Goal: Task Accomplishment & Management: Manage account settings

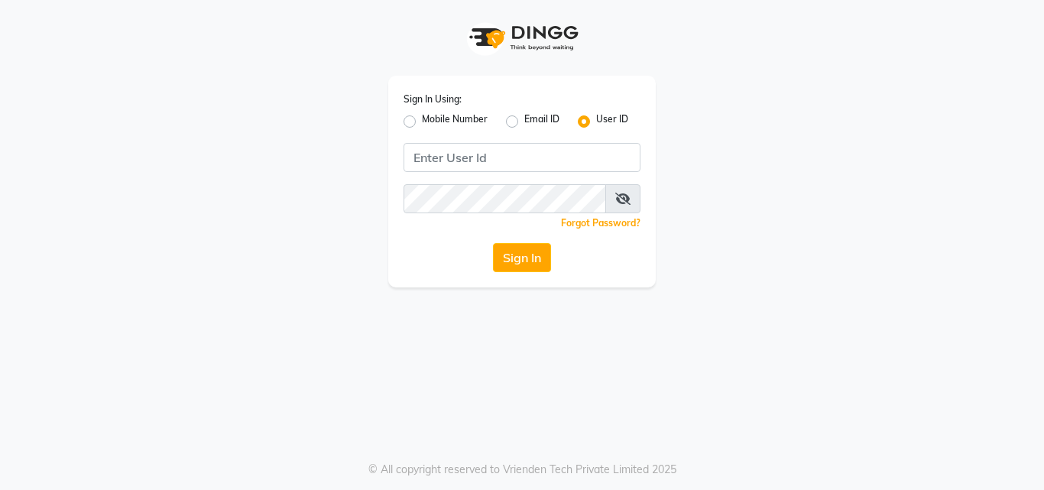
click at [422, 125] on label "Mobile Number" at bounding box center [455, 121] width 66 height 18
click at [422, 122] on input "Mobile Number" at bounding box center [427, 117] width 10 height 10
radio input "true"
radio input "false"
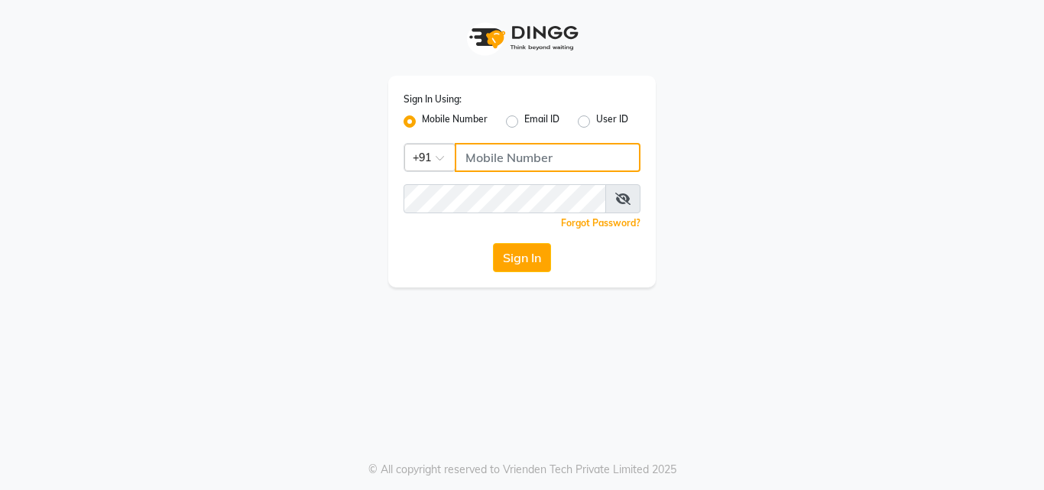
click at [482, 158] on input "Username" at bounding box center [548, 157] width 186 height 29
type input "9871898502"
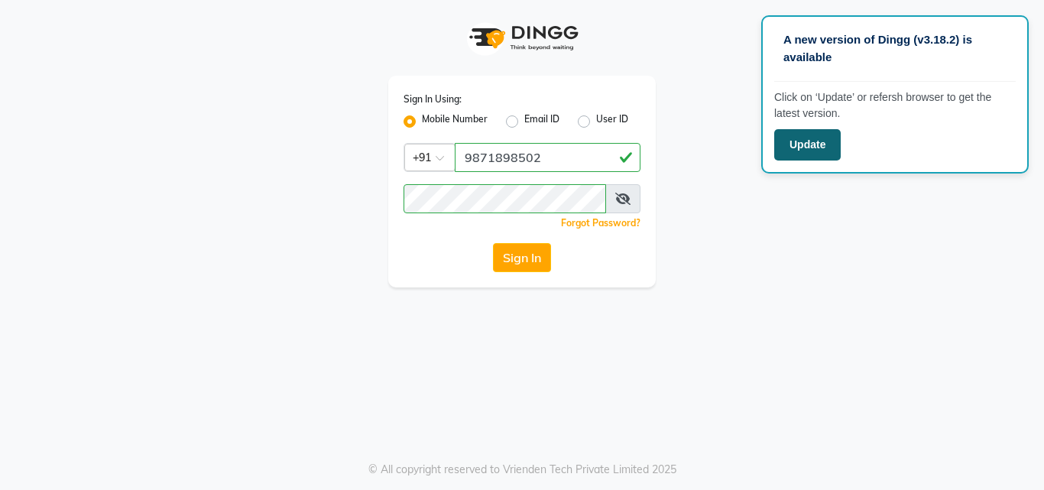
click at [821, 145] on button "Update" at bounding box center [807, 144] width 66 height 31
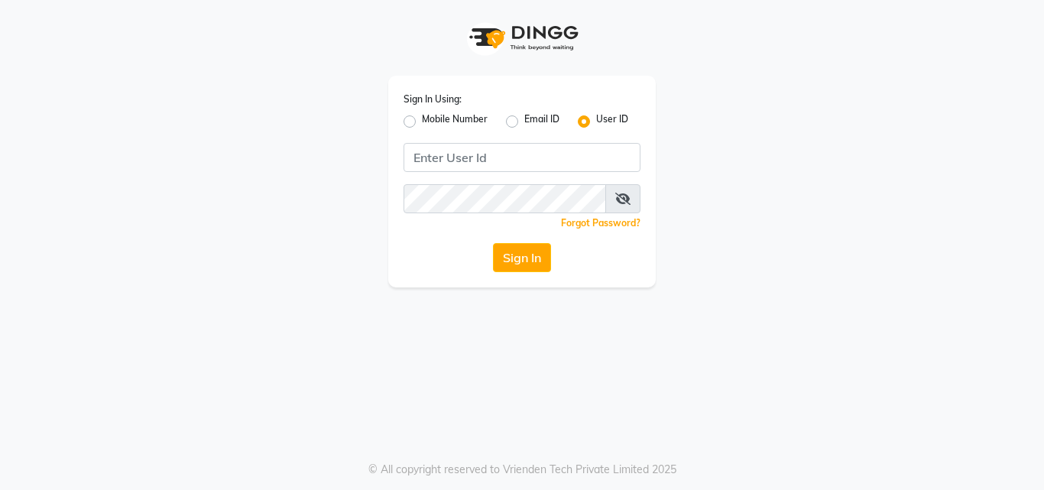
click at [422, 120] on label "Mobile Number" at bounding box center [455, 121] width 66 height 18
click at [422, 120] on input "Mobile Number" at bounding box center [427, 117] width 10 height 10
radio input "true"
radio input "false"
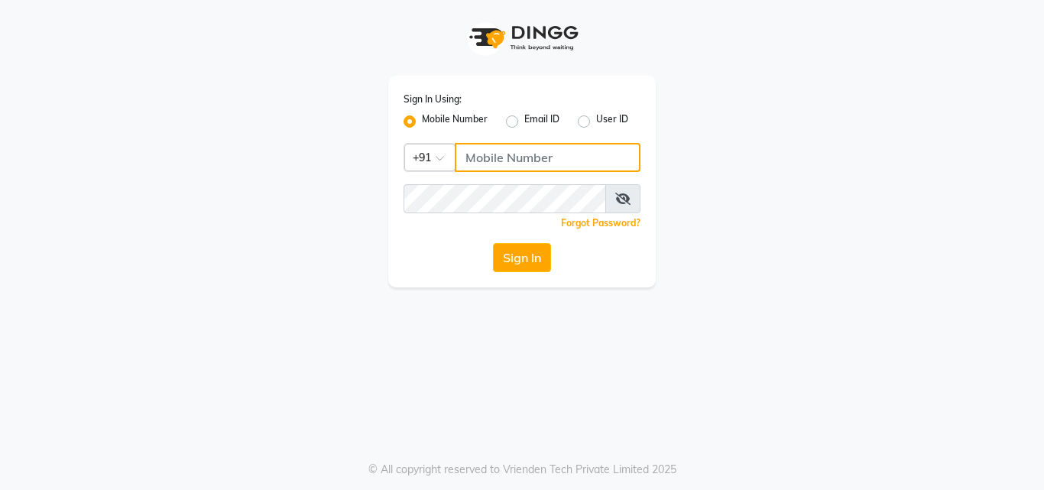
click at [495, 163] on input "Username" at bounding box center [548, 157] width 186 height 29
type input "9871898502"
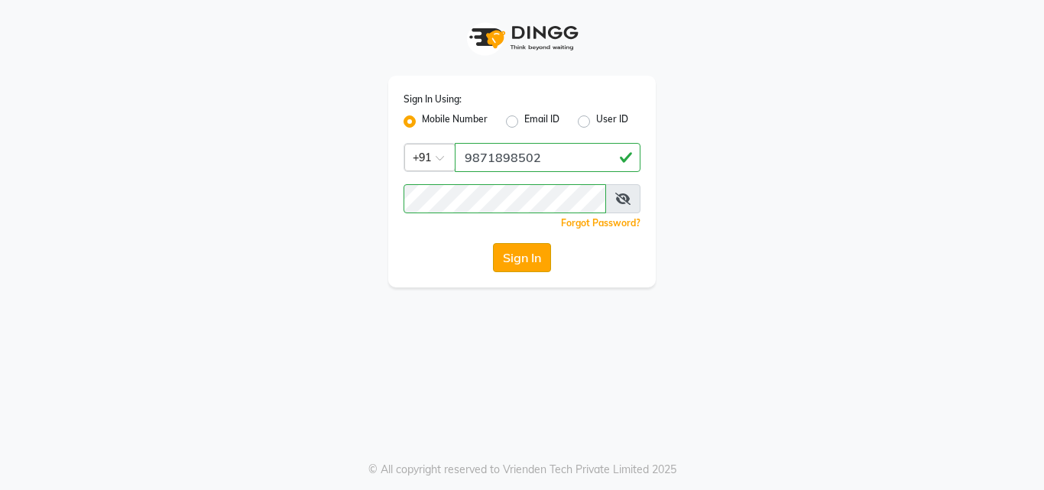
click at [531, 258] on button "Sign In" at bounding box center [522, 257] width 58 height 29
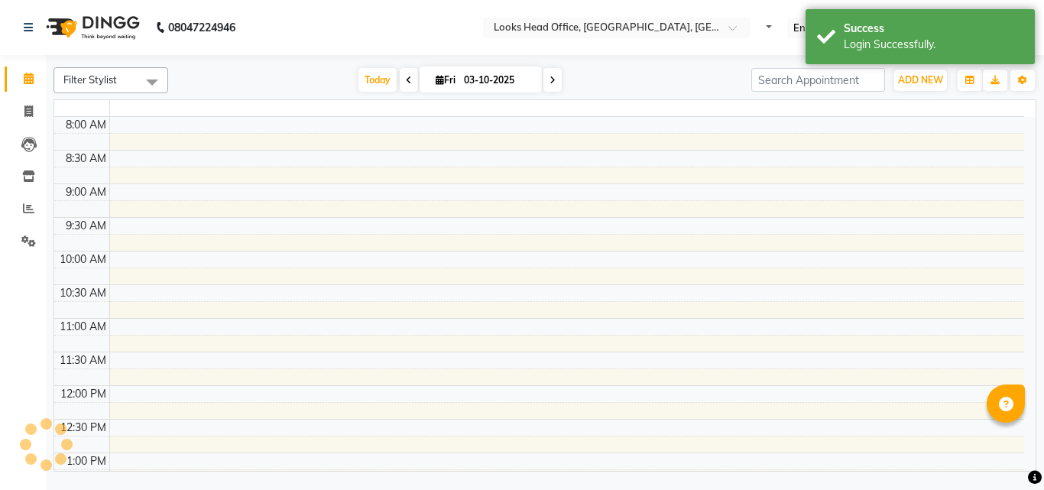
select select "en"
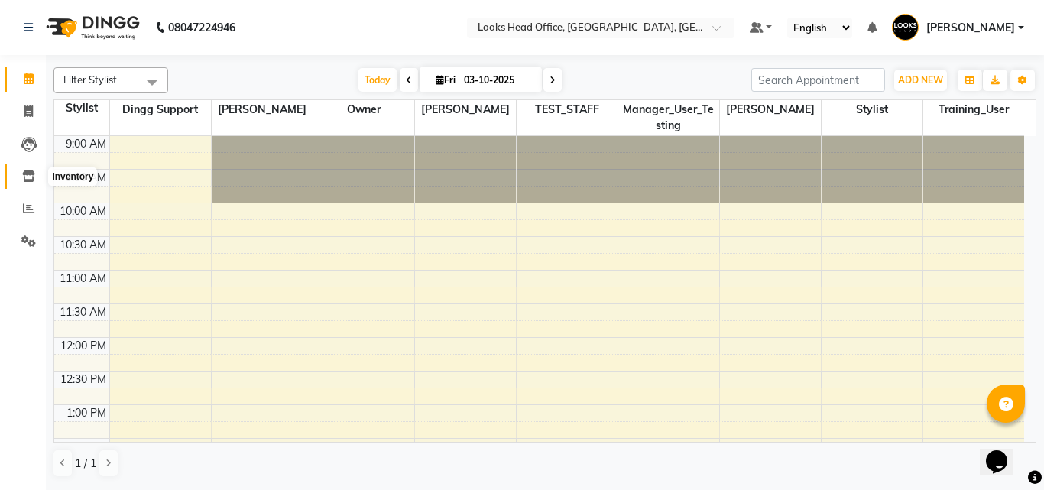
click at [32, 173] on icon at bounding box center [28, 175] width 13 height 11
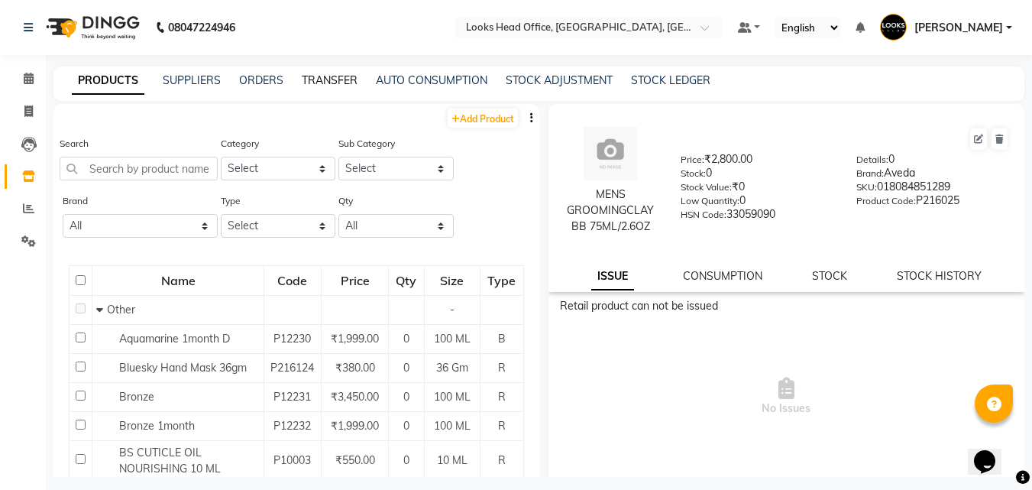
click at [338, 77] on link "TRANSFER" at bounding box center [330, 80] width 56 height 14
select select "sender"
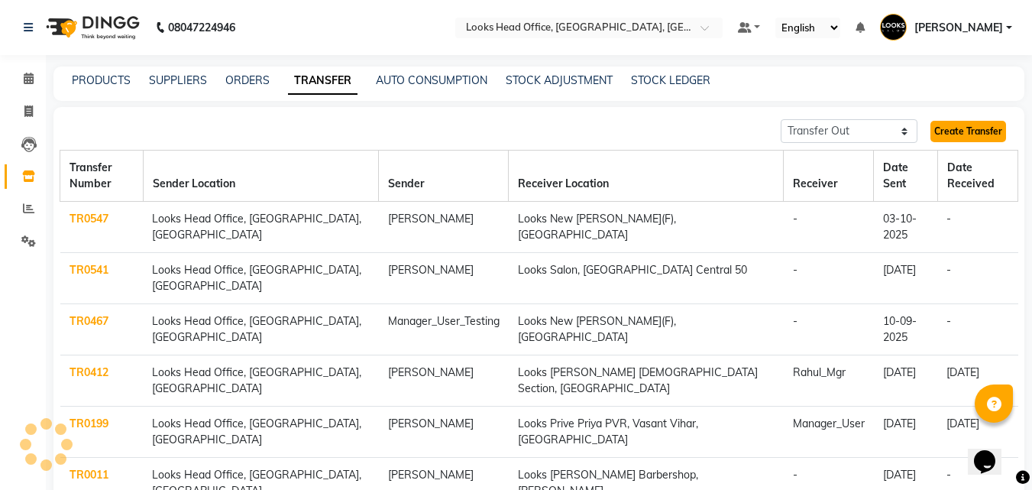
click at [963, 134] on link "Create Transfer" at bounding box center [968, 131] width 76 height 21
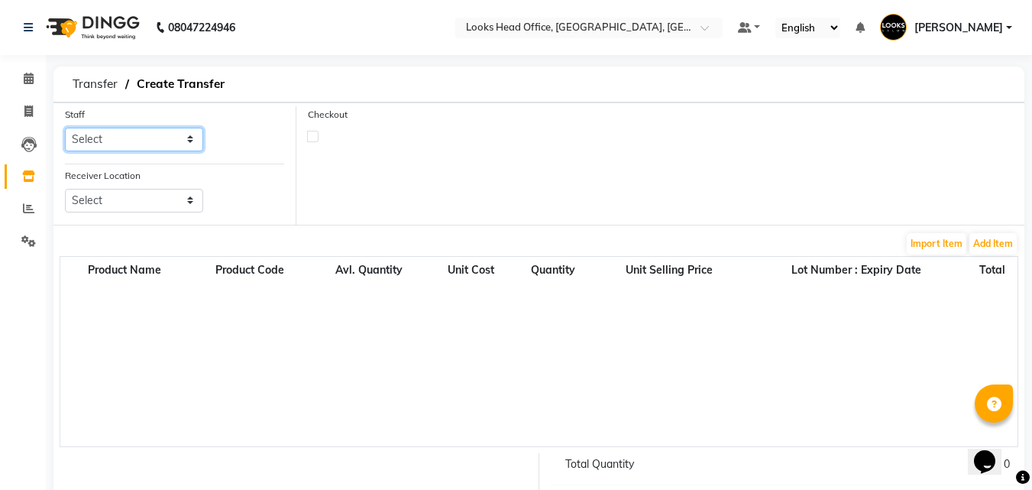
click at [189, 138] on select "Select Accounts Reports [PERSON_NAME] [PERSON_NAME] [PERSON_NAME] Dingg Support…" at bounding box center [134, 140] width 138 height 24
click at [184, 136] on select "Select Accounts Reports [PERSON_NAME] [PERSON_NAME] [PERSON_NAME] Dingg Support…" at bounding box center [134, 140] width 138 height 24
select select "54603"
click at [65, 128] on select "Select Accounts Reports [PERSON_NAME] [PERSON_NAME] [PERSON_NAME] Dingg Support…" at bounding box center [134, 140] width 138 height 24
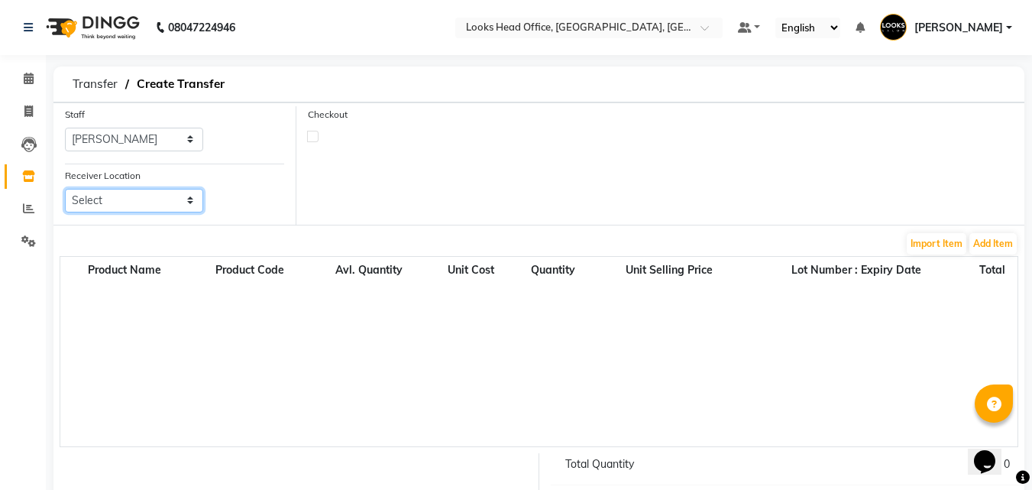
click at [193, 203] on select "Select Looks Prive [GEOGRAPHIC_DATA], [GEOGRAPHIC_DATA] [GEOGRAPHIC_DATA]-42 [G…" at bounding box center [134, 201] width 138 height 24
select select "3843"
click at [65, 189] on select "Select Looks Prive [GEOGRAPHIC_DATA], [GEOGRAPHIC_DATA] [GEOGRAPHIC_DATA]-42 [G…" at bounding box center [134, 201] width 138 height 24
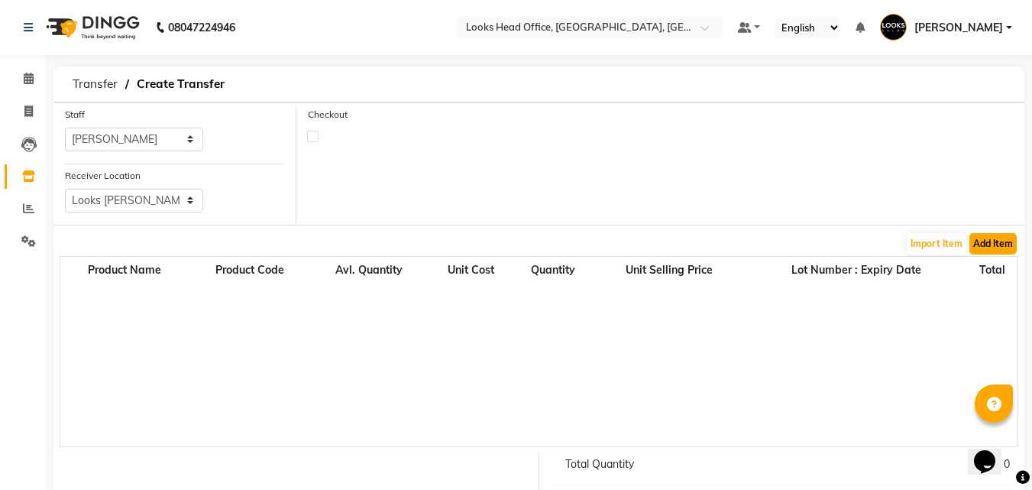
click at [1002, 247] on button "Add Item" at bounding box center [992, 243] width 47 height 21
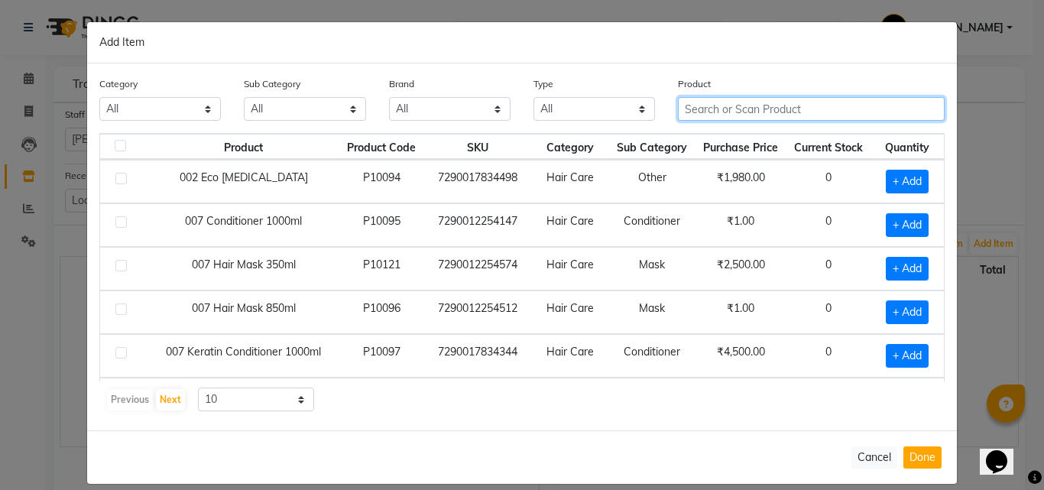
click at [694, 108] on input "text" at bounding box center [811, 109] width 267 height 24
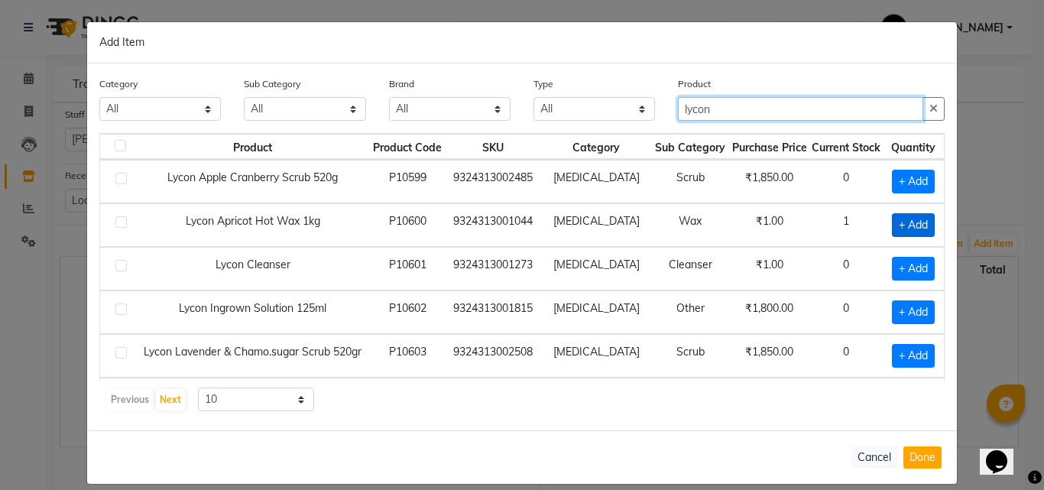
type input "lycon"
click at [910, 223] on span "+ Add" at bounding box center [913, 225] width 43 height 24
checkbox input "true"
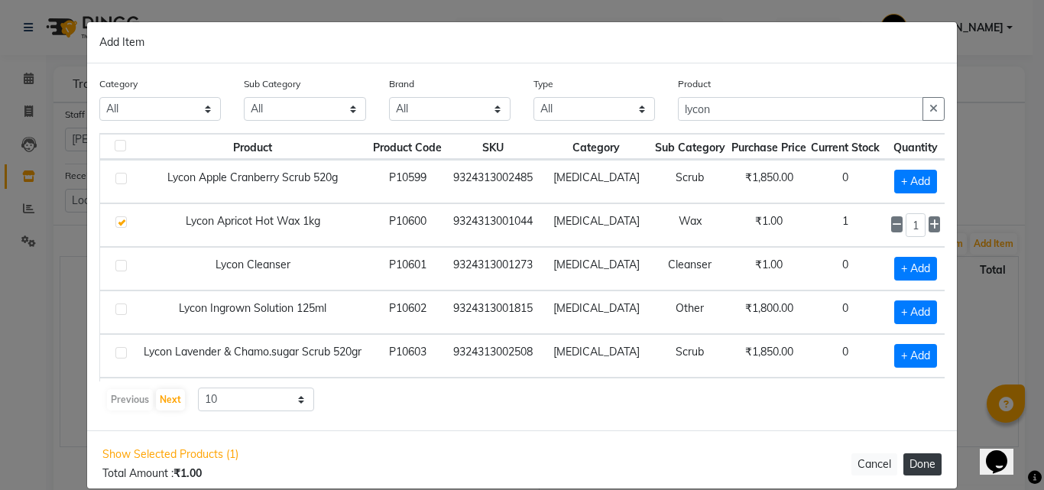
click at [925, 461] on button "Done" at bounding box center [922, 464] width 38 height 22
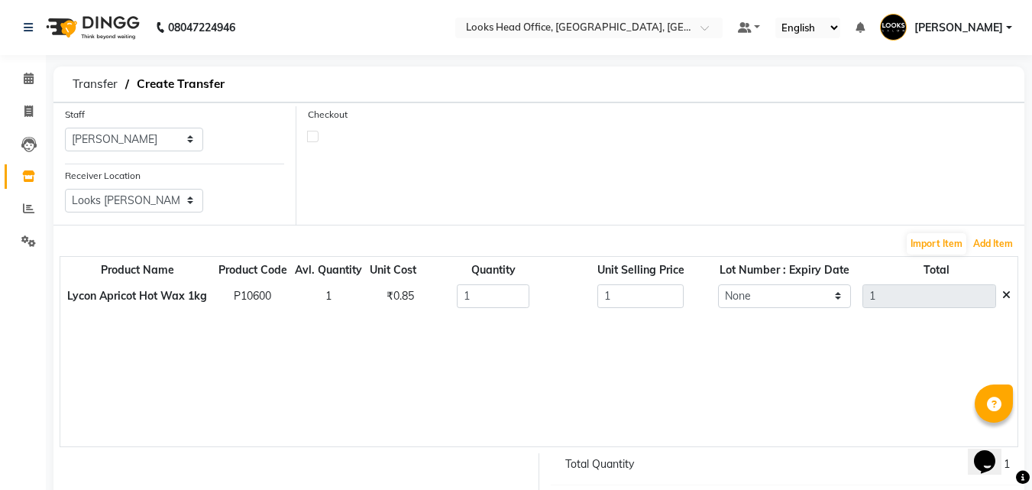
scroll to position [139, 0]
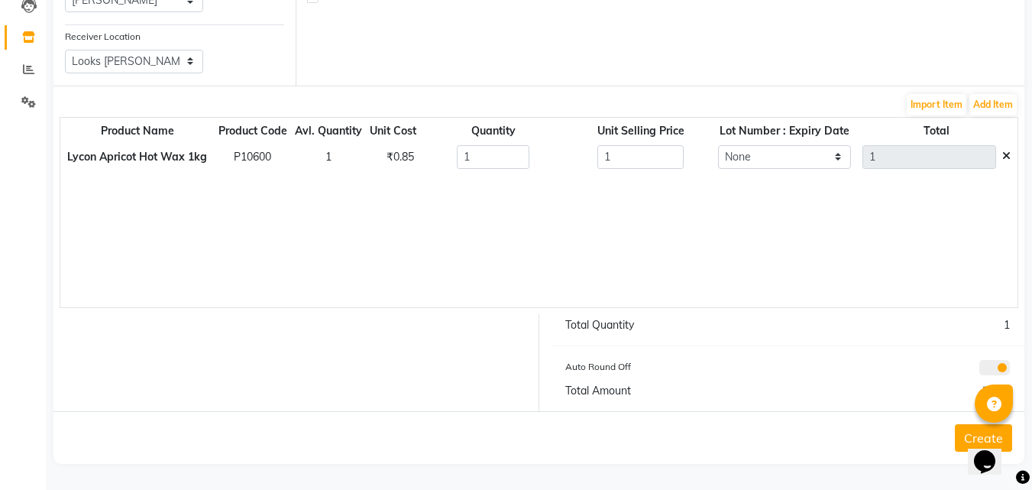
click at [963, 431] on button "Create" at bounding box center [983, 438] width 57 height 28
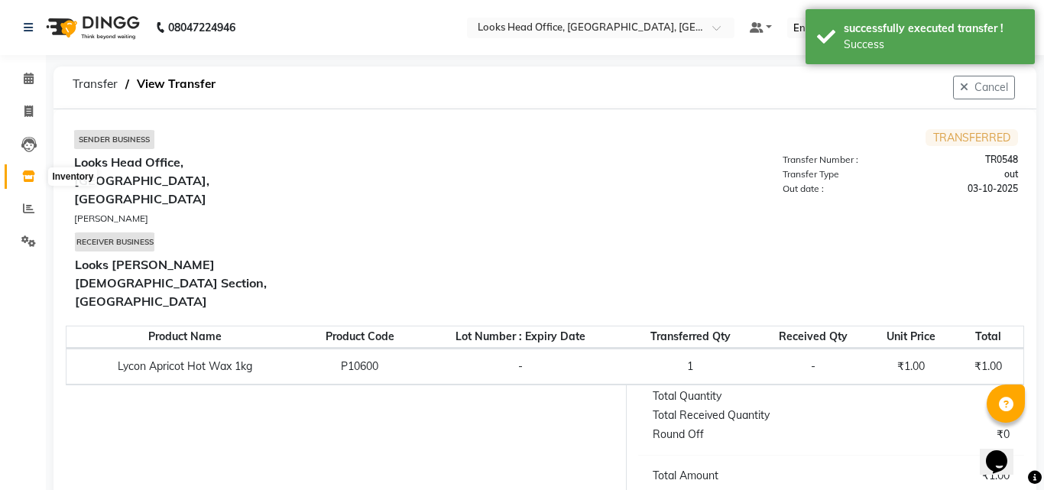
click at [28, 176] on icon at bounding box center [28, 175] width 13 height 11
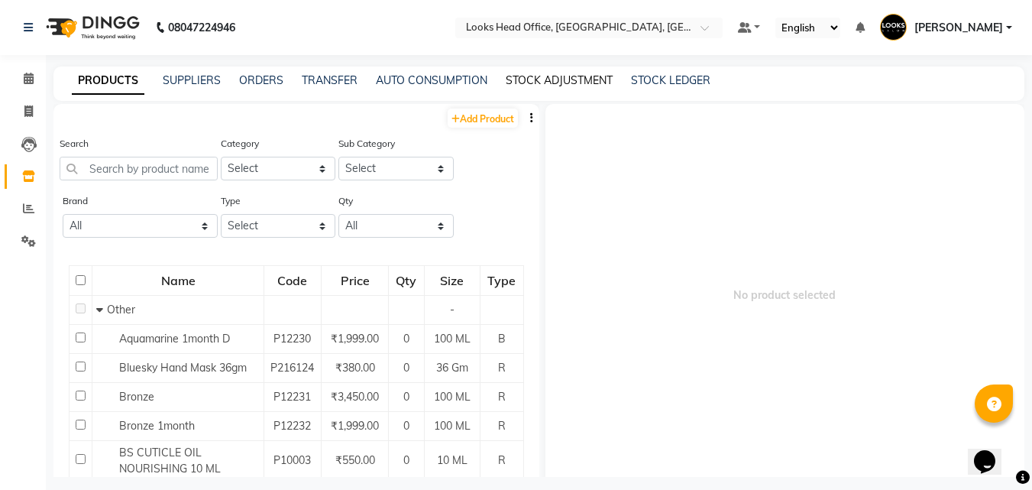
click at [523, 79] on link "STOCK ADJUSTMENT" at bounding box center [559, 80] width 107 height 14
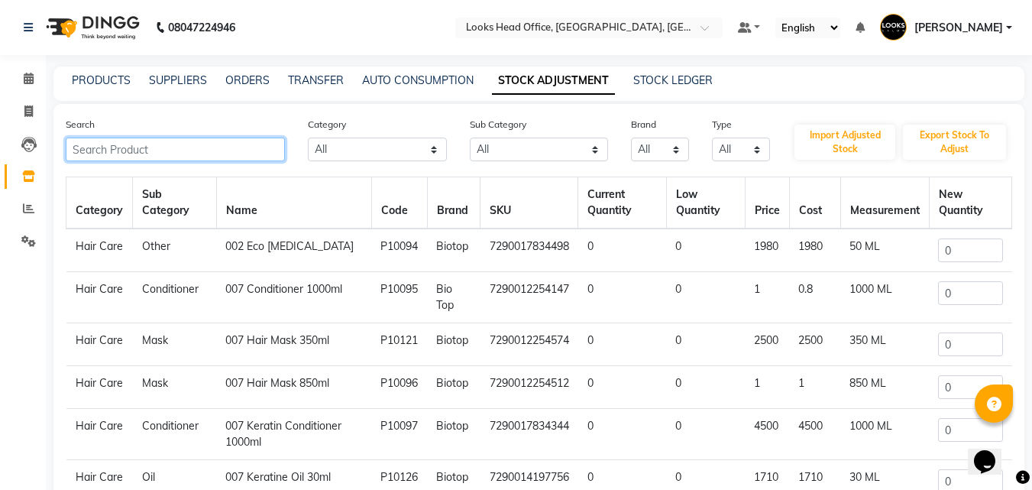
click at [139, 142] on input "text" at bounding box center [175, 150] width 219 height 24
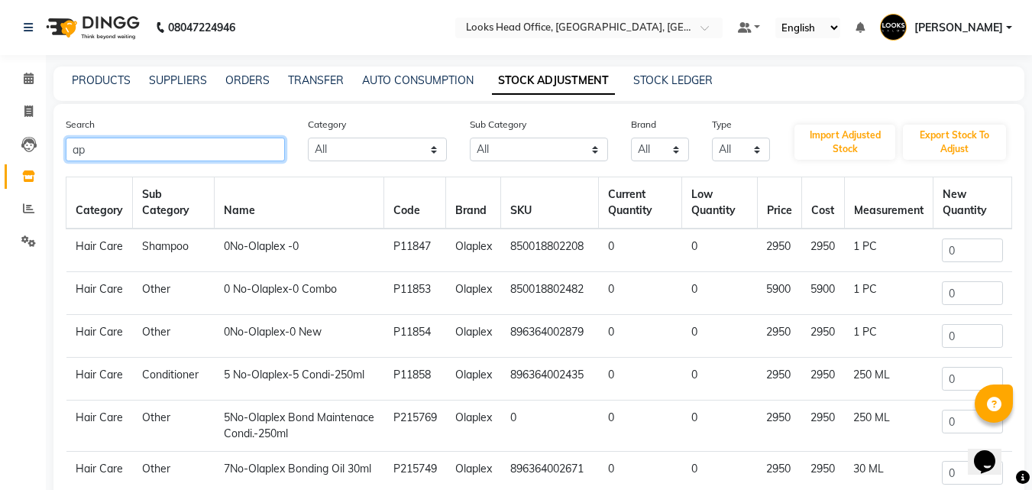
type input "a"
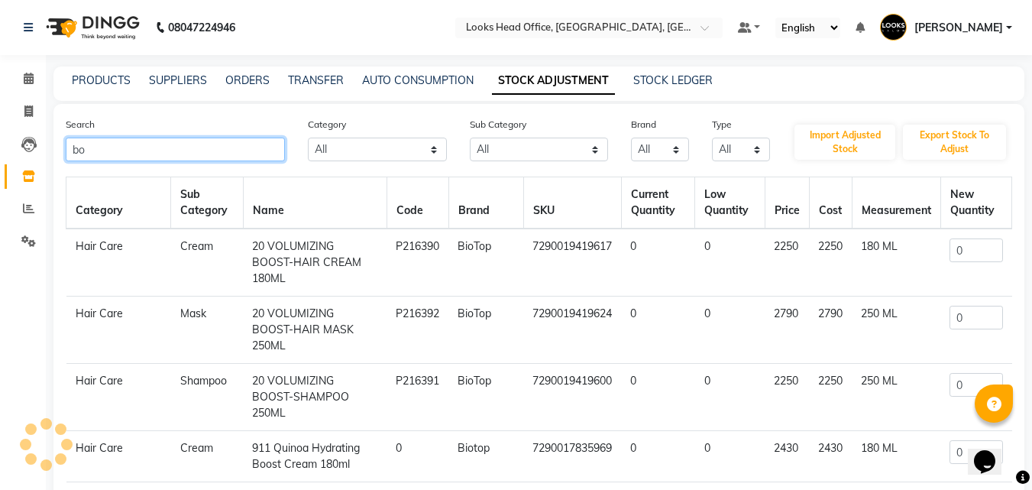
type input "b"
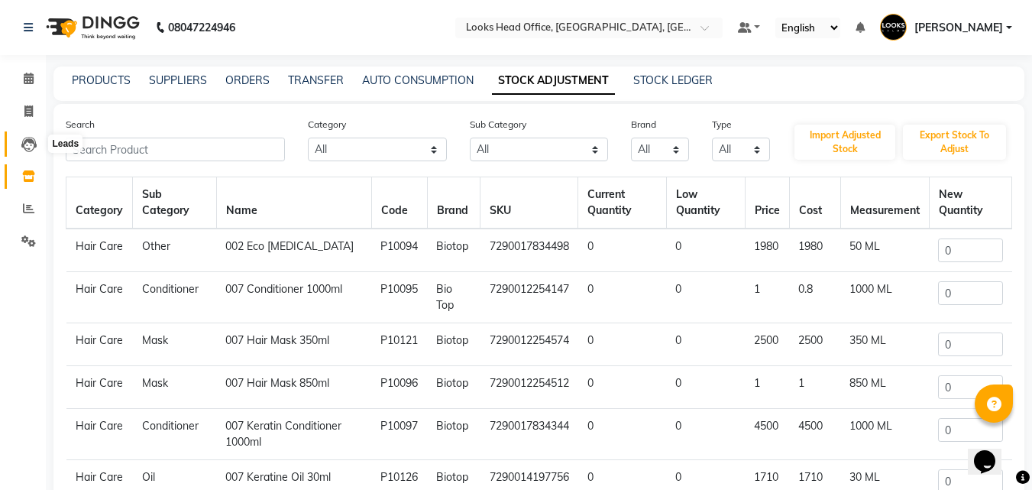
click at [32, 144] on icon at bounding box center [28, 144] width 15 height 15
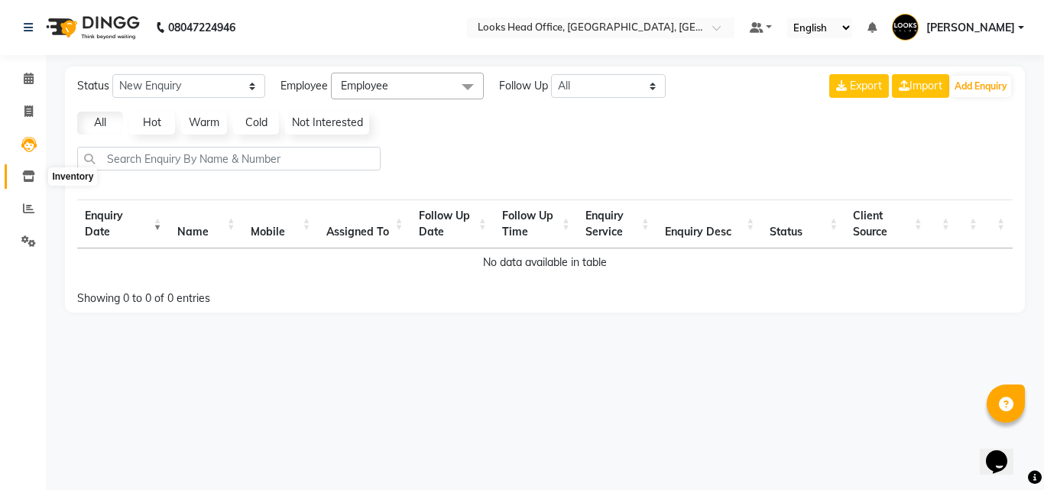
click at [34, 171] on icon at bounding box center [28, 175] width 13 height 11
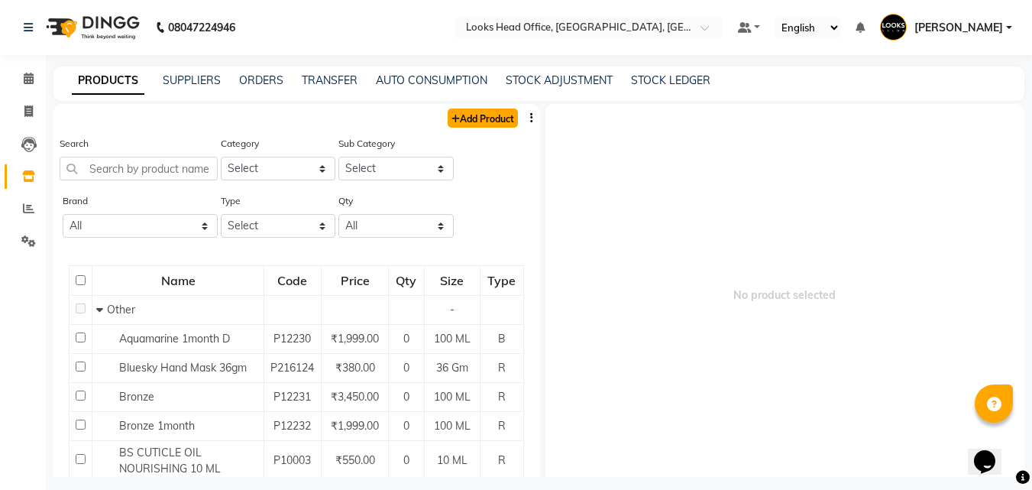
click at [479, 119] on link "Add Product" at bounding box center [483, 117] width 70 height 19
select select "true"
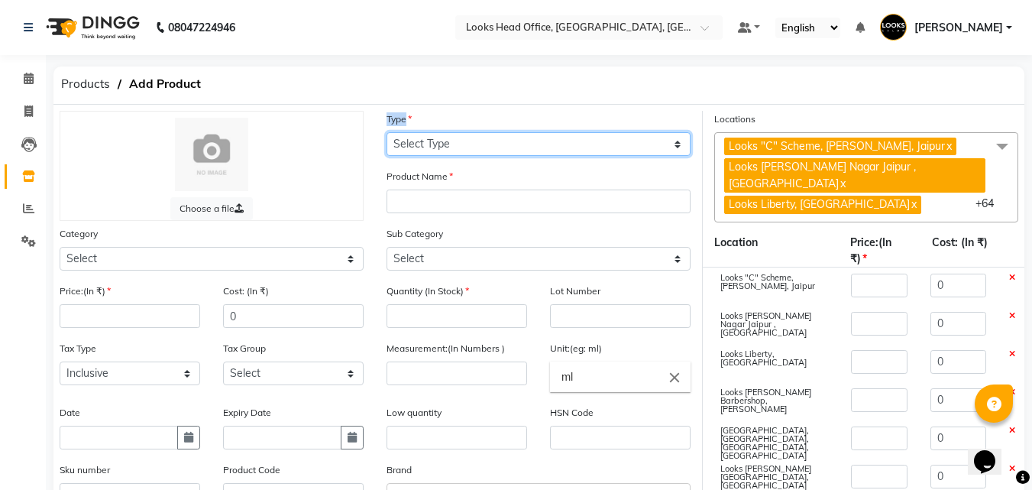
click at [571, 154] on select "Select Type Both Retail Consumable" at bounding box center [539, 144] width 304 height 24
select select "C"
click at [387, 132] on select "Select Type Both Retail Consumable" at bounding box center [539, 144] width 304 height 24
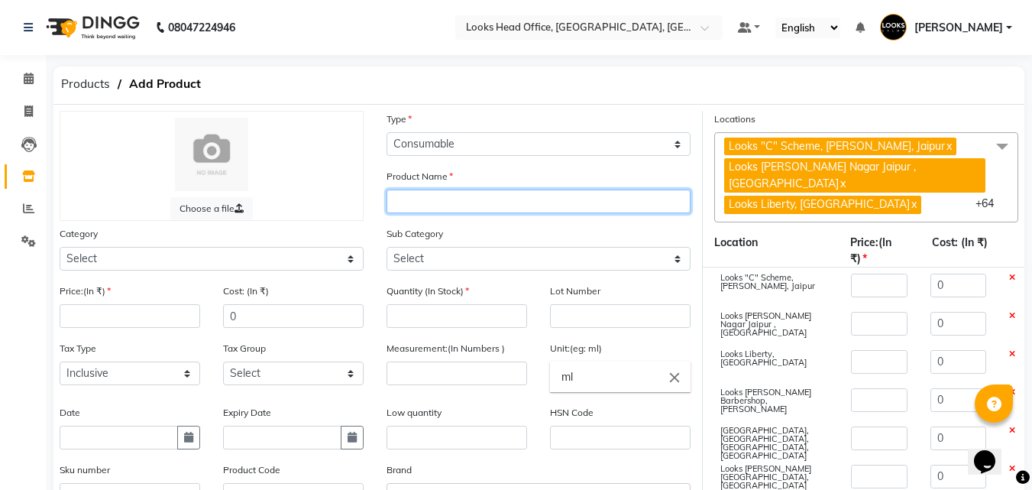
click at [442, 203] on input "text" at bounding box center [539, 201] width 304 height 24
type input "a"
type input "Appointment Register"
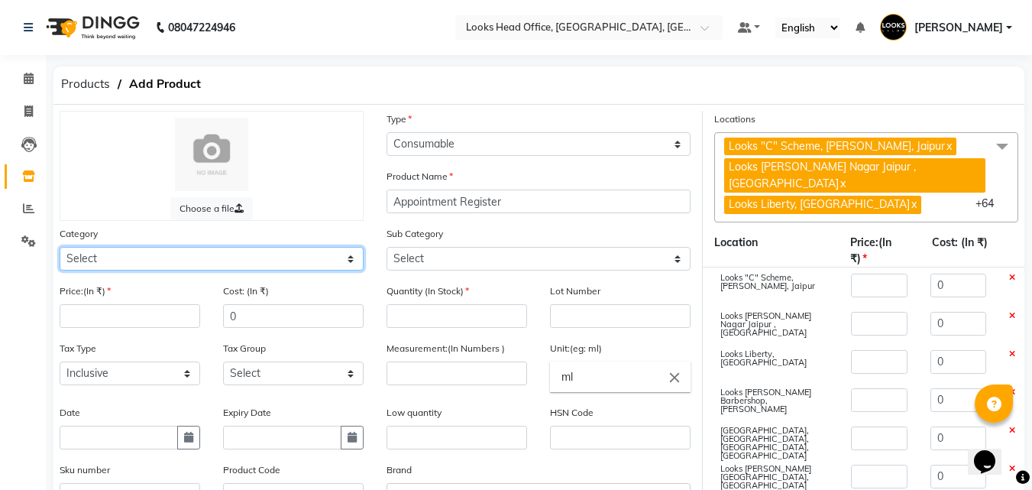
click at [141, 261] on select "Select Skin Personal Care Hair Threading Loreal Bio Top Cons. Bio Top Retail Co…" at bounding box center [212, 259] width 304 height 24
select select "534211650"
click at [60, 247] on select "Select Skin Personal Care Hair Threading Loreal Bio Top Cons. Bio Top Retail Co…" at bounding box center [212, 259] width 304 height 24
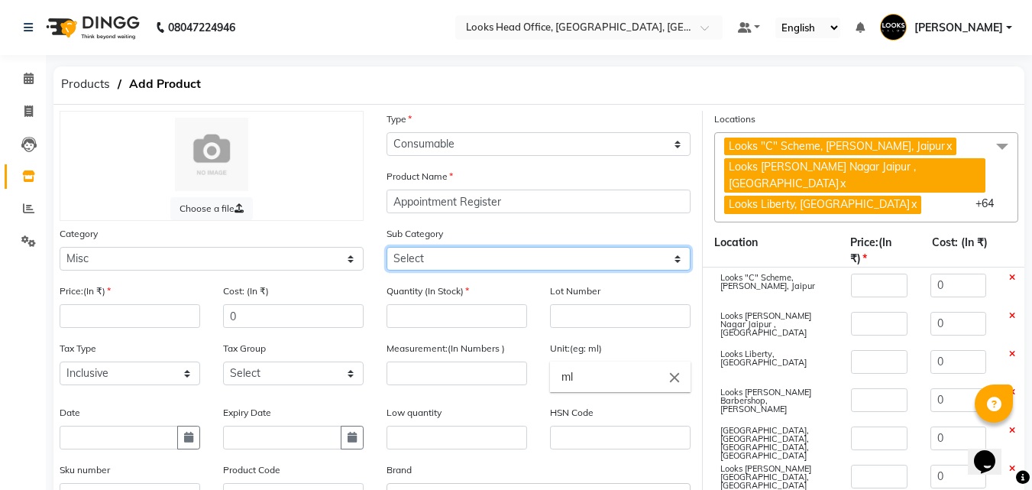
click at [412, 254] on select "Select Moisturizer Dispo Other Styling Oil Pins Scrub Gel Shampoo Blade Bleach …" at bounding box center [539, 259] width 304 height 24
select select "5342116503"
click at [387, 247] on select "Select Moisturizer Dispo Other Styling Oil Pins Scrub Gel Shampoo Blade Bleach …" at bounding box center [539, 259] width 304 height 24
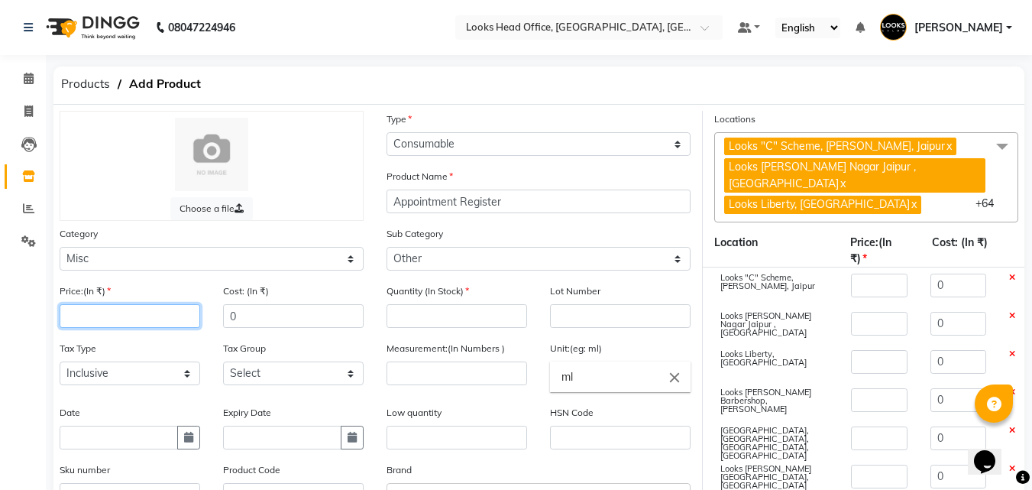
click at [80, 315] on input "number" at bounding box center [130, 316] width 141 height 24
type input "4"
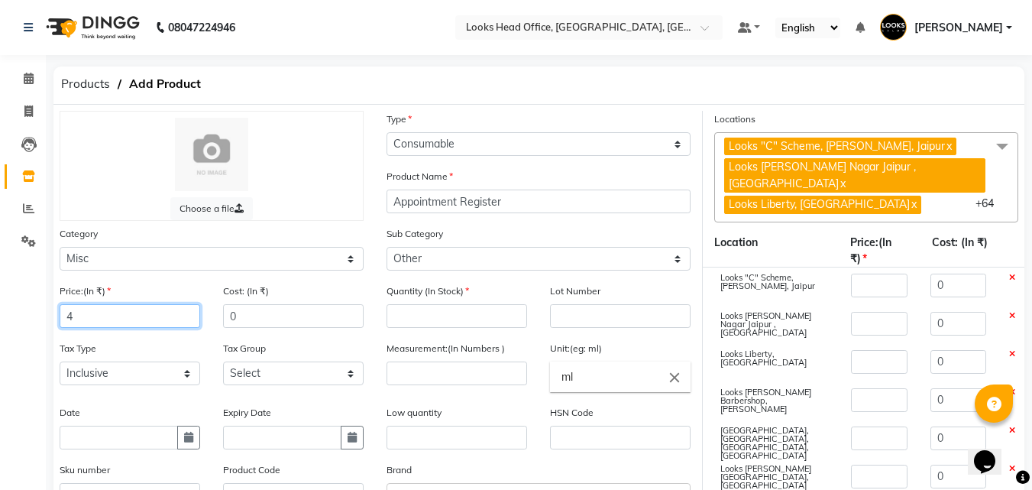
type input "4"
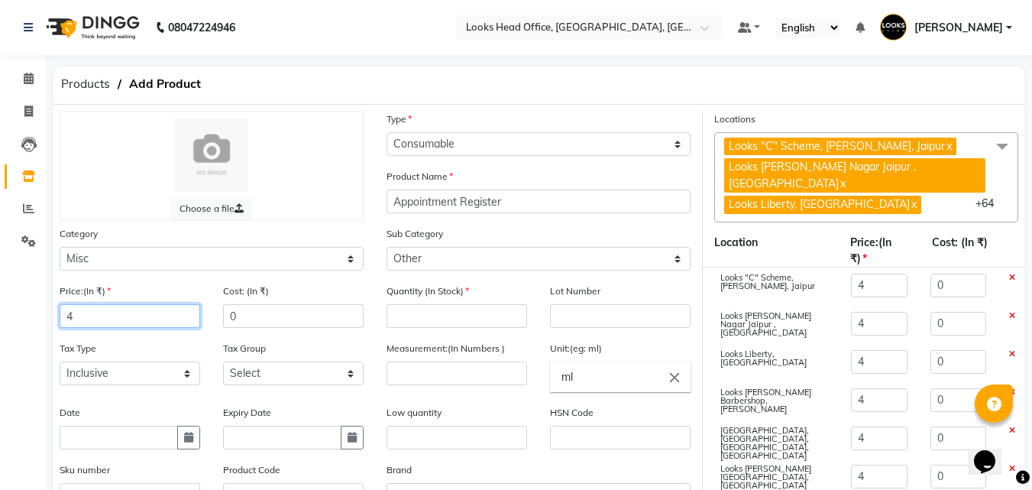
type input "45"
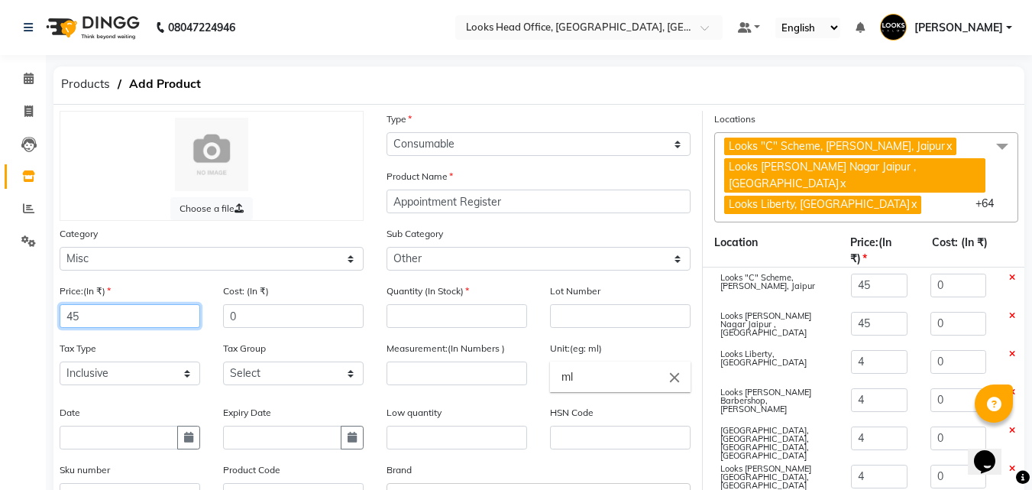
type input "45"
type input "450"
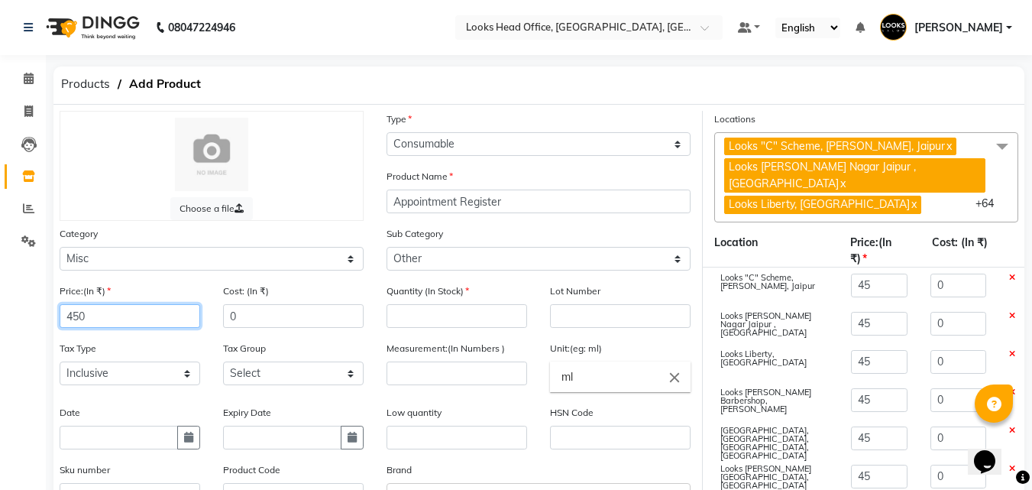
type input "450"
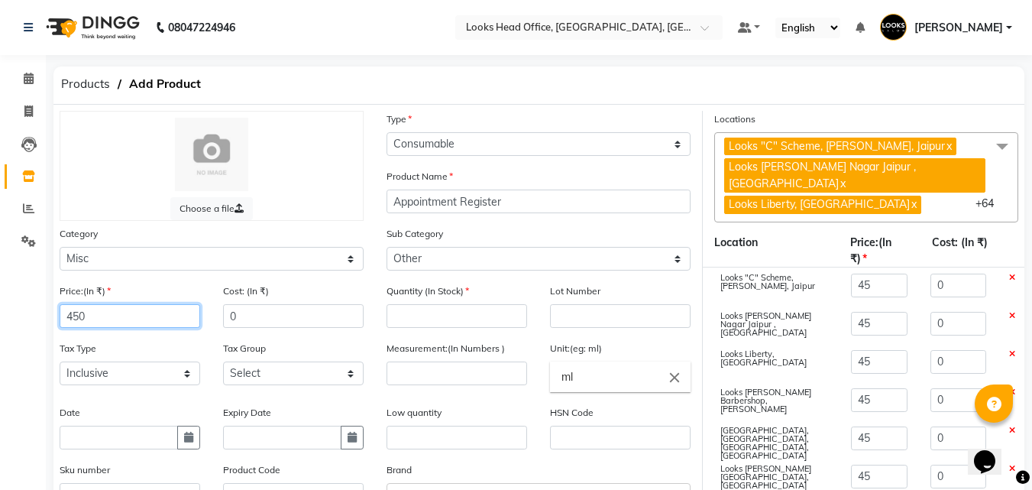
type input "450"
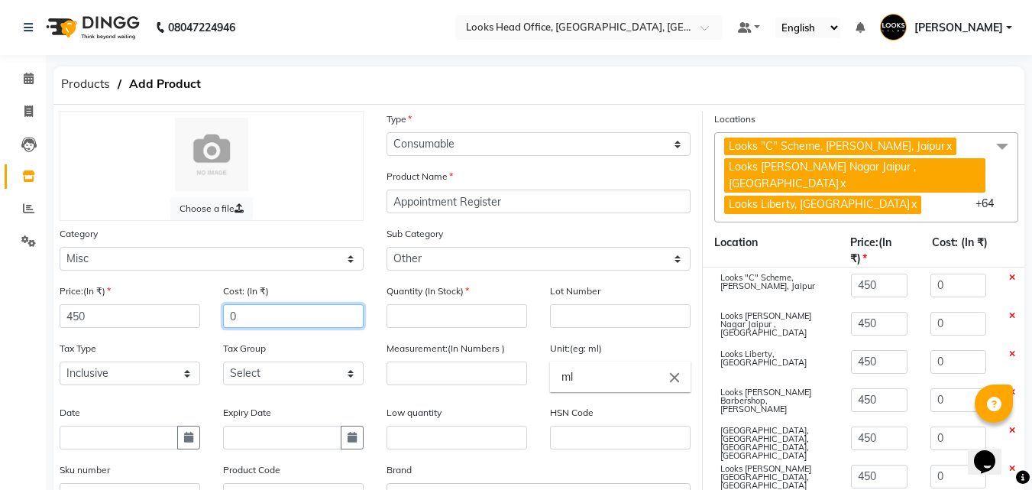
drag, startPoint x: 277, startPoint y: 318, endPoint x: 191, endPoint y: 316, distance: 85.6
click at [191, 316] on div "Price:(In ₹) 450 Cost: (In ₹) 0" at bounding box center [211, 311] width 327 height 57
type input "4"
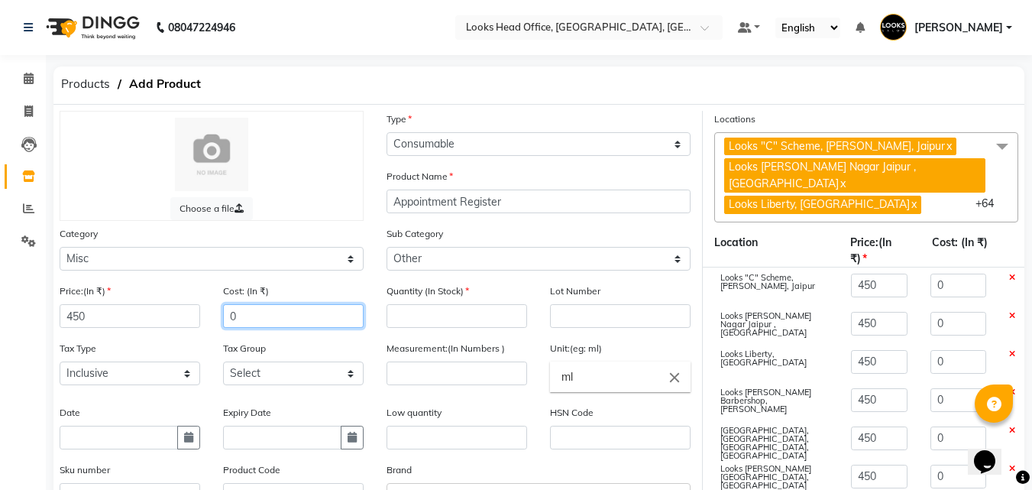
type input "4"
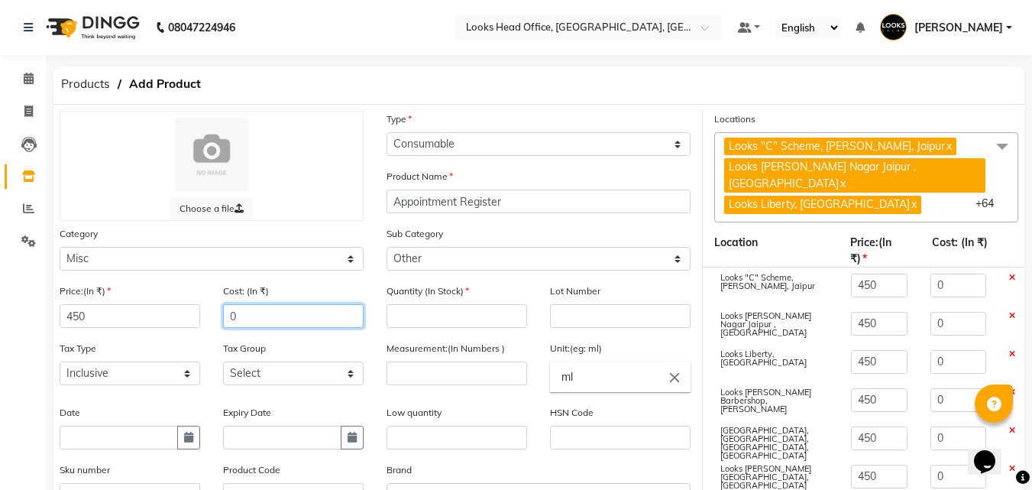
type input "4"
type input "45"
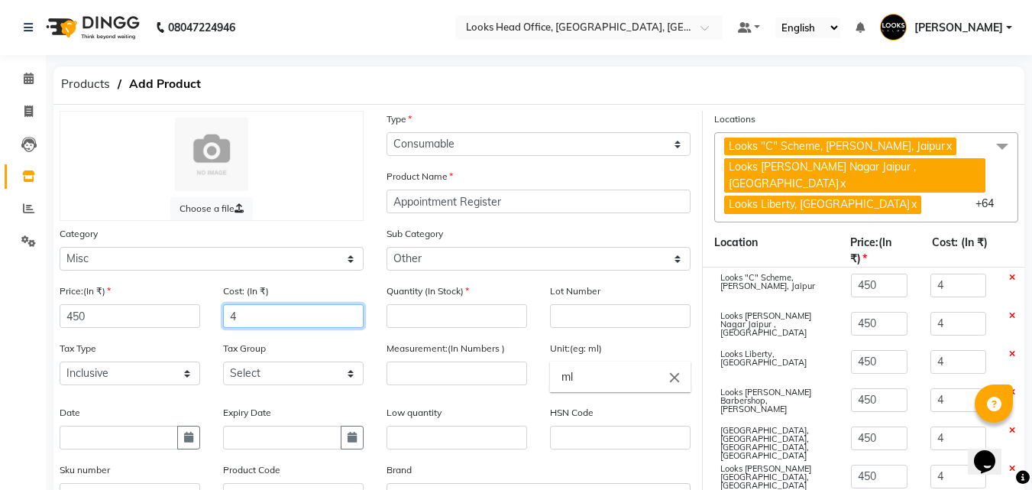
type input "45"
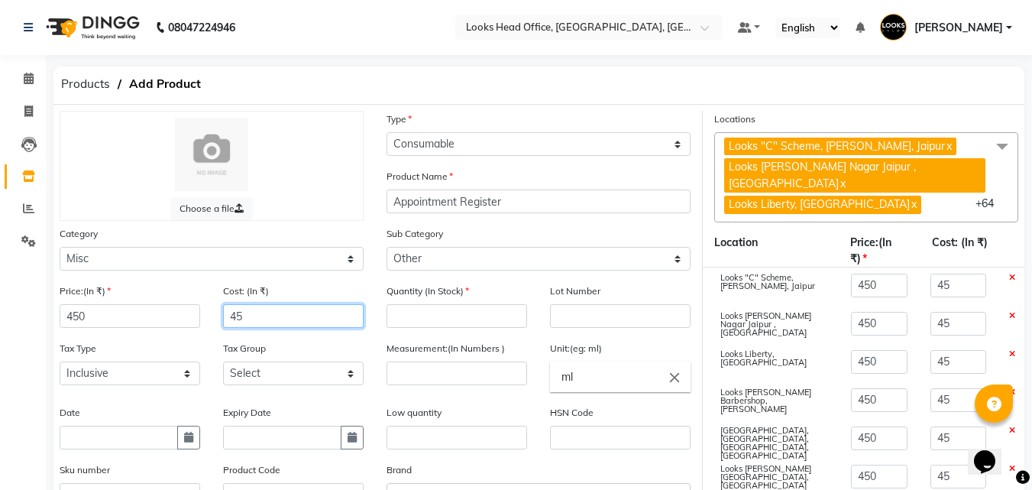
type input "450"
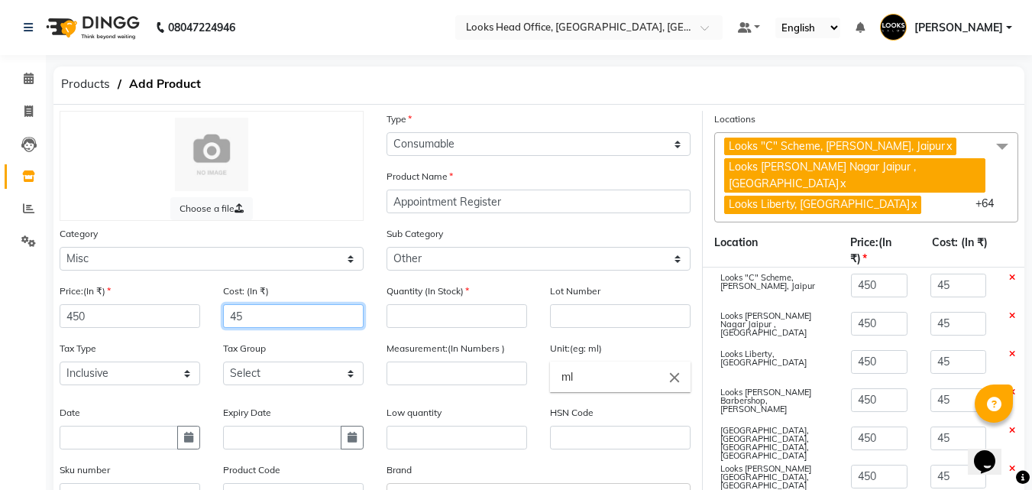
type input "450"
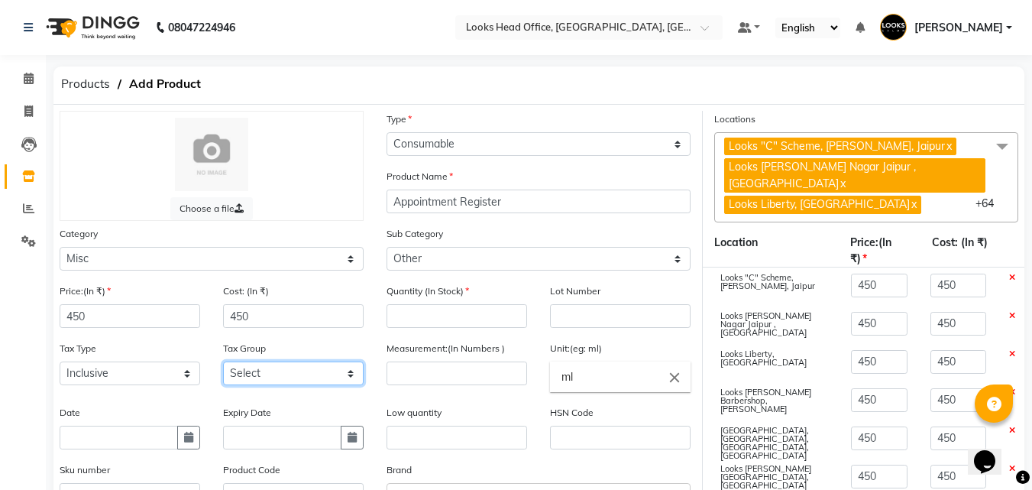
click at [294, 380] on select "Select GST5% 5%GST 12%GST 18%GST" at bounding box center [293, 373] width 141 height 24
select select "1617"
click at [223, 361] on select "Select GST5% 5%GST 12%GST 18%GST" at bounding box center [293, 373] width 141 height 24
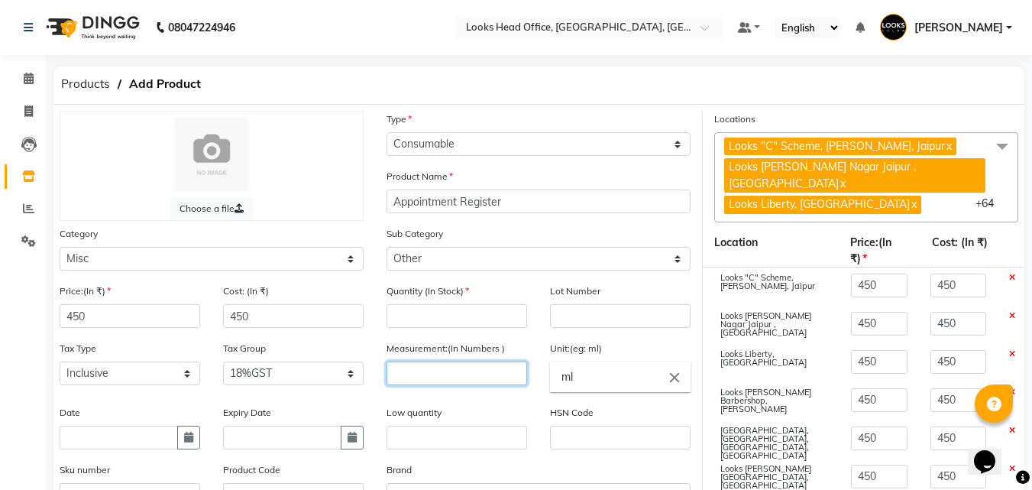
click at [419, 379] on input "number" at bounding box center [457, 373] width 141 height 24
type input "1"
click at [594, 371] on input "ml" at bounding box center [620, 376] width 141 height 31
type input "m"
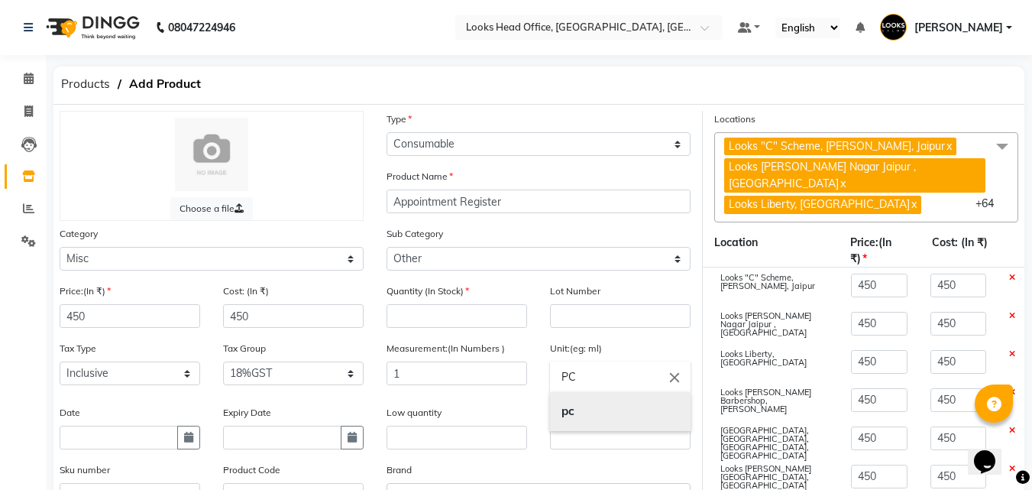
click at [581, 407] on link "pc" at bounding box center [620, 411] width 141 height 39
type input "pc"
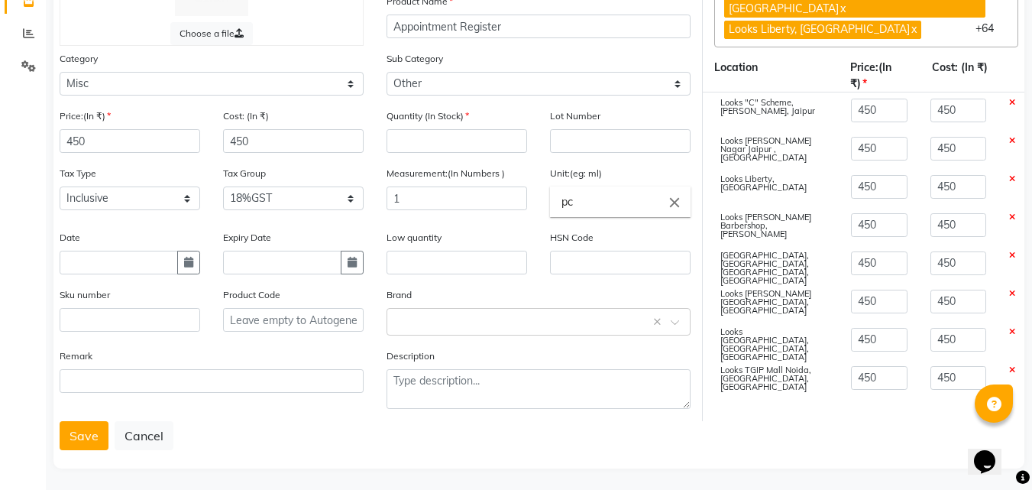
scroll to position [180, 0]
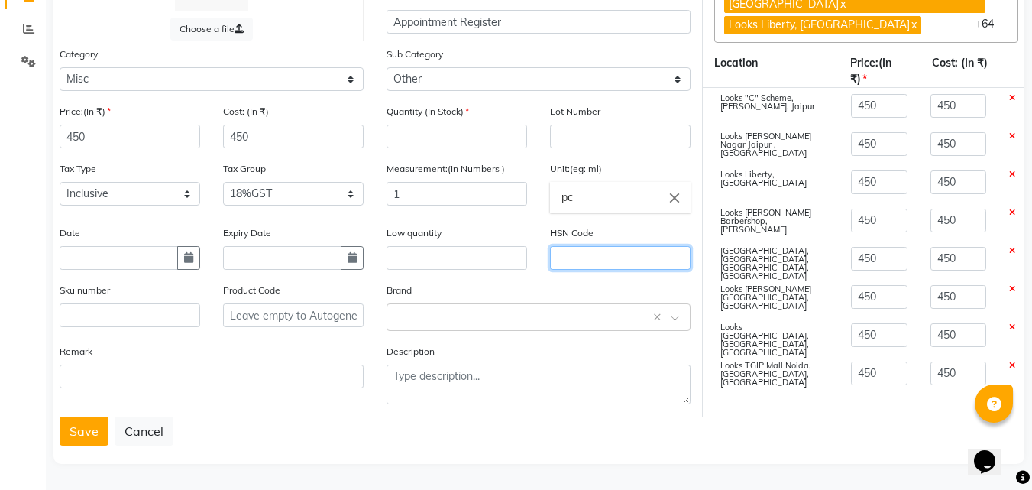
click at [604, 260] on input "text" at bounding box center [620, 258] width 141 height 24
click at [581, 322] on input "text" at bounding box center [523, 316] width 257 height 16
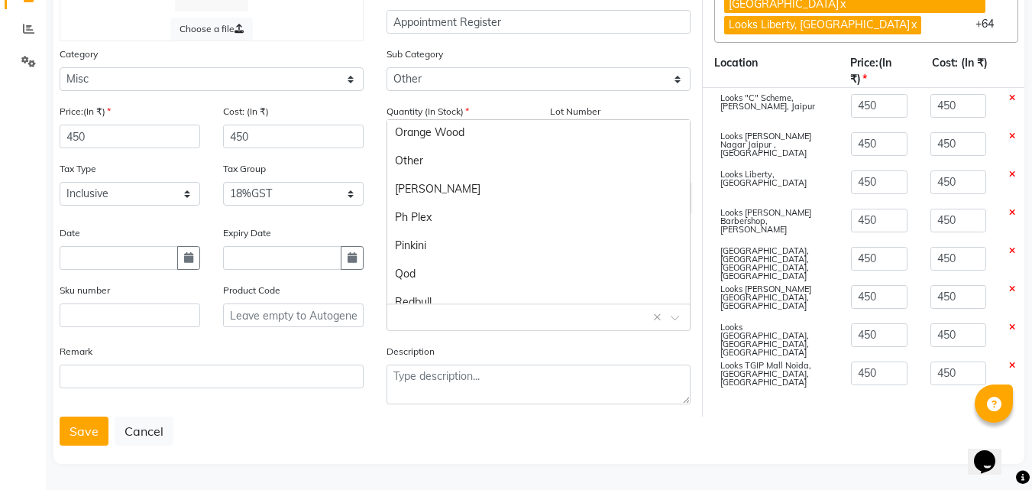
scroll to position [1814, 0]
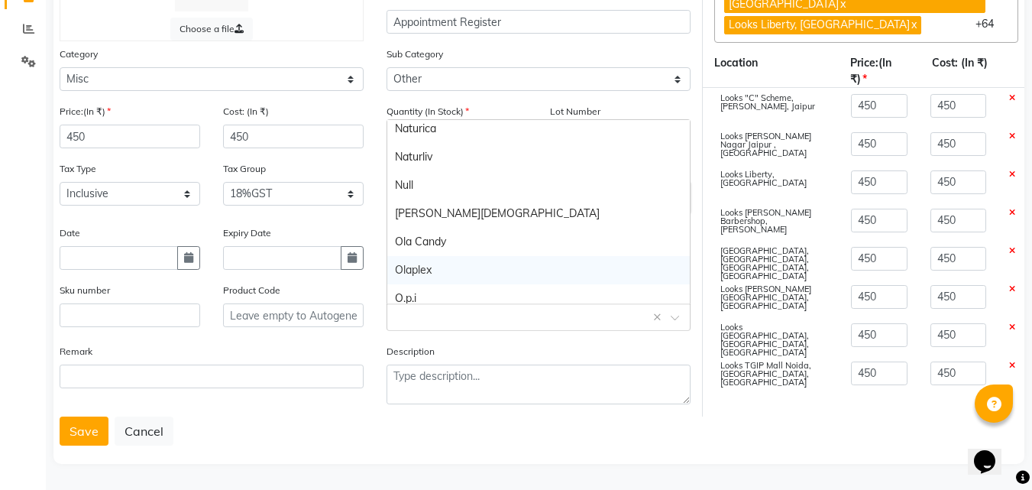
drag, startPoint x: 335, startPoint y: 439, endPoint x: 335, endPoint y: 431, distance: 8.4
click at [335, 438] on div "Save Cancel" at bounding box center [539, 430] width 959 height 29
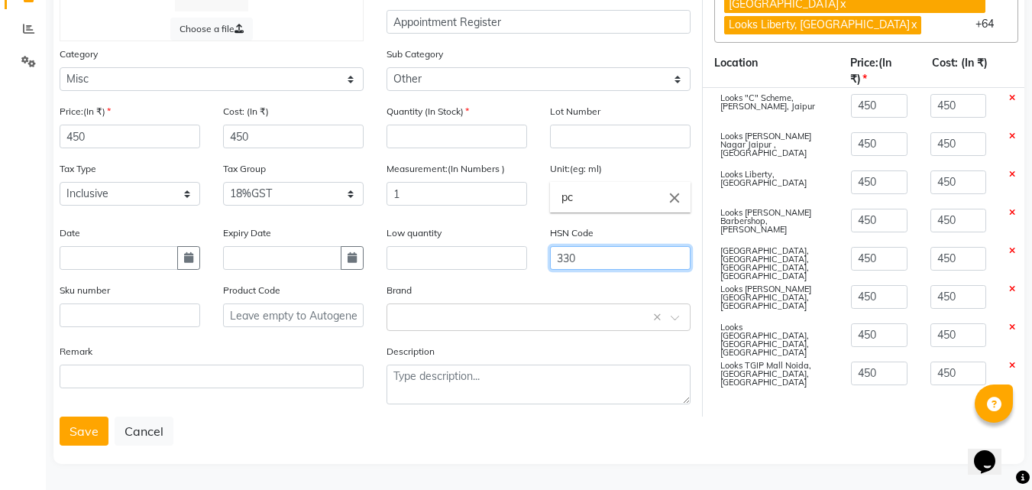
drag, startPoint x: 581, startPoint y: 254, endPoint x: 526, endPoint y: 273, distance: 58.0
click at [526, 273] on div "Low quantity HSN Code 330" at bounding box center [538, 253] width 327 height 57
type input "4802"
click at [448, 324] on input "text" at bounding box center [523, 316] width 257 height 16
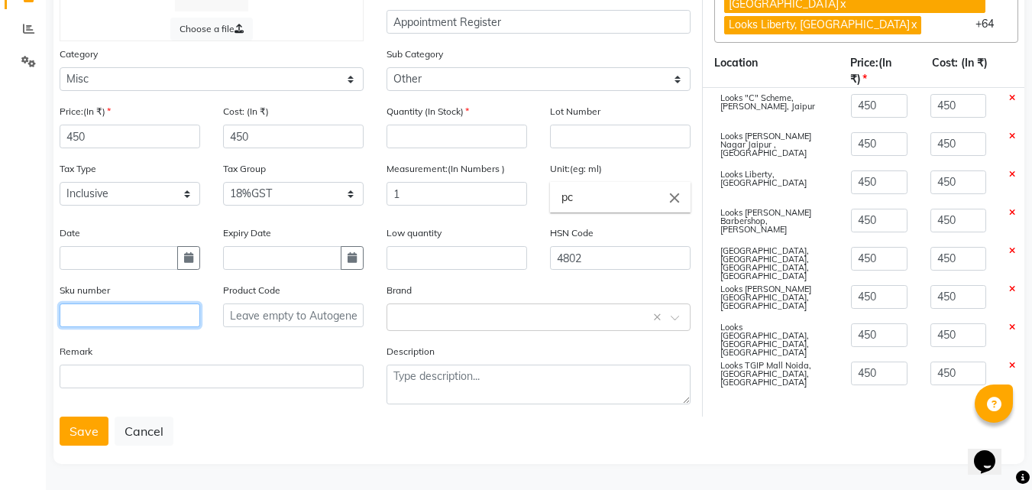
click at [163, 320] on input "text" at bounding box center [130, 315] width 141 height 24
type input "a"
type input "AR"
click at [89, 429] on button "Save" at bounding box center [84, 430] width 49 height 29
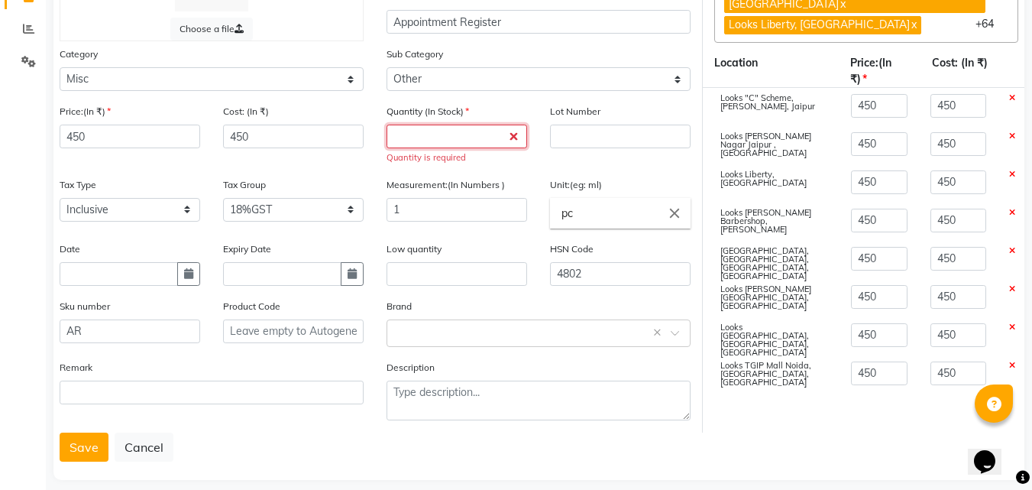
click at [456, 138] on input "number" at bounding box center [457, 137] width 141 height 24
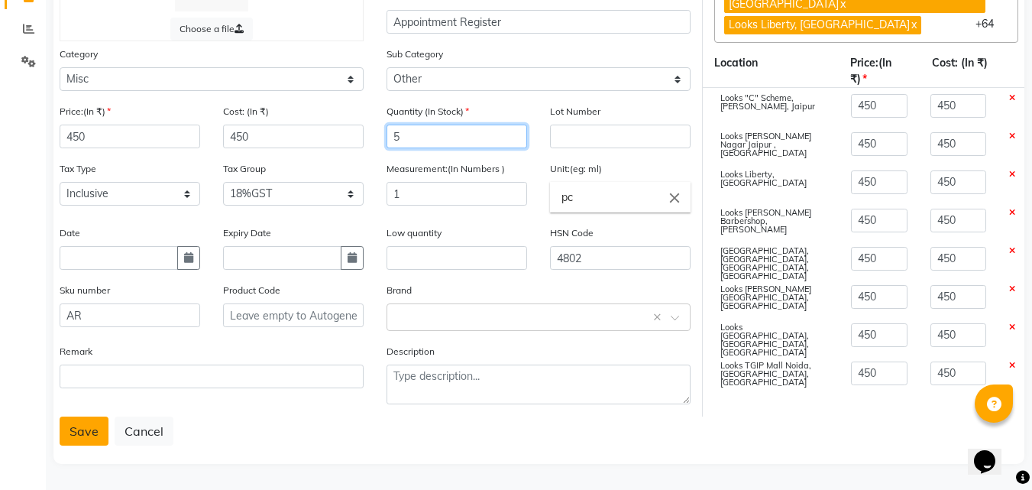
type input "5"
click at [86, 426] on button "Save" at bounding box center [84, 430] width 49 height 29
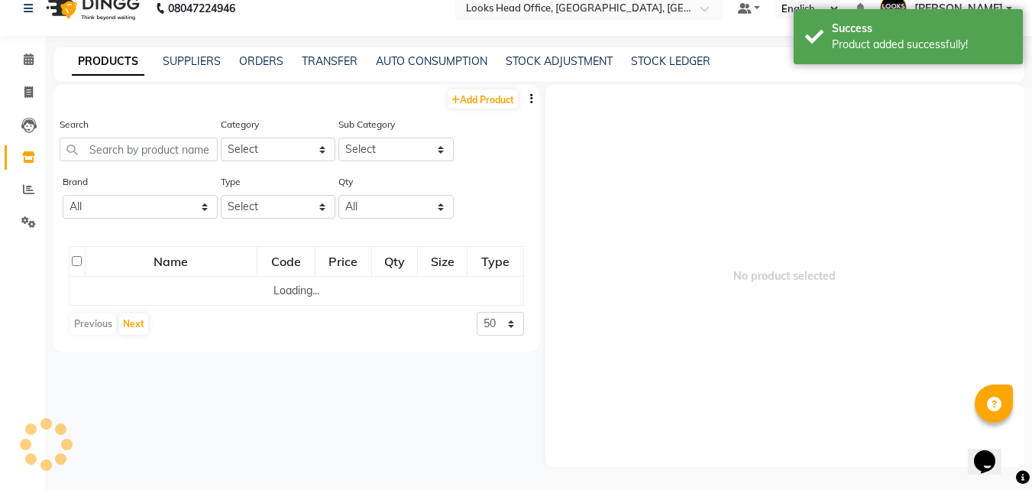
scroll to position [10, 0]
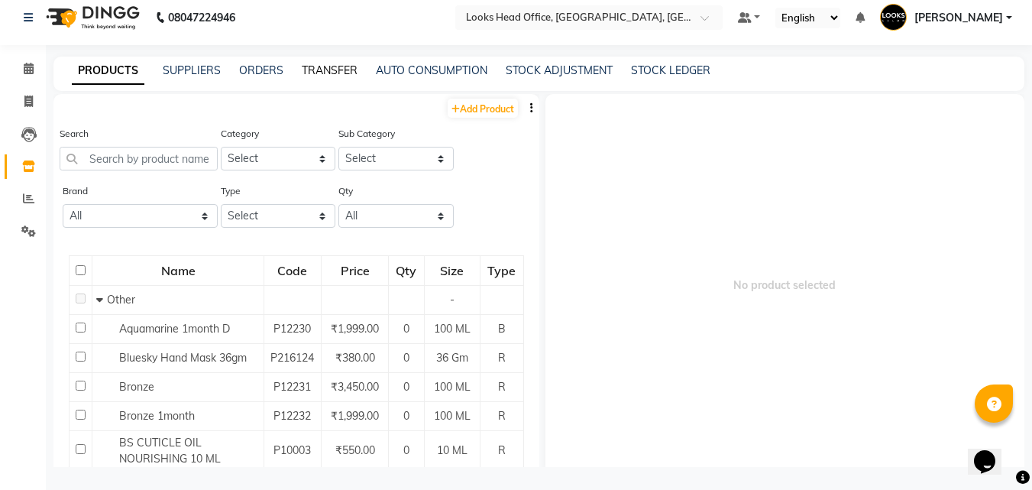
click at [332, 69] on link "TRANSFER" at bounding box center [330, 70] width 56 height 14
select select "sender"
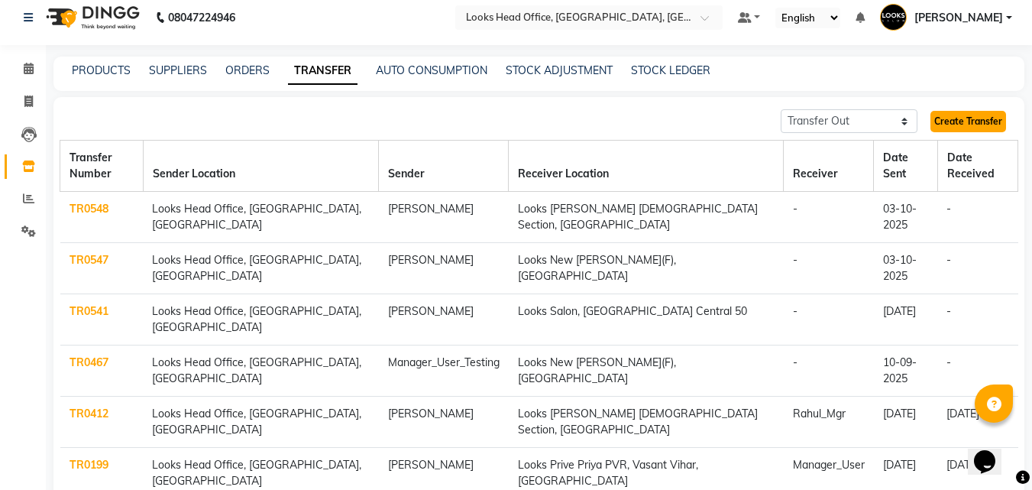
click at [947, 128] on link "Create Transfer" at bounding box center [968, 121] width 76 height 21
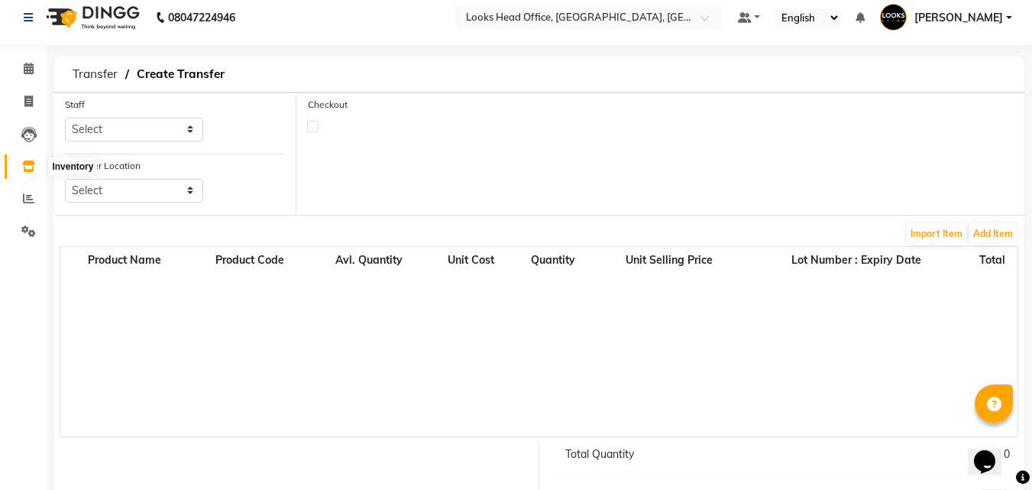
click at [26, 162] on icon at bounding box center [28, 165] width 13 height 11
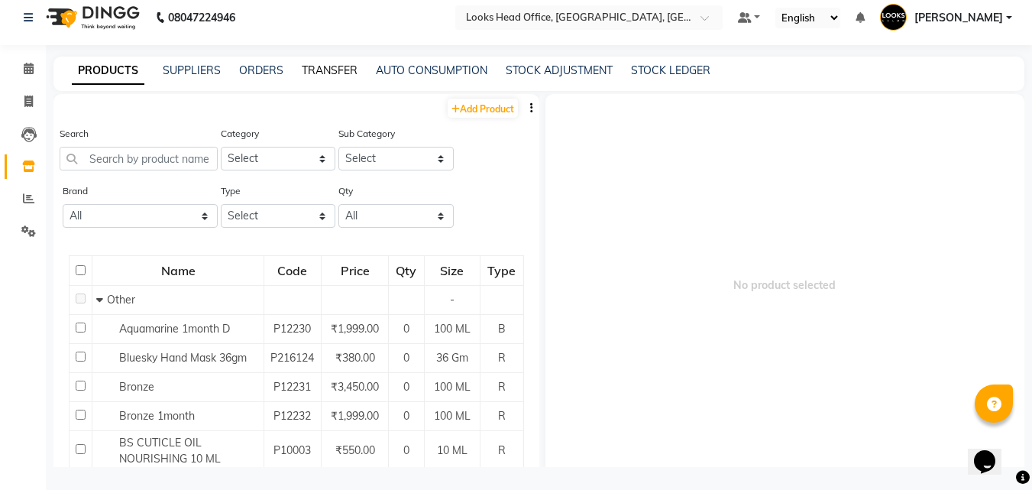
click at [324, 63] on link "TRANSFER" at bounding box center [330, 70] width 56 height 14
select select "sender"
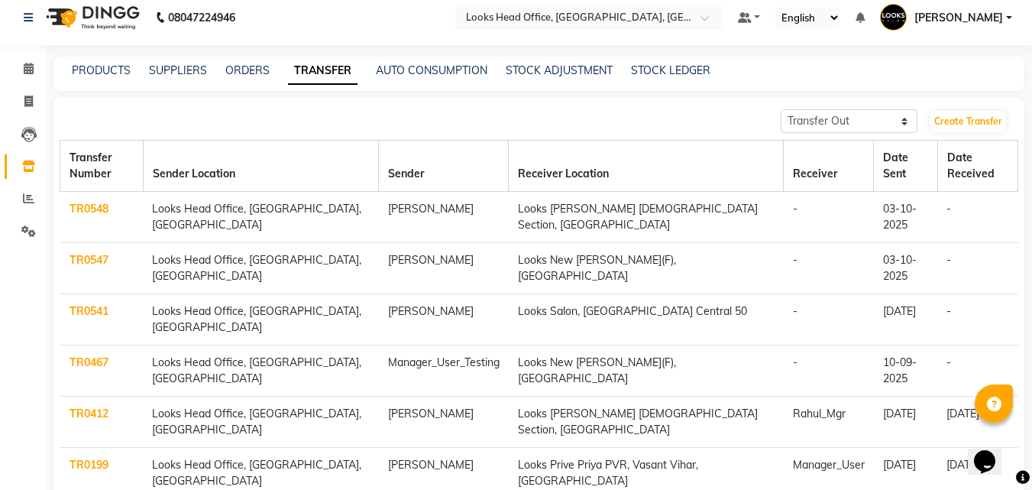
click at [92, 202] on link "TR0548" at bounding box center [89, 209] width 39 height 14
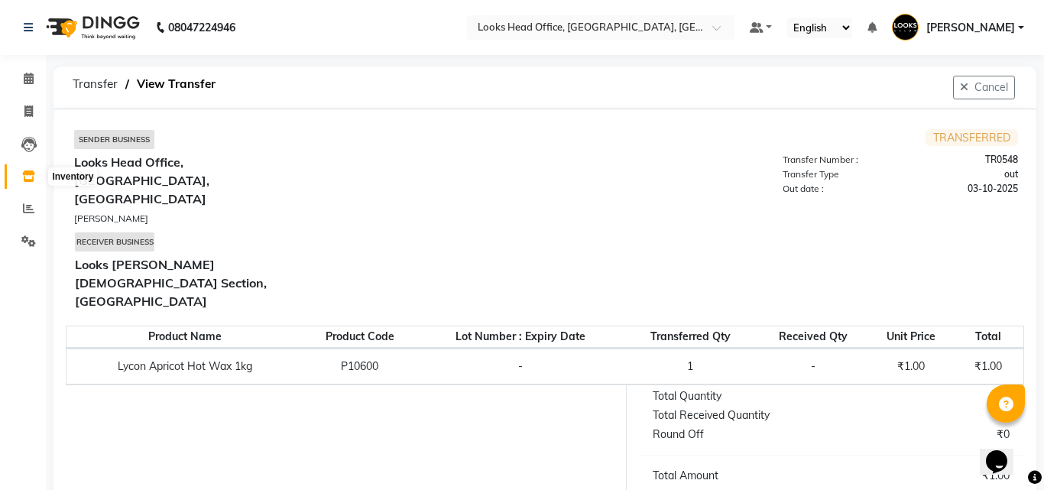
click at [26, 175] on icon at bounding box center [28, 175] width 13 height 11
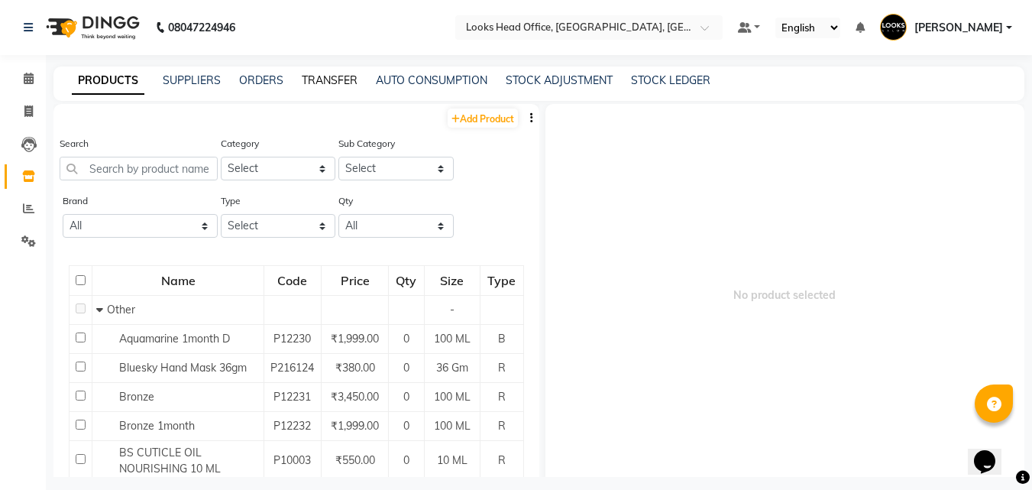
click at [335, 76] on link "TRANSFER" at bounding box center [330, 80] width 56 height 14
select select "sender"
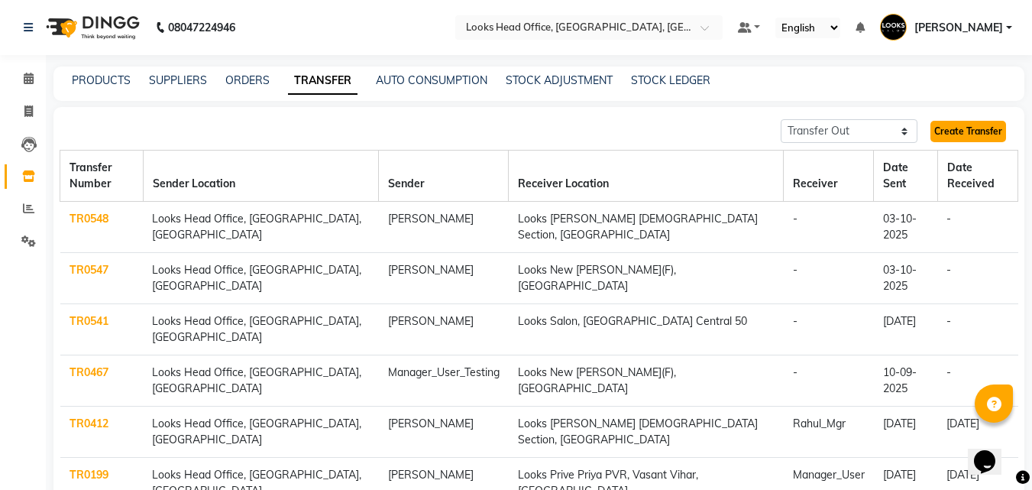
click at [964, 131] on link "Create Transfer" at bounding box center [968, 131] width 76 height 21
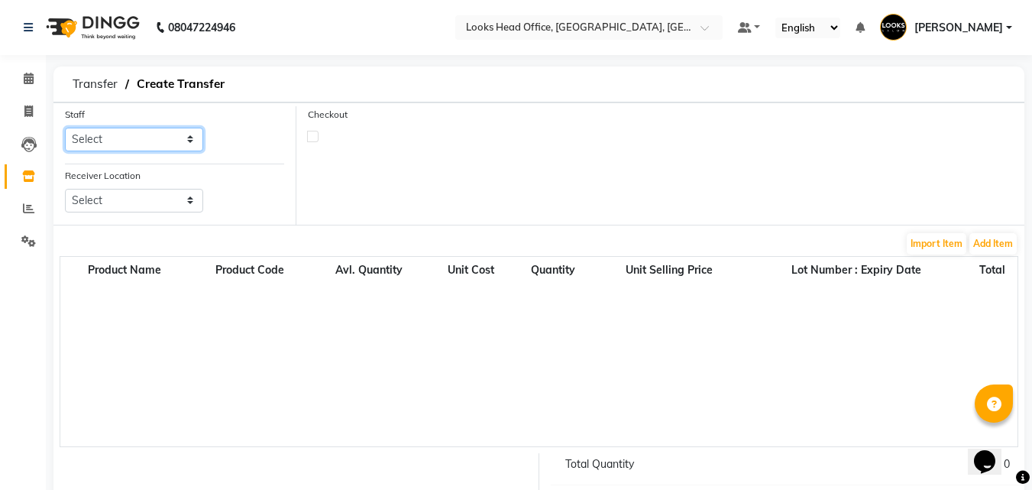
click at [183, 129] on select "Select Accounts Reports [PERSON_NAME] [PERSON_NAME] [PERSON_NAME] Dingg Support…" at bounding box center [134, 140] width 138 height 24
click at [183, 135] on select "Select Accounts Reports [PERSON_NAME] [PERSON_NAME] [PERSON_NAME] Dingg Support…" at bounding box center [134, 140] width 138 height 24
select select "54603"
click at [65, 128] on select "Select Accounts Reports [PERSON_NAME] [PERSON_NAME] [PERSON_NAME] Dingg Support…" at bounding box center [134, 140] width 138 height 24
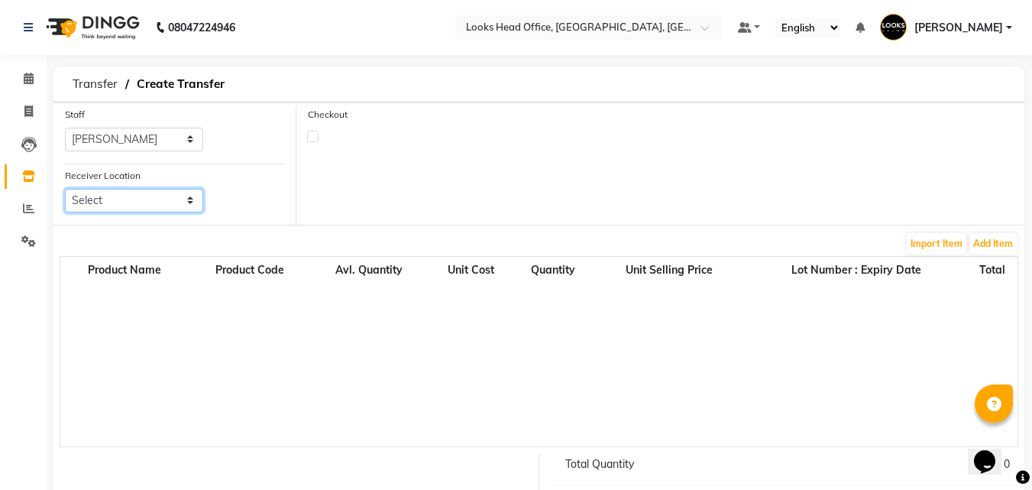
click at [176, 194] on select "Select Looks Prive [GEOGRAPHIC_DATA], [GEOGRAPHIC_DATA] [GEOGRAPHIC_DATA]-42 [G…" at bounding box center [134, 201] width 138 height 24
select select "1785"
click at [65, 189] on select "Select Looks Prive [GEOGRAPHIC_DATA], [GEOGRAPHIC_DATA] [GEOGRAPHIC_DATA]-42 [G…" at bounding box center [134, 201] width 138 height 24
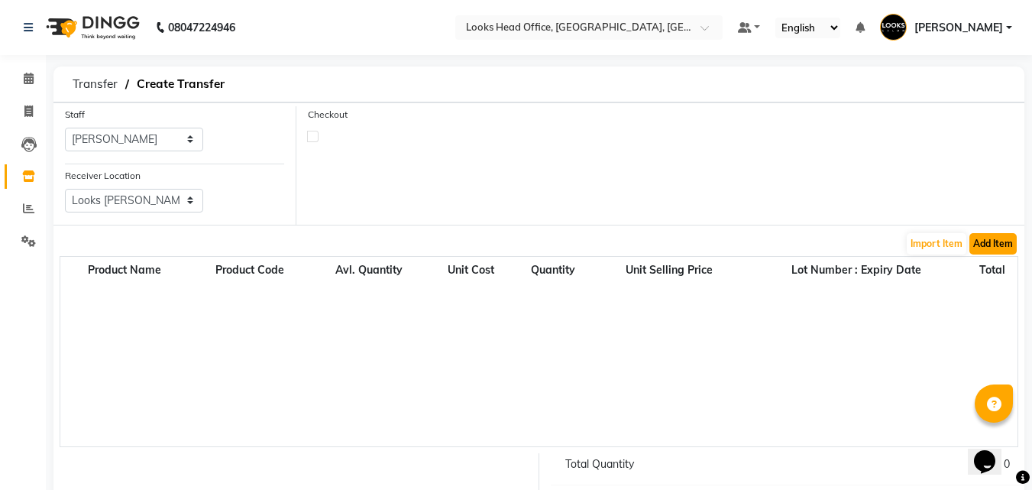
click at [1002, 241] on button "Add Item" at bounding box center [992, 243] width 47 height 21
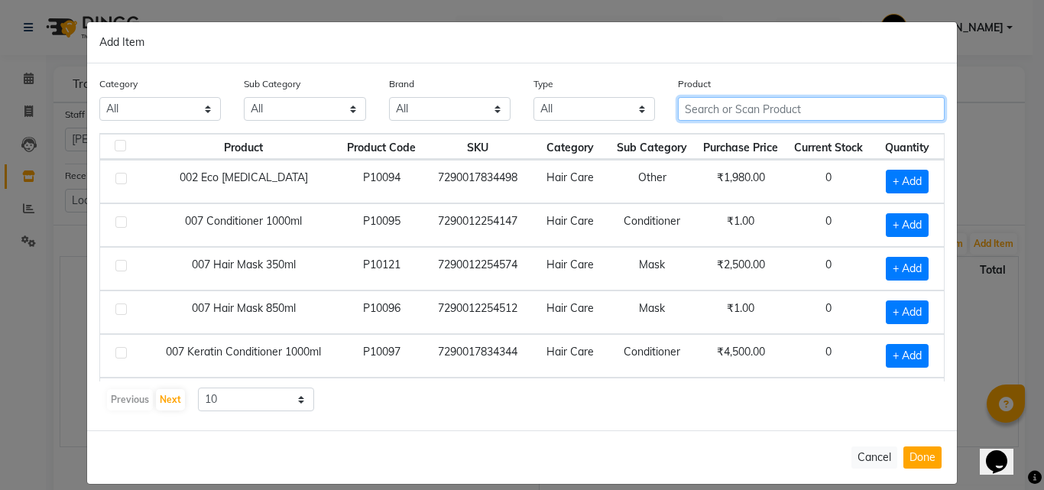
click at [744, 109] on input "text" at bounding box center [811, 109] width 267 height 24
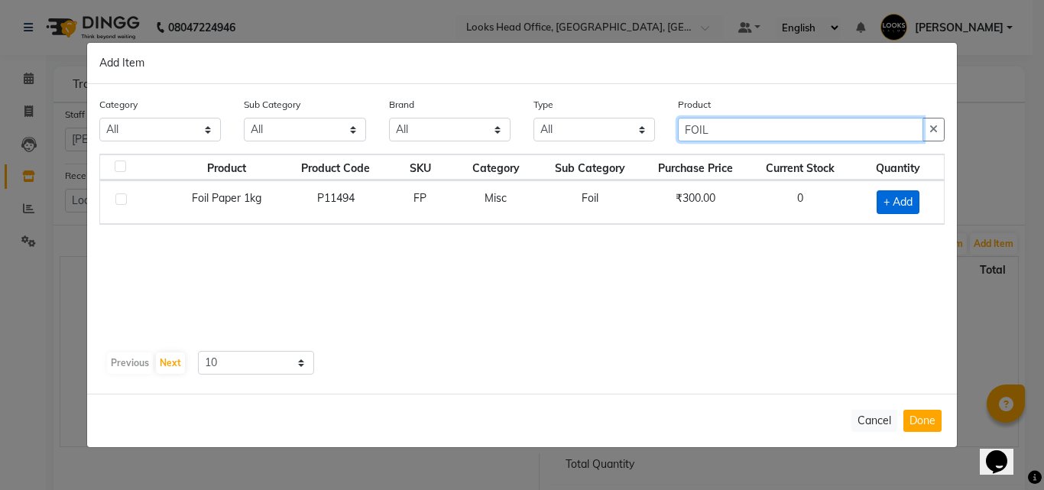
type input "FOIL"
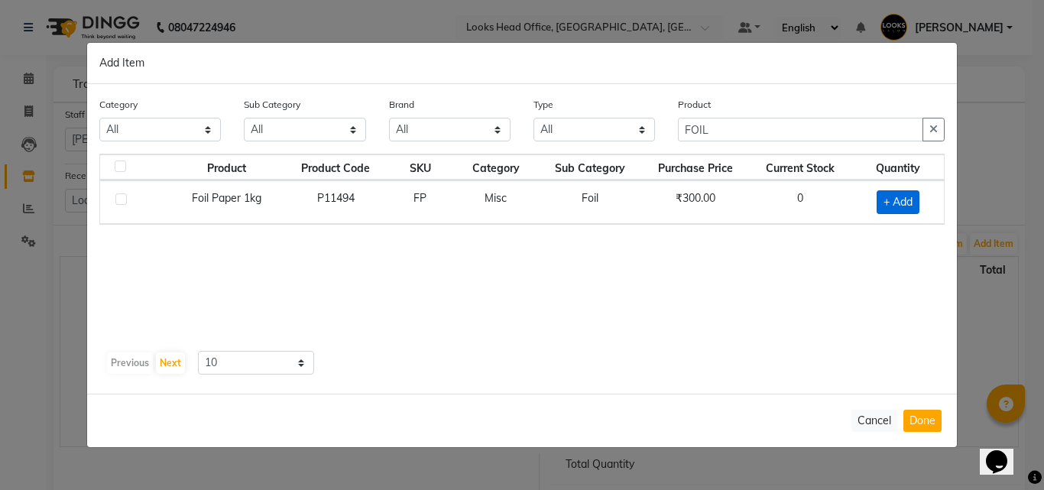
click at [896, 199] on span "+ Add" at bounding box center [897, 202] width 43 height 24
checkbox input "true"
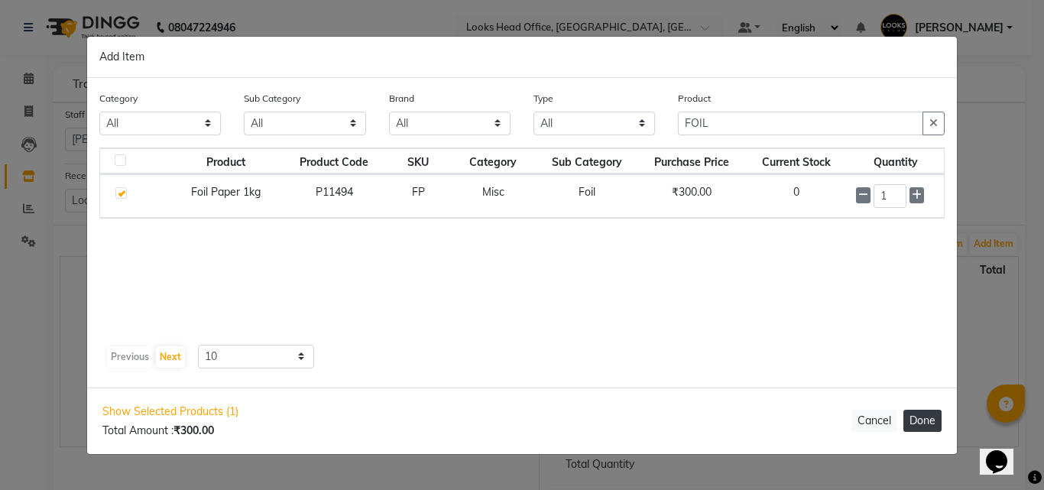
click at [924, 424] on button "Done" at bounding box center [922, 420] width 38 height 22
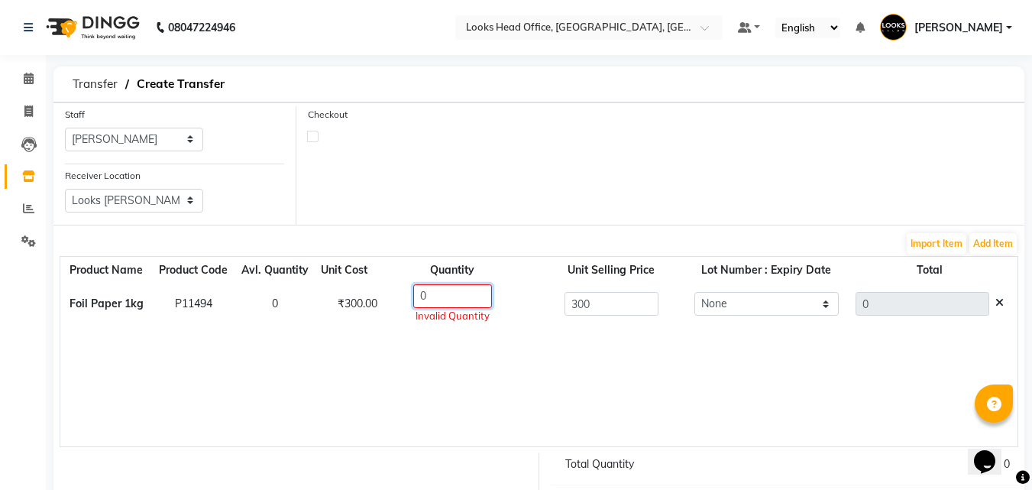
click at [431, 295] on input "0" at bounding box center [452, 296] width 79 height 24
type input "1"
click at [494, 369] on div "Product Name Product Code Avl. Quantity Unit Cost Quantity Unit Selling Price L…" at bounding box center [539, 351] width 959 height 191
click at [465, 302] on input "1" at bounding box center [452, 296] width 79 height 24
click at [437, 296] on input "number" at bounding box center [452, 296] width 79 height 24
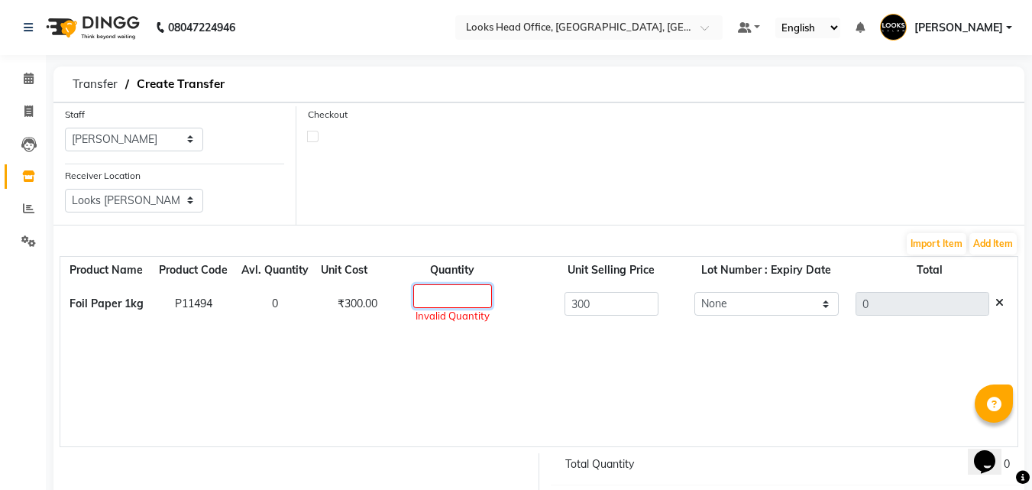
type input "1"
click at [523, 401] on div "Product Name Product Code Avl. Quantity Unit Cost Quantity Unit Selling Price L…" at bounding box center [539, 351] width 959 height 191
click at [461, 308] on div "1 Invalid Quantity" at bounding box center [453, 304] width 102 height 40
click at [457, 301] on input "1" at bounding box center [452, 296] width 79 height 24
click at [999, 301] on icon at bounding box center [999, 302] width 8 height 11
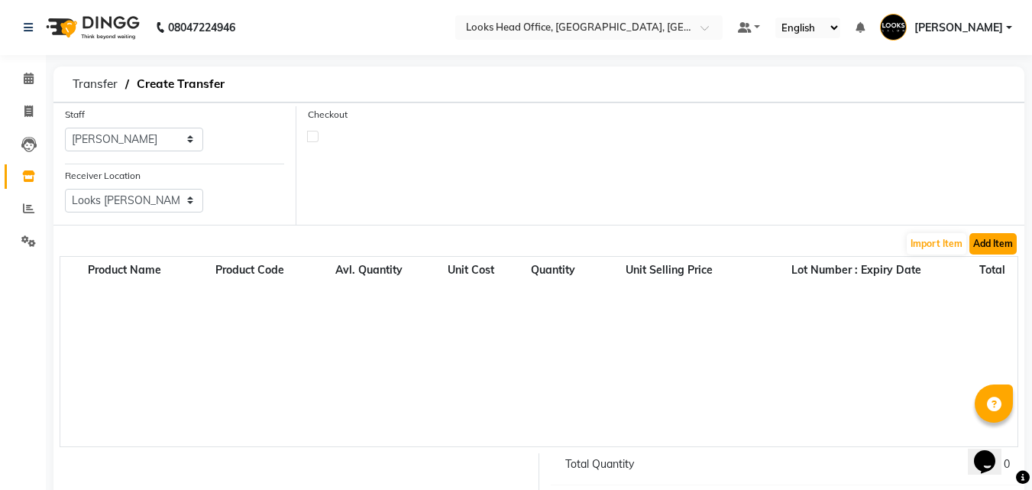
click at [998, 239] on button "Add Item" at bounding box center [992, 243] width 47 height 21
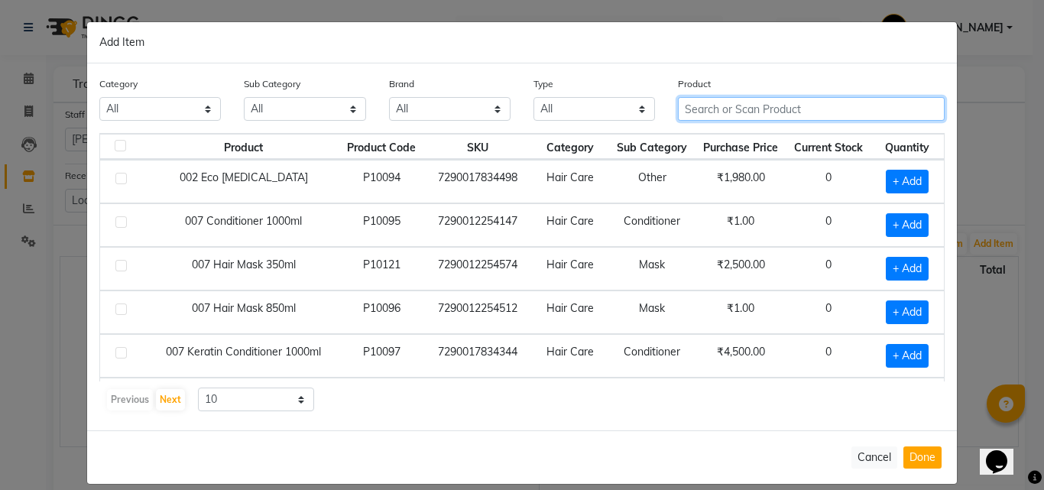
click at [710, 115] on input "text" at bounding box center [811, 109] width 267 height 24
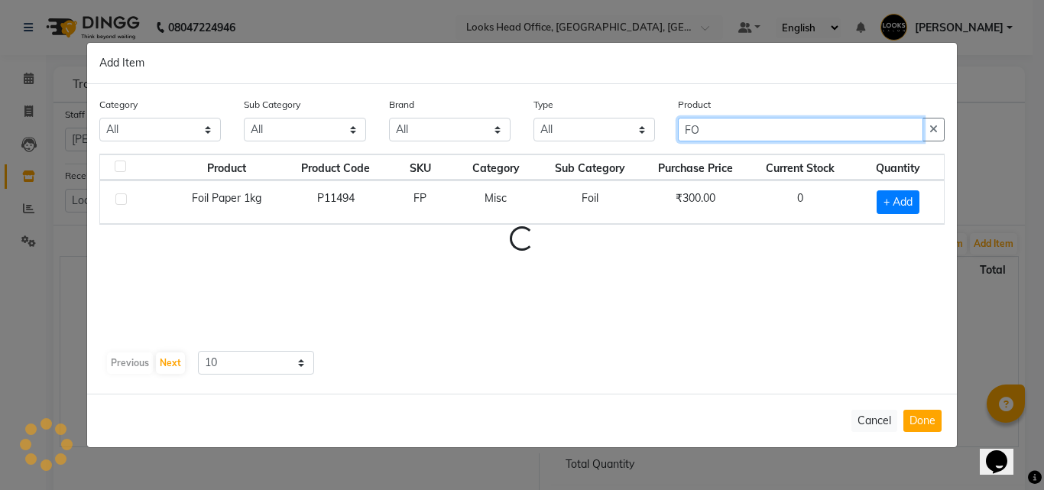
type input "F"
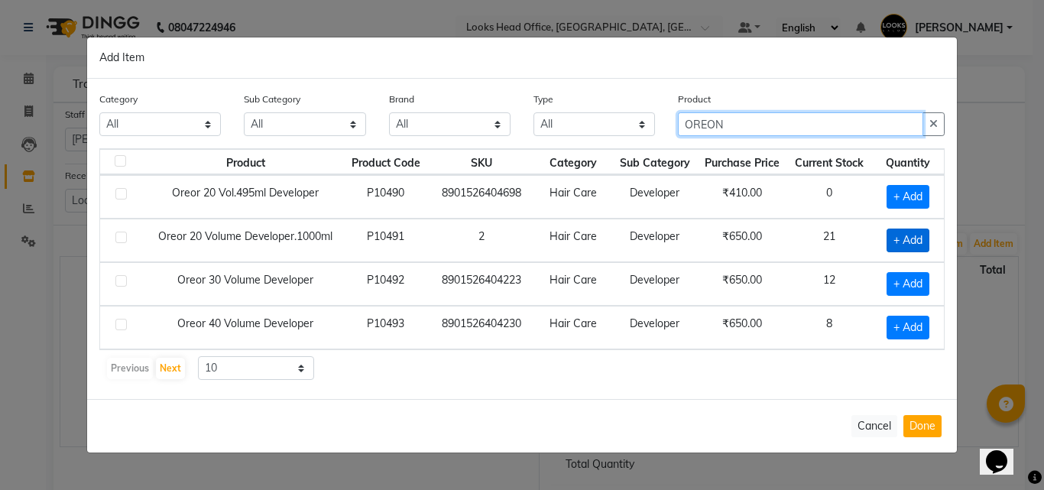
type input "OREON"
click at [908, 238] on span "+ Add" at bounding box center [907, 240] width 43 height 24
checkbox input "true"
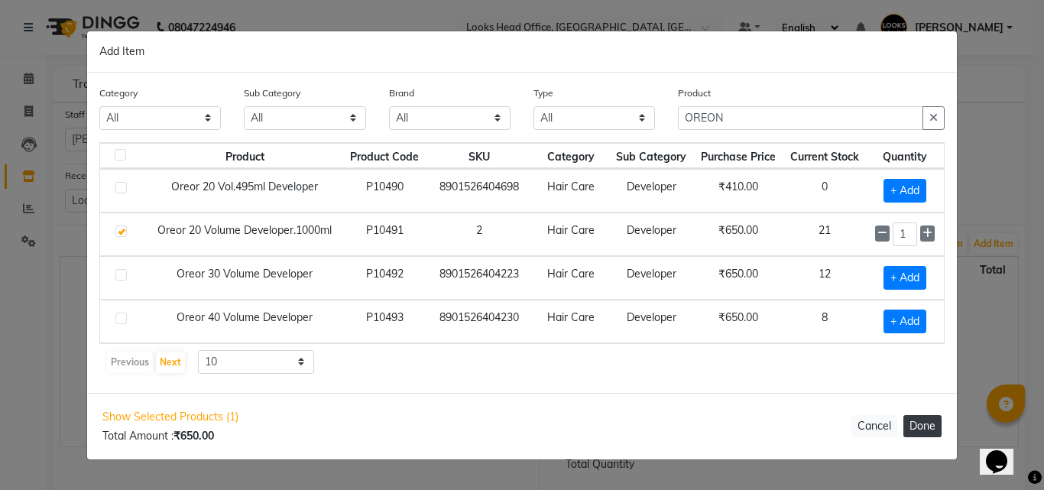
click at [919, 431] on button "Done" at bounding box center [922, 426] width 38 height 22
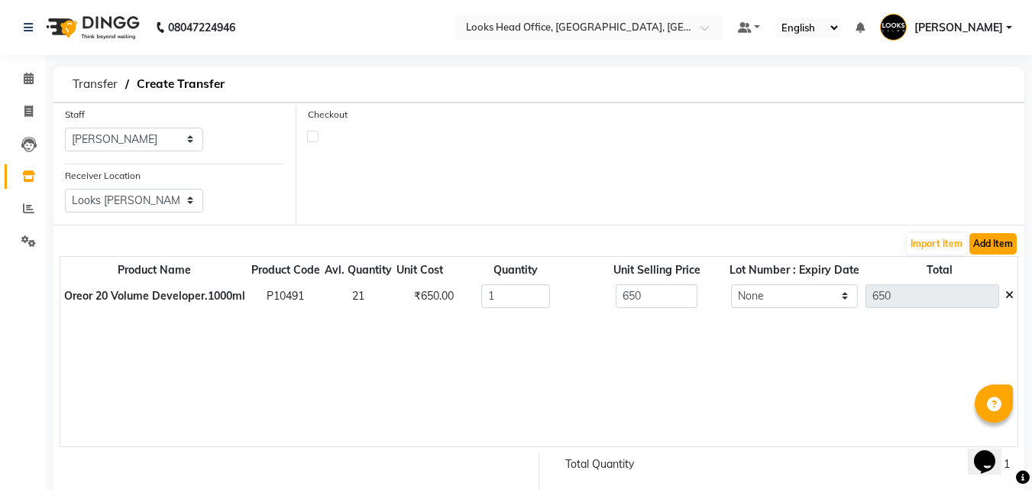
click at [993, 247] on button "Add Item" at bounding box center [992, 243] width 47 height 21
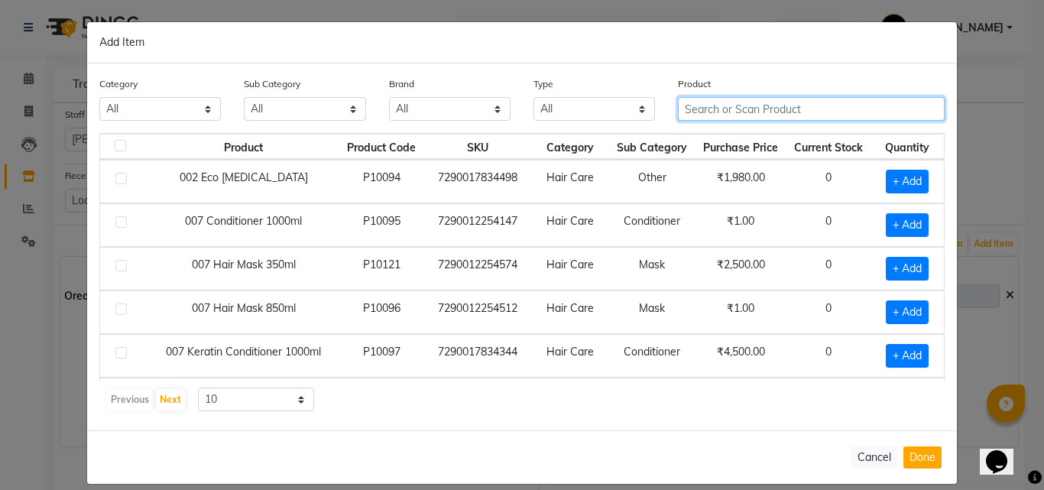
click at [706, 117] on input "text" at bounding box center [811, 109] width 267 height 24
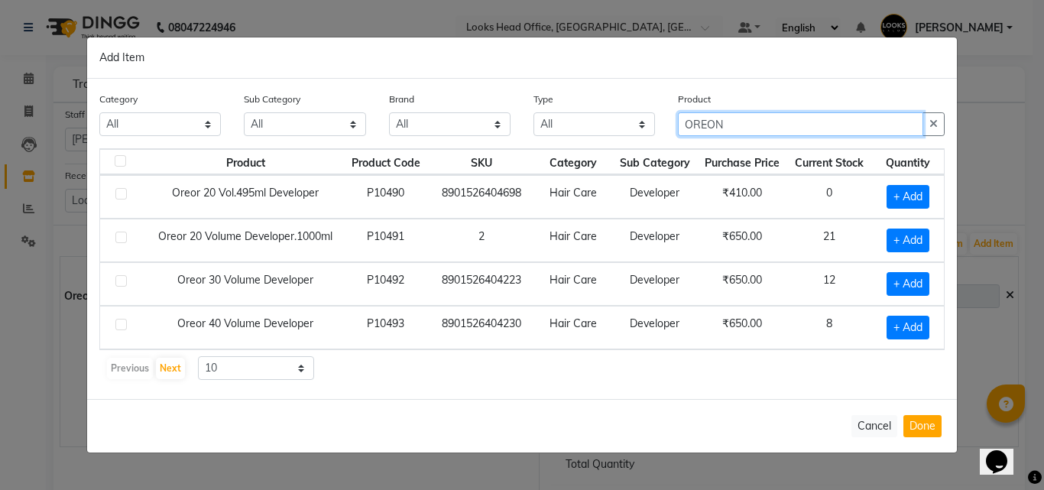
type input "OREON"
click at [122, 280] on label at bounding box center [120, 280] width 11 height 11
click at [122, 280] on input "checkbox" at bounding box center [120, 282] width 10 height 10
checkbox input "true"
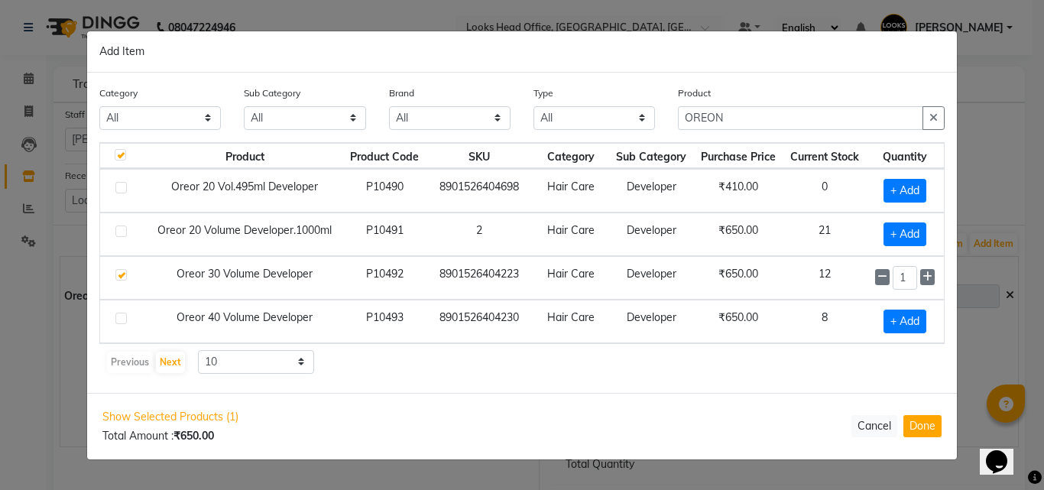
click at [122, 278] on label at bounding box center [120, 274] width 11 height 11
click at [122, 278] on input "checkbox" at bounding box center [120, 275] width 10 height 10
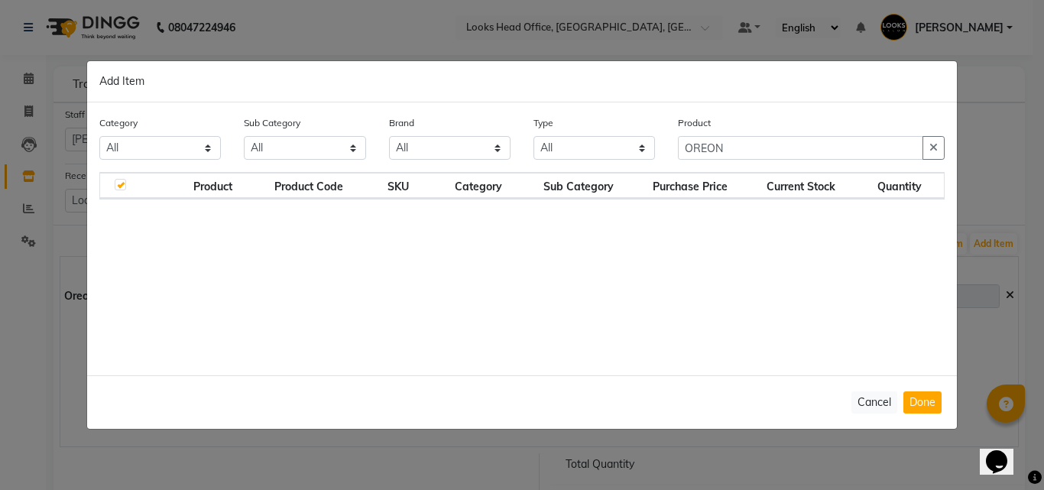
click at [137, 191] on th at bounding box center [135, 186] width 70 height 26
click at [763, 154] on input "OREON" at bounding box center [800, 148] width 245 height 24
click at [896, 189] on th "Quantity" at bounding box center [899, 186] width 89 height 26
click at [125, 187] on label at bounding box center [120, 184] width 11 height 11
click at [125, 187] on input "checkbox" at bounding box center [120, 185] width 10 height 10
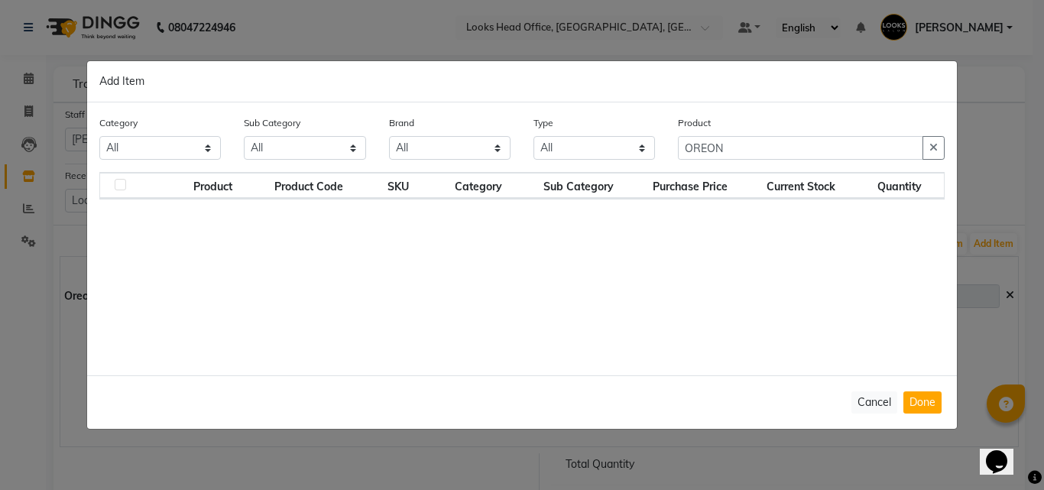
click at [125, 187] on label at bounding box center [120, 184] width 11 height 11
click at [125, 187] on input "checkbox" at bounding box center [120, 185] width 10 height 10
checkbox input "true"
click at [180, 196] on th "Product" at bounding box center [212, 186] width 84 height 26
click at [867, 401] on button "Cancel" at bounding box center [874, 402] width 46 height 22
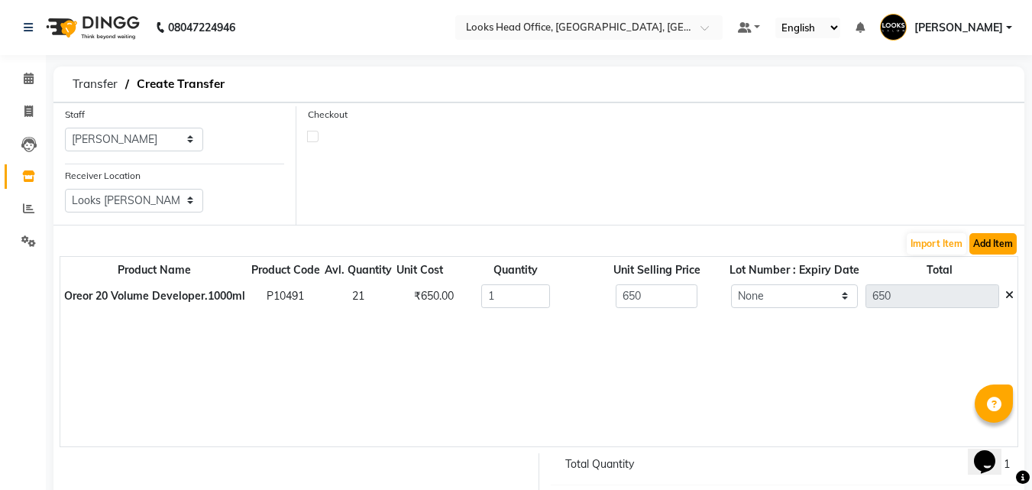
click at [992, 251] on button "Add Item" at bounding box center [992, 243] width 47 height 21
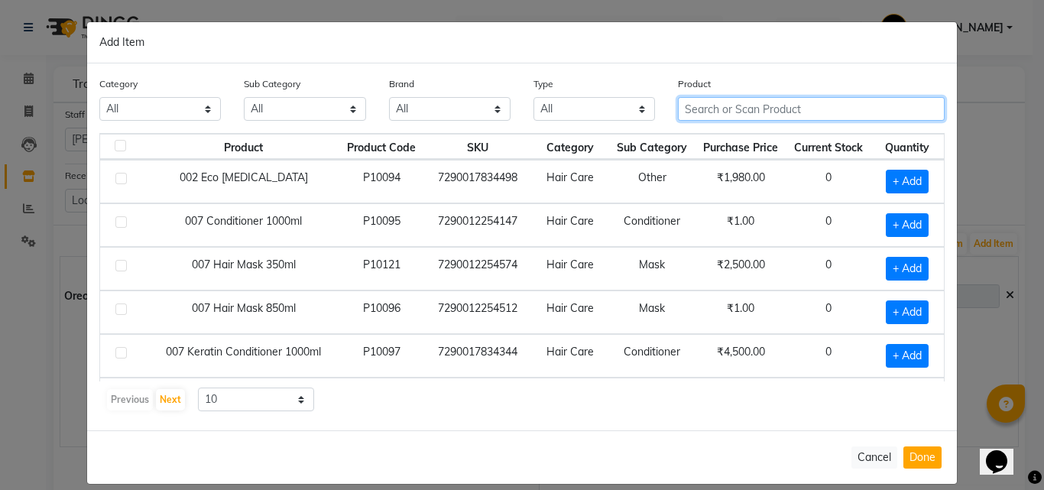
click at [755, 115] on input "text" at bounding box center [811, 109] width 267 height 24
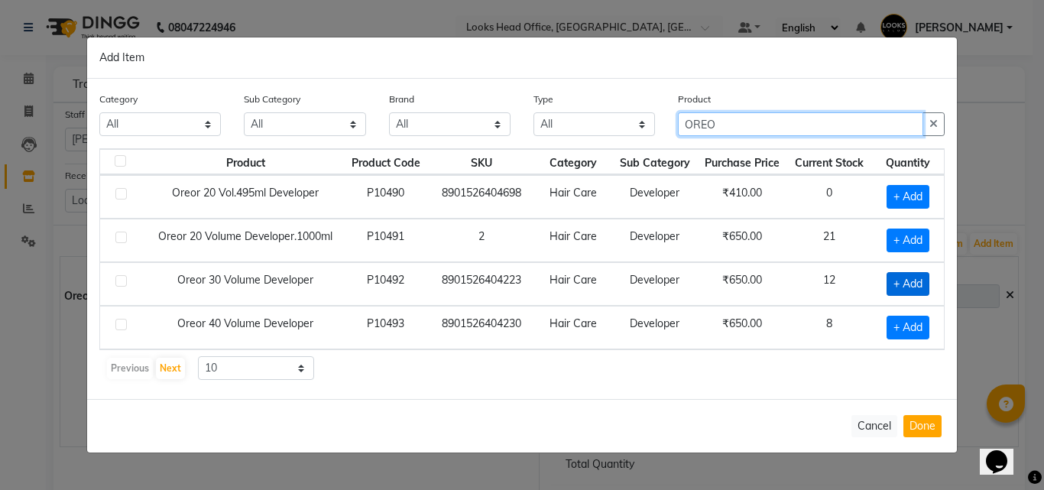
type input "OREO"
click at [902, 295] on span "+ Add" at bounding box center [907, 284] width 43 height 24
checkbox input "true"
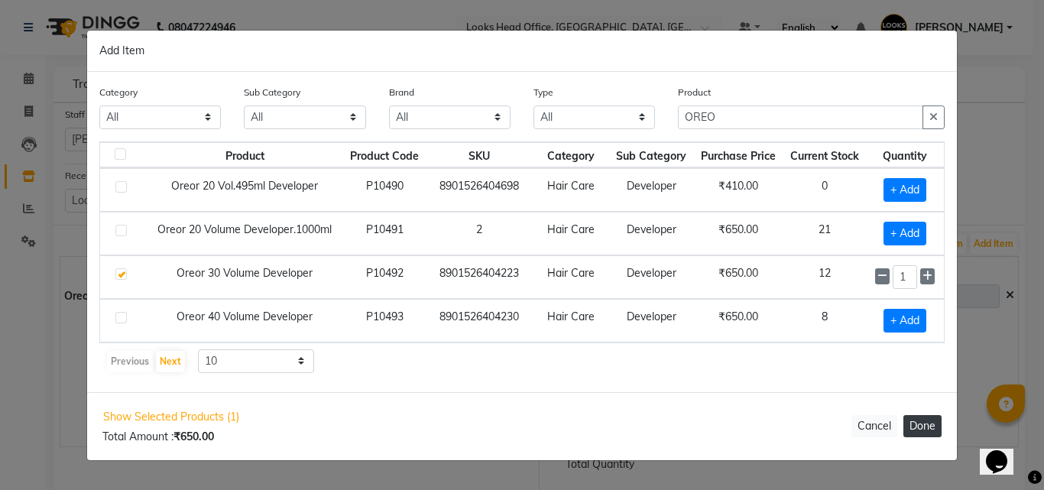
click at [917, 431] on button "Done" at bounding box center [922, 426] width 38 height 22
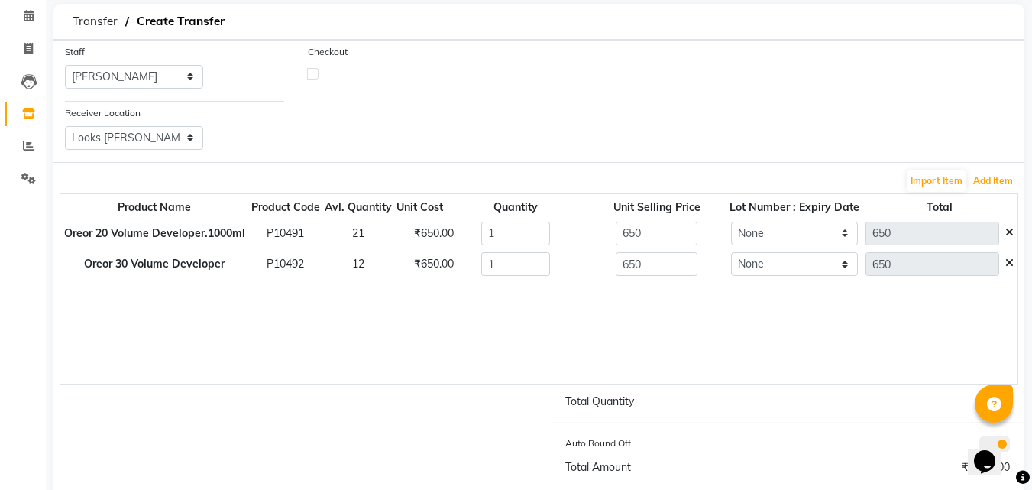
scroll to position [139, 0]
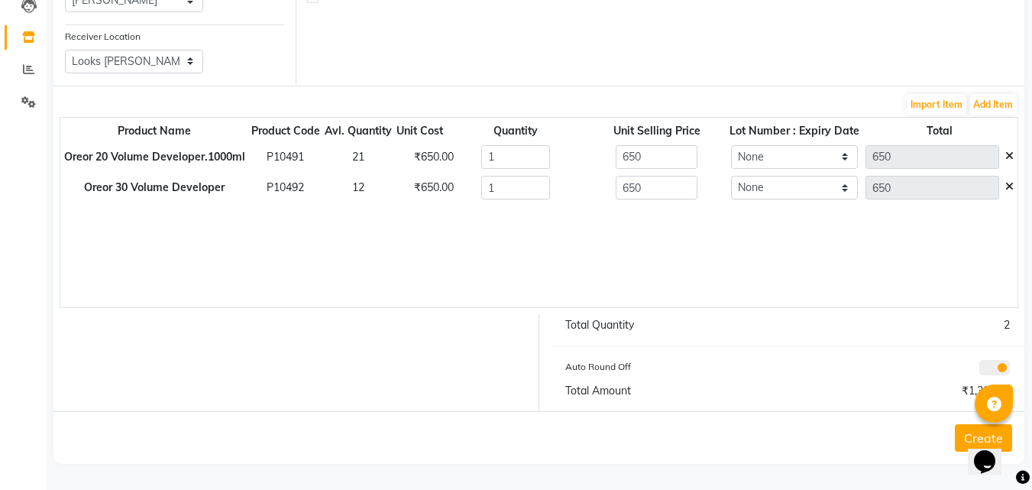
click at [965, 441] on button "Create" at bounding box center [983, 438] width 57 height 28
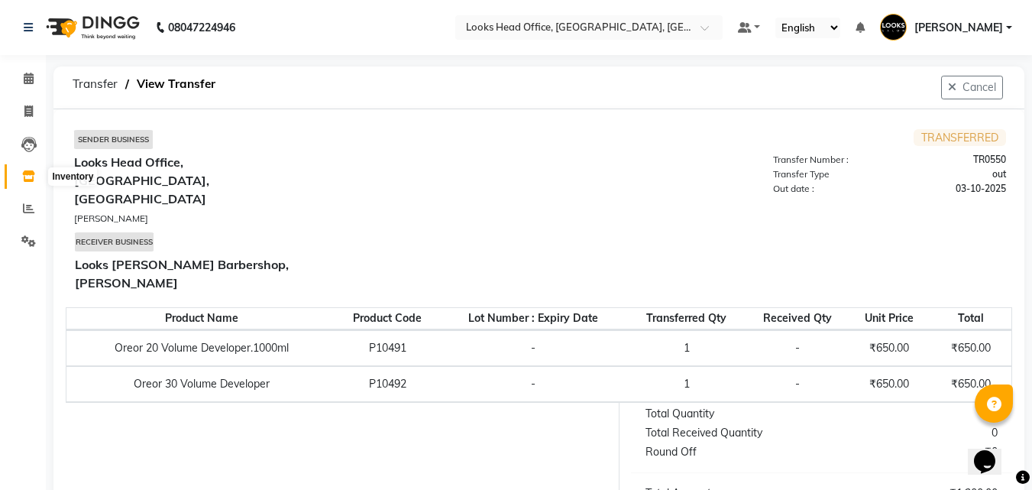
click at [32, 182] on span at bounding box center [28, 177] width 27 height 18
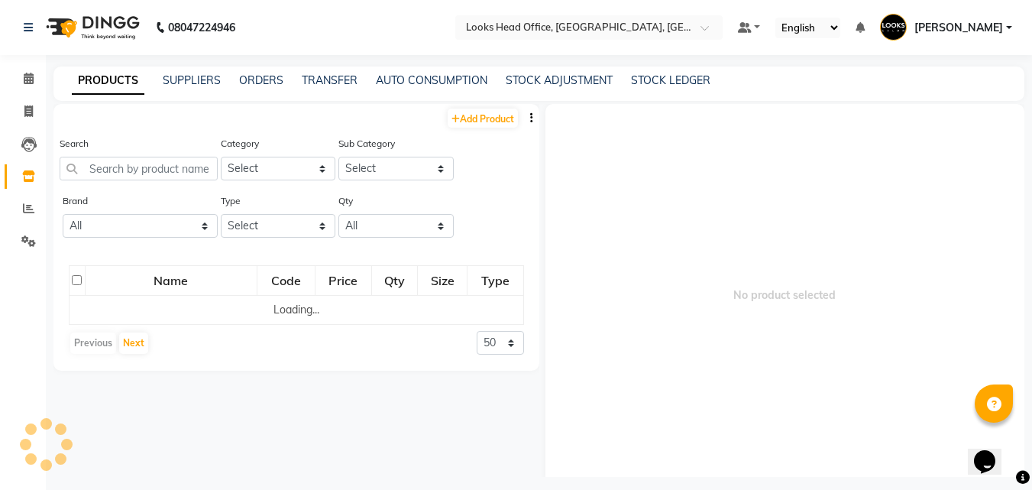
click at [312, 73] on div "TRANSFER" at bounding box center [330, 81] width 56 height 16
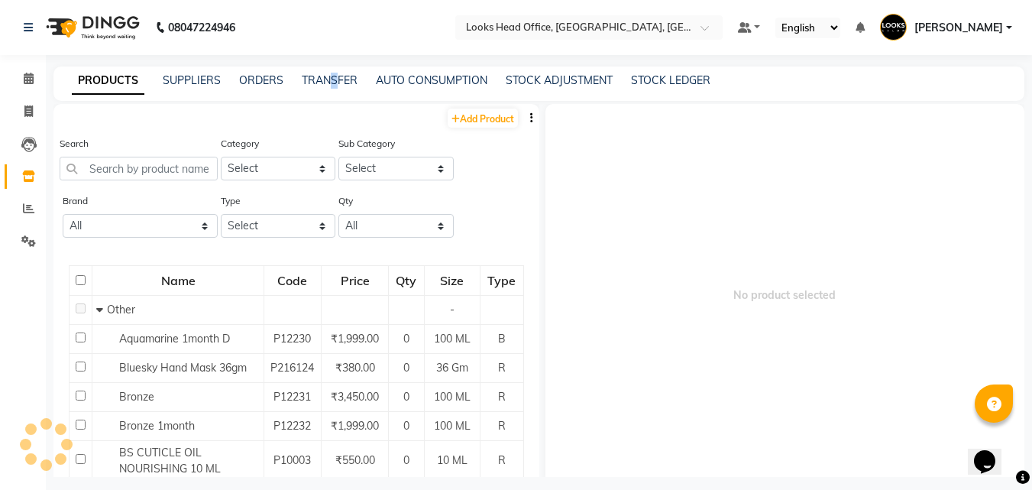
click at [332, 88] on div "PRODUCTS SUPPLIERS ORDERS TRANSFER AUTO CONSUMPTION STOCK ADJUSTMENT STOCK LEDG…" at bounding box center [538, 83] width 971 height 34
click at [325, 81] on link "TRANSFER" at bounding box center [330, 80] width 56 height 14
select select "sender"
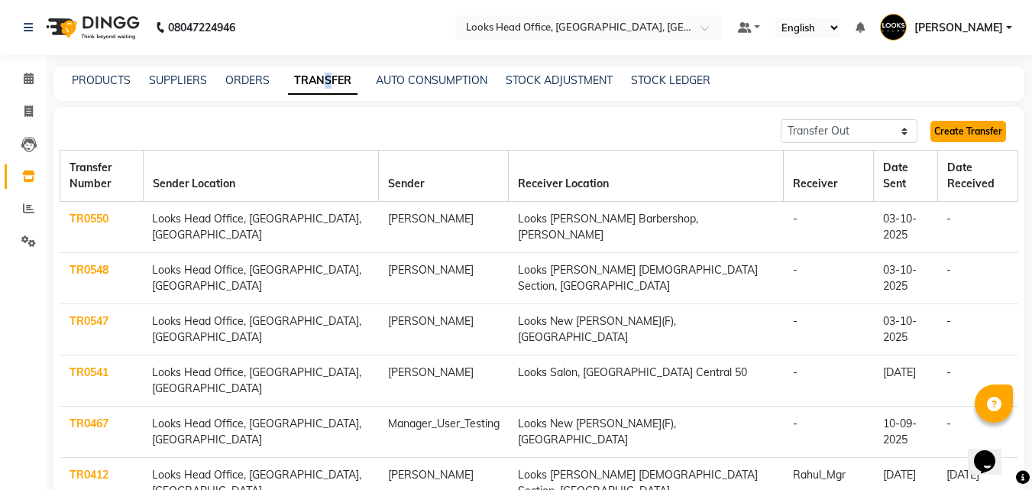
click at [967, 137] on link "Create Transfer" at bounding box center [968, 131] width 76 height 21
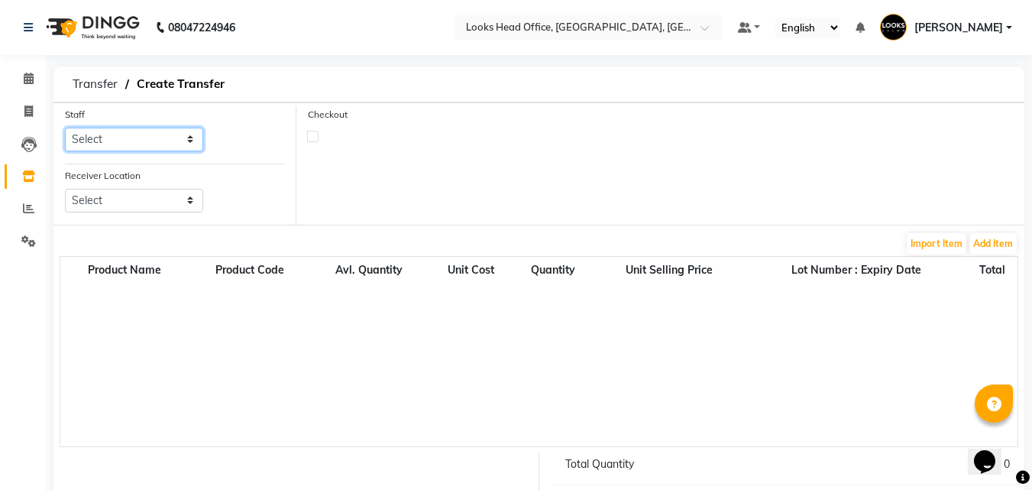
click at [185, 139] on select "Select Accounts Reports [PERSON_NAME] [PERSON_NAME] [PERSON_NAME] Dingg Support…" at bounding box center [134, 140] width 138 height 24
select select "54603"
click at [65, 128] on select "Select Accounts Reports [PERSON_NAME] [PERSON_NAME] [PERSON_NAME] Dingg Support…" at bounding box center [134, 140] width 138 height 24
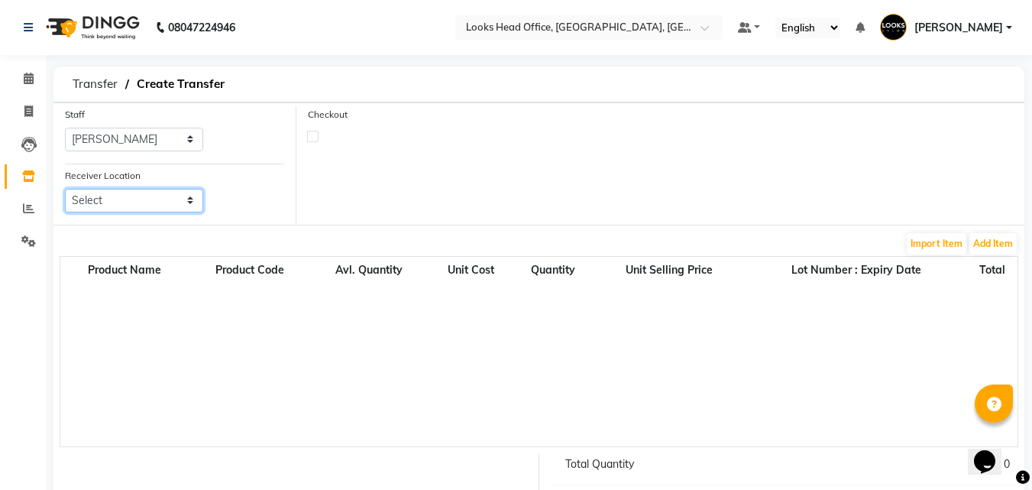
click at [185, 199] on select "Select Looks Prive [GEOGRAPHIC_DATA], [GEOGRAPHIC_DATA] [GEOGRAPHIC_DATA]-42 [G…" at bounding box center [134, 201] width 138 height 24
select select "3843"
click at [65, 189] on select "Select Looks Prive [GEOGRAPHIC_DATA], [GEOGRAPHIC_DATA] [GEOGRAPHIC_DATA]-42 [G…" at bounding box center [134, 201] width 138 height 24
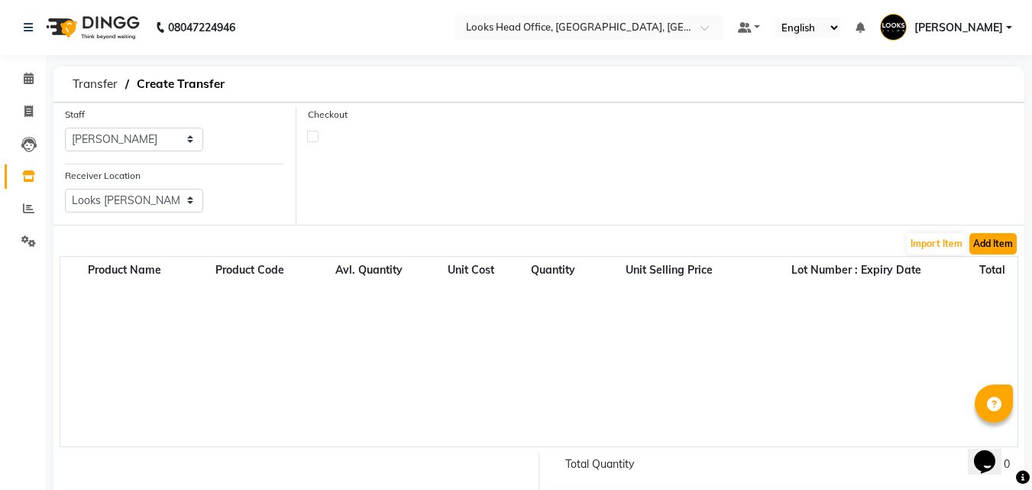
click at [1002, 249] on button "Add Item" at bounding box center [992, 243] width 47 height 21
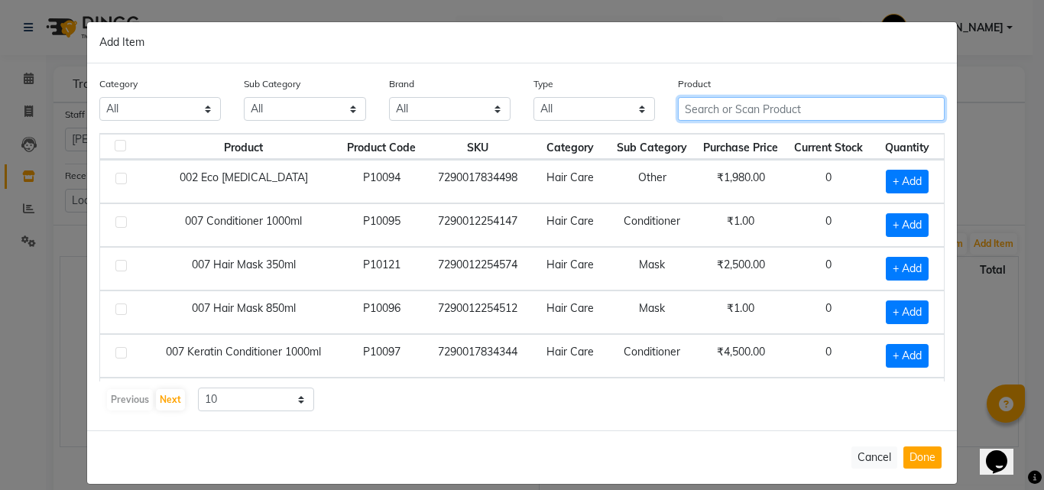
click at [756, 110] on input "text" at bounding box center [811, 109] width 267 height 24
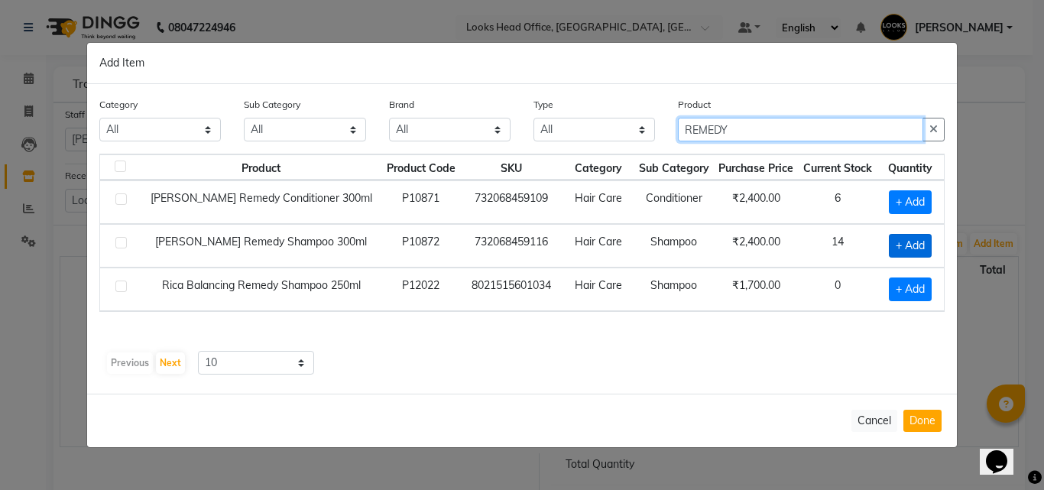
type input "REMEDY"
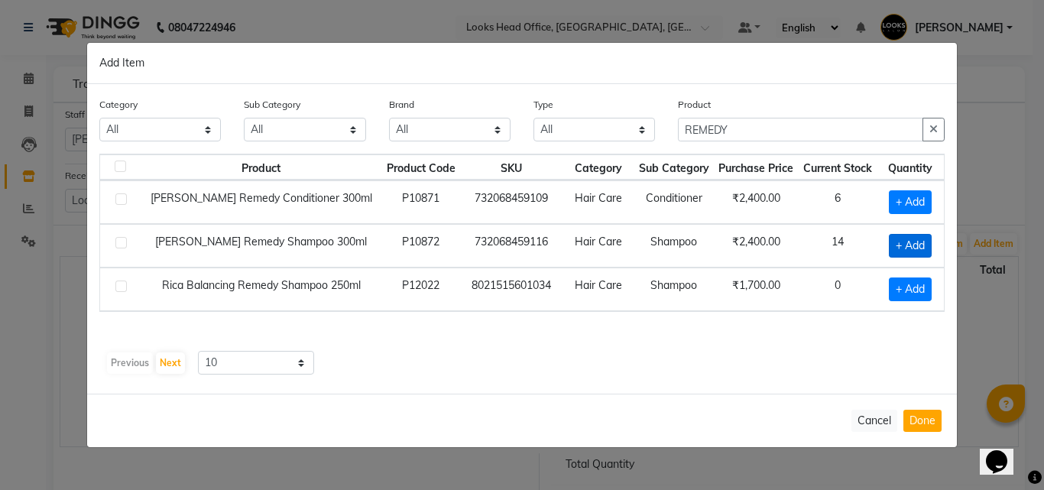
click at [906, 252] on span "+ Add" at bounding box center [909, 246] width 43 height 24
checkbox input "true"
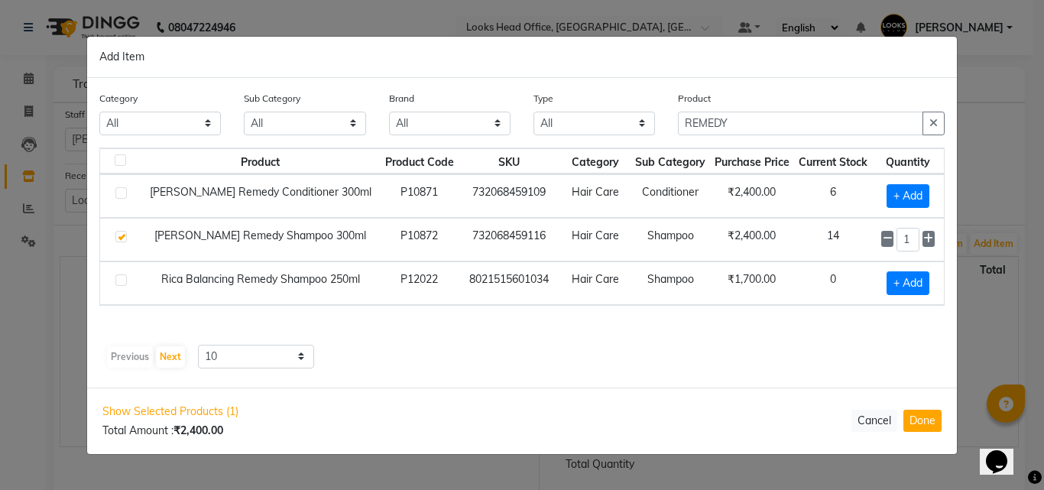
click at [124, 193] on label at bounding box center [120, 192] width 11 height 11
click at [124, 193] on input "checkbox" at bounding box center [120, 194] width 10 height 10
checkbox input "true"
click at [924, 429] on button "Done" at bounding box center [922, 420] width 38 height 22
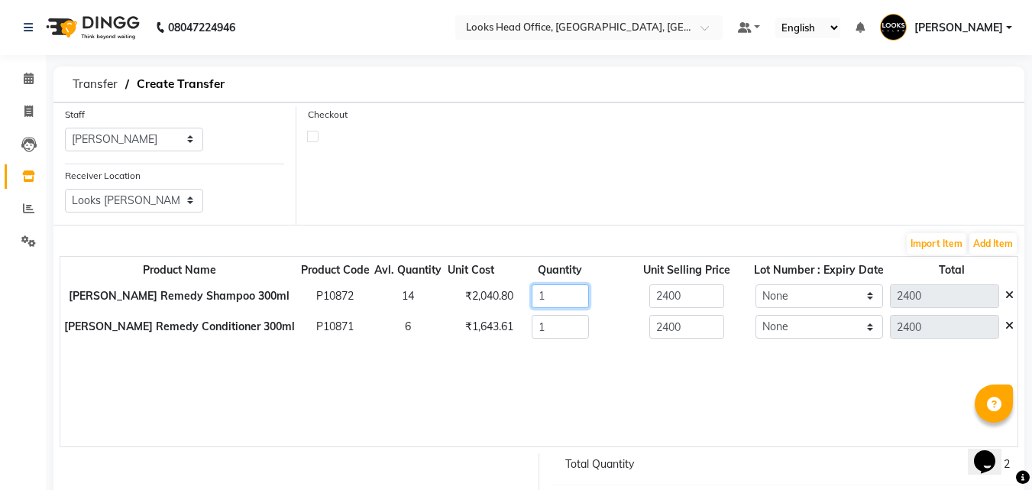
click at [532, 305] on input "1" at bounding box center [560, 296] width 57 height 24
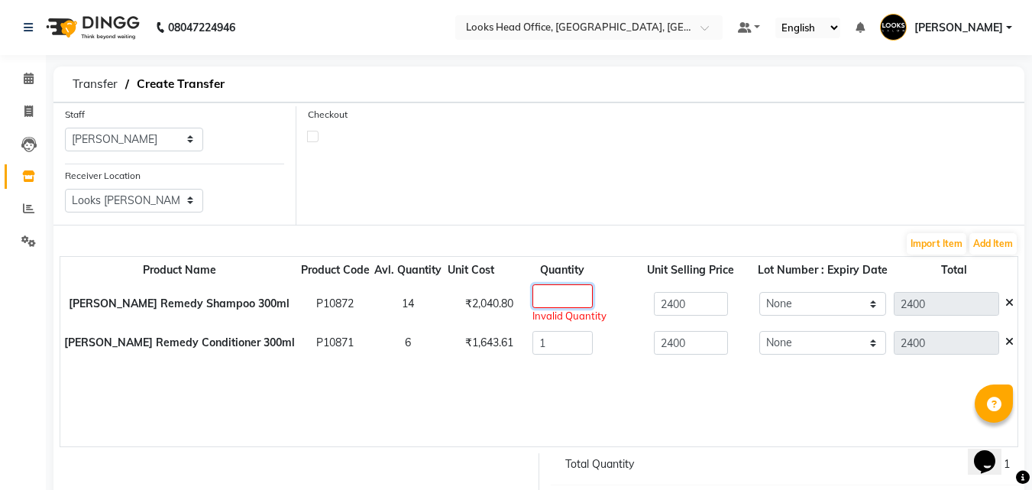
type input "8"
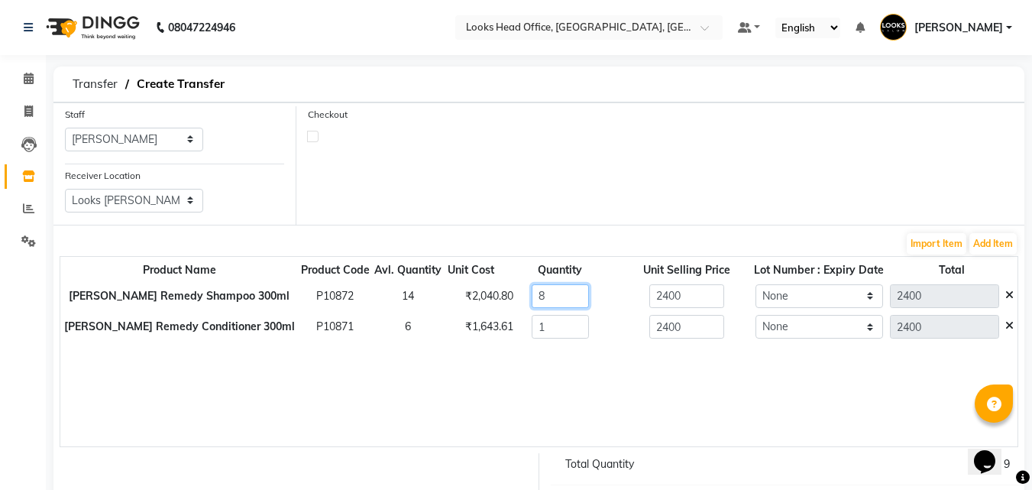
type input "19200"
type input "8"
click at [535, 317] on input "1" at bounding box center [560, 327] width 57 height 24
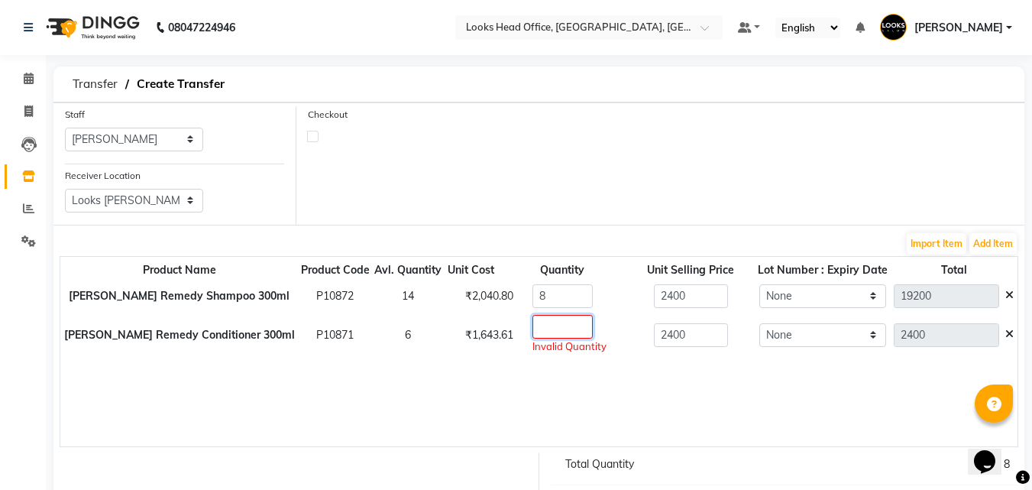
type input "6"
type input "14400"
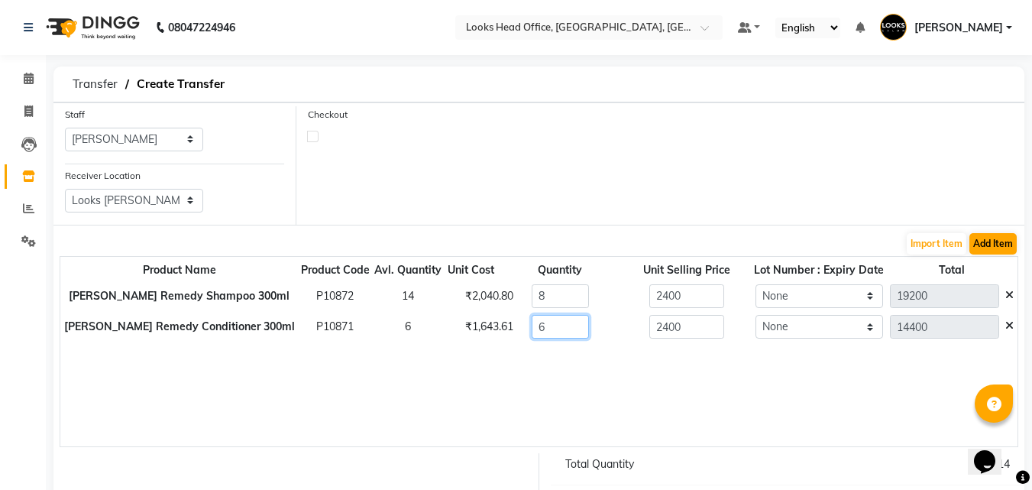
type input "6"
click at [992, 248] on button "Add Item" at bounding box center [992, 243] width 47 height 21
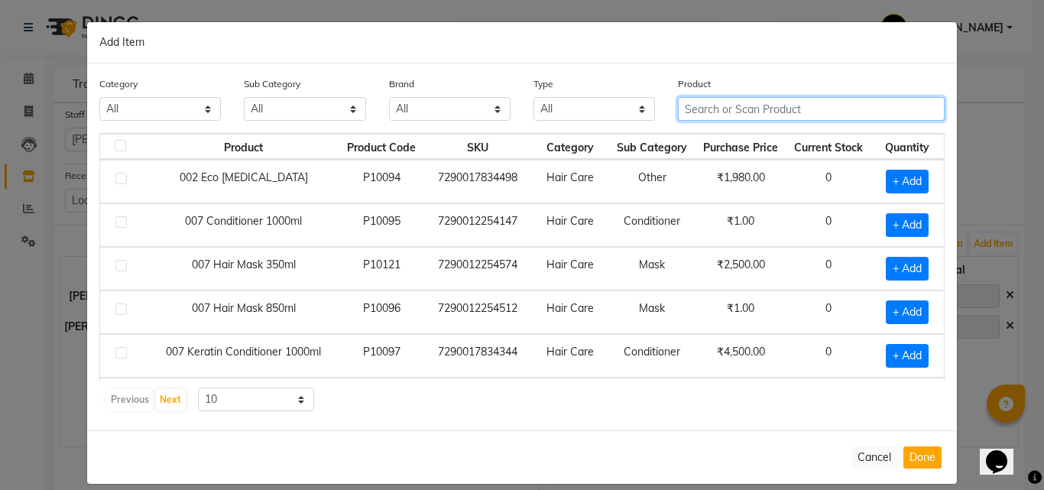
click at [762, 113] on input "text" at bounding box center [811, 109] width 267 height 24
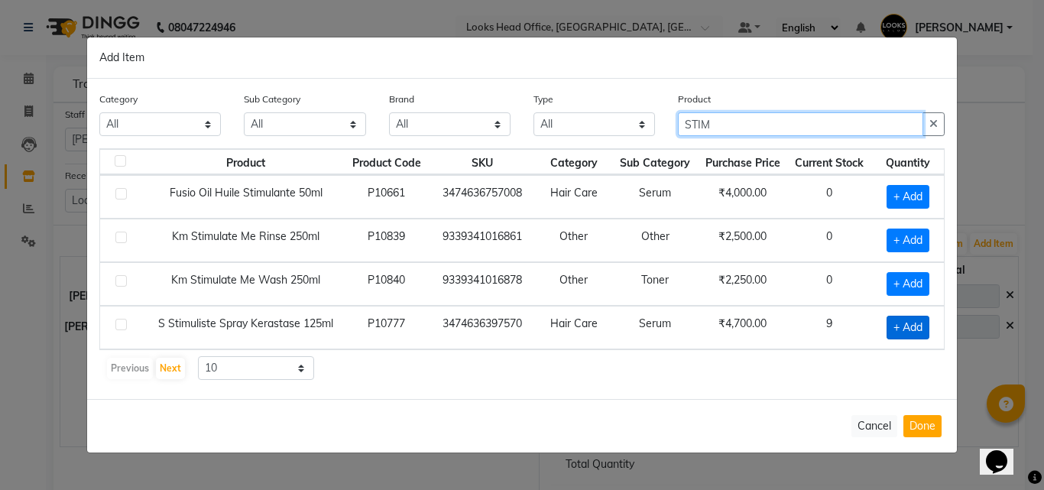
type input "STIM"
click at [919, 329] on span "+ Add" at bounding box center [907, 328] width 43 height 24
checkbox input "true"
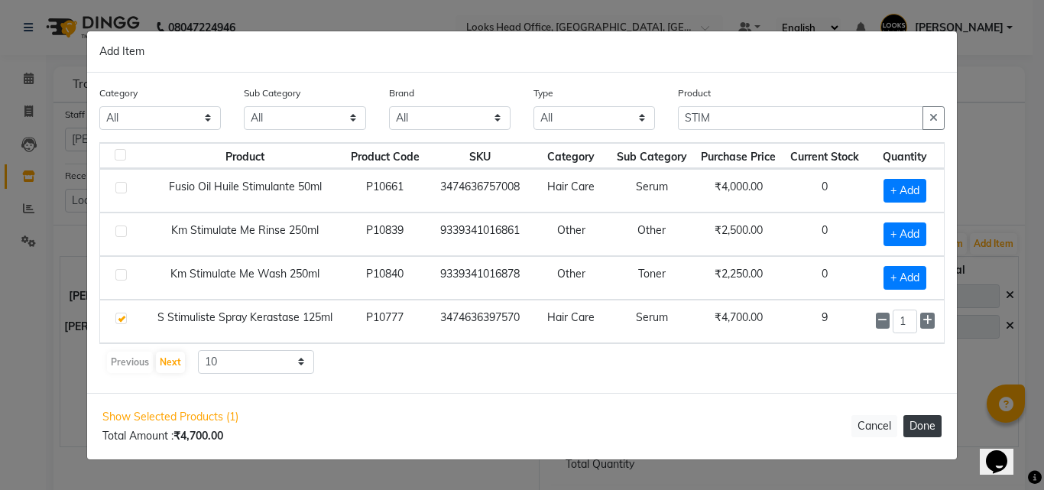
click at [917, 427] on button "Done" at bounding box center [922, 426] width 38 height 22
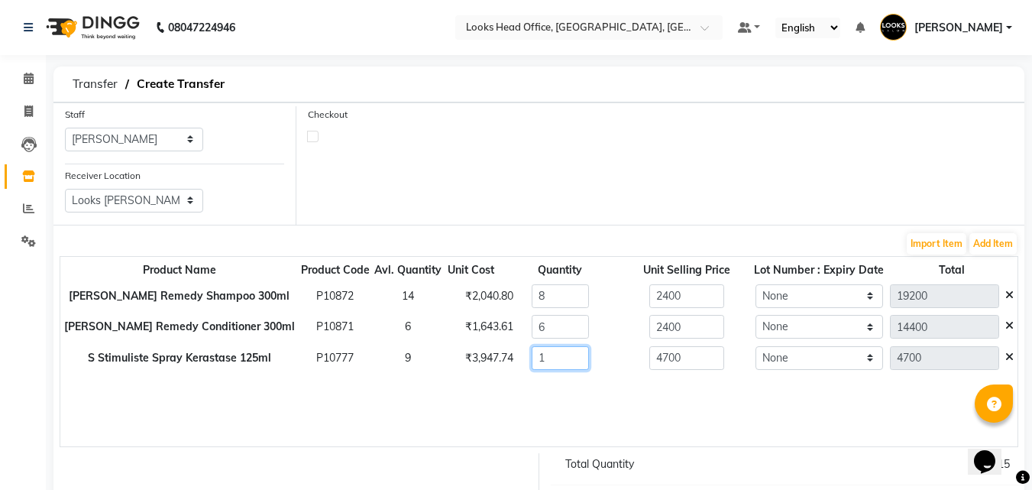
click at [532, 363] on input "1" at bounding box center [560, 358] width 57 height 24
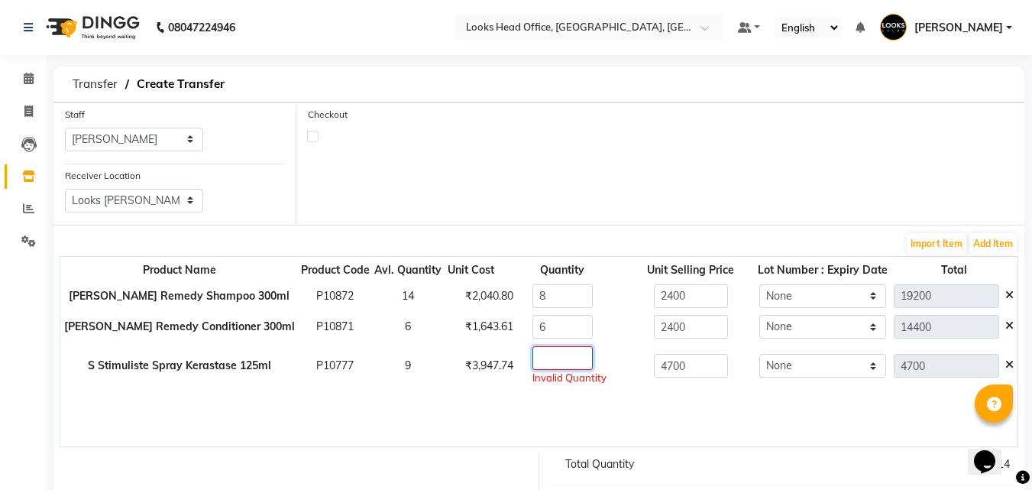
type input "4"
type input "18800"
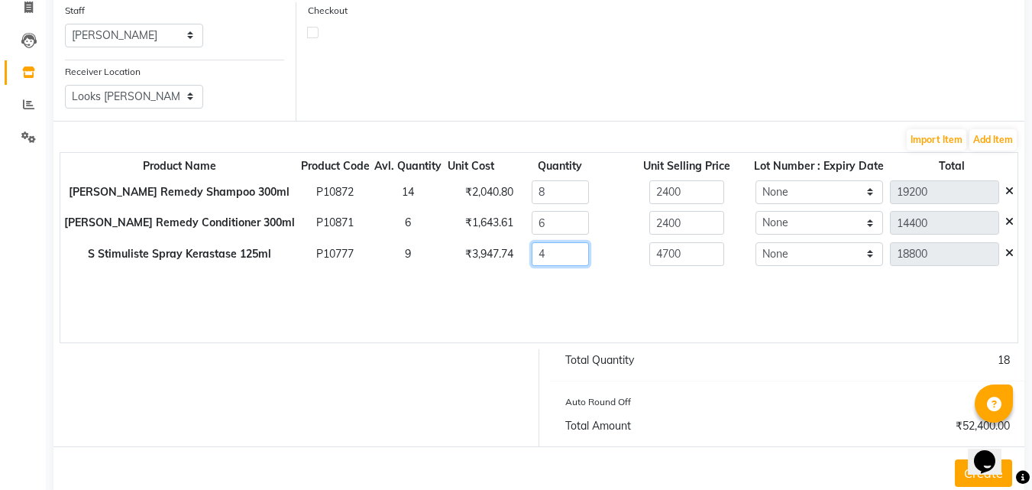
scroll to position [139, 0]
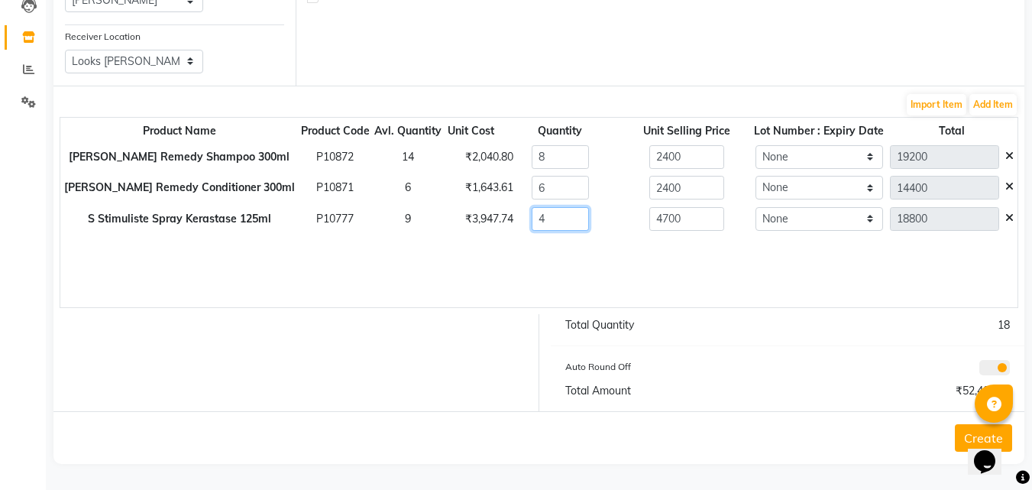
type input "4"
click at [963, 439] on button "Create" at bounding box center [983, 438] width 57 height 28
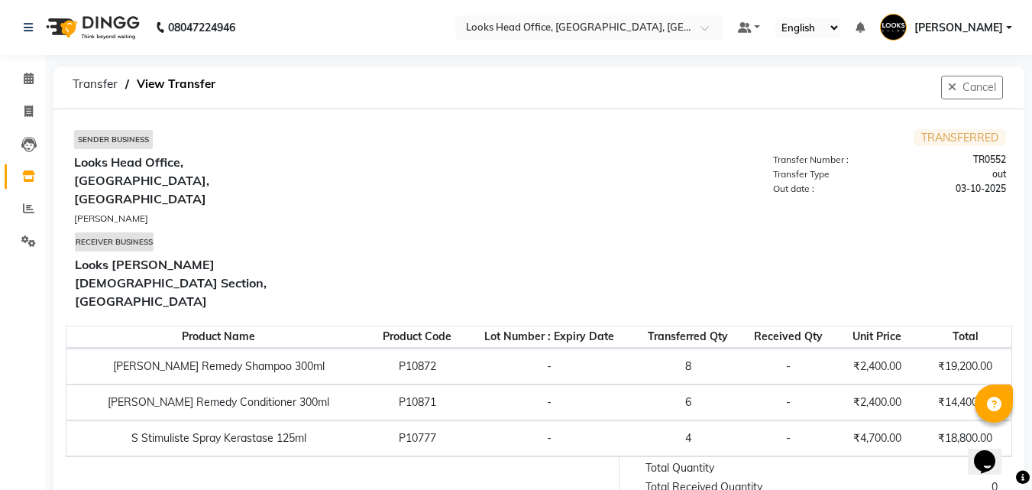
scroll to position [43, 0]
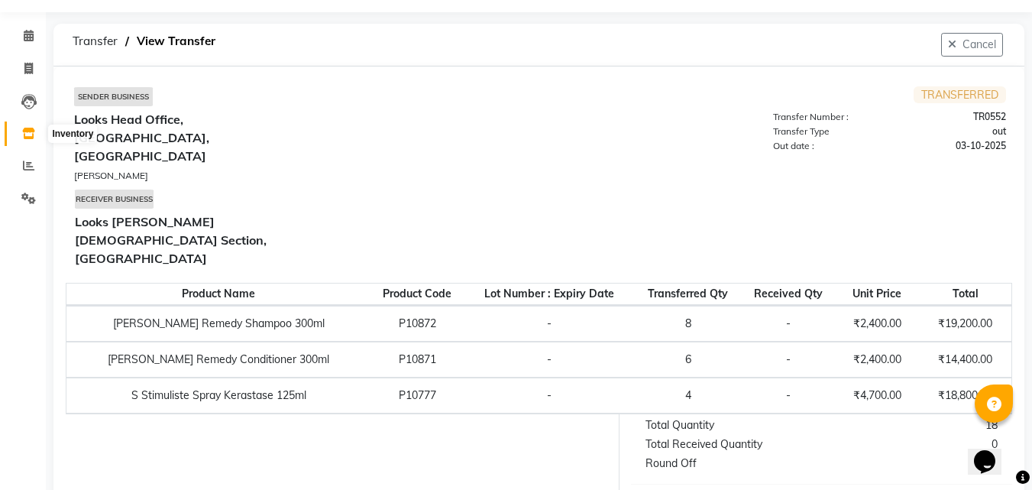
click at [31, 134] on icon at bounding box center [28, 133] width 13 height 11
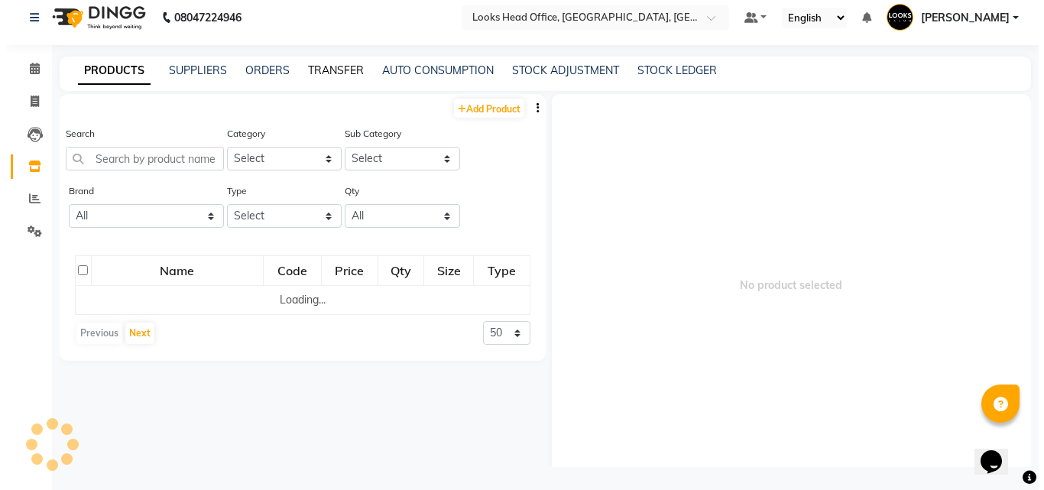
scroll to position [10, 0]
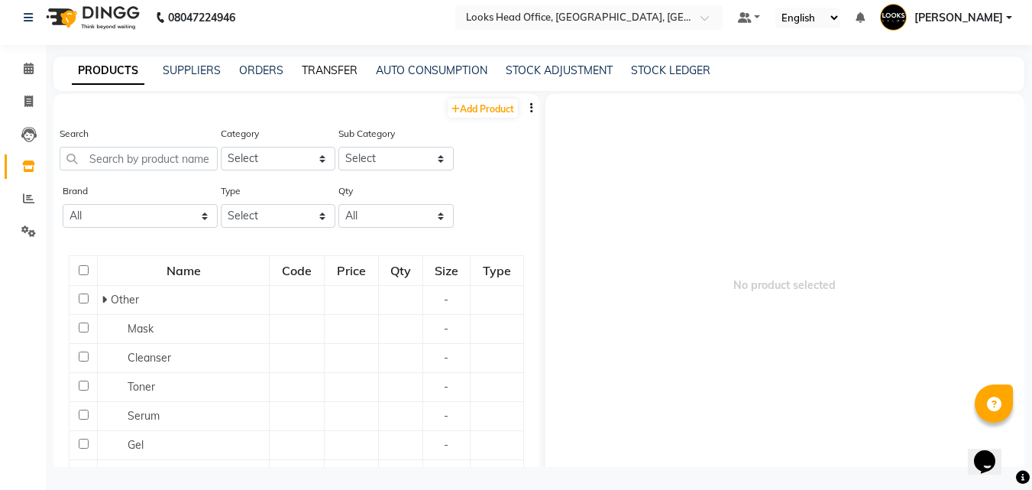
click at [330, 72] on link "TRANSFER" at bounding box center [330, 70] width 56 height 14
select select "sender"
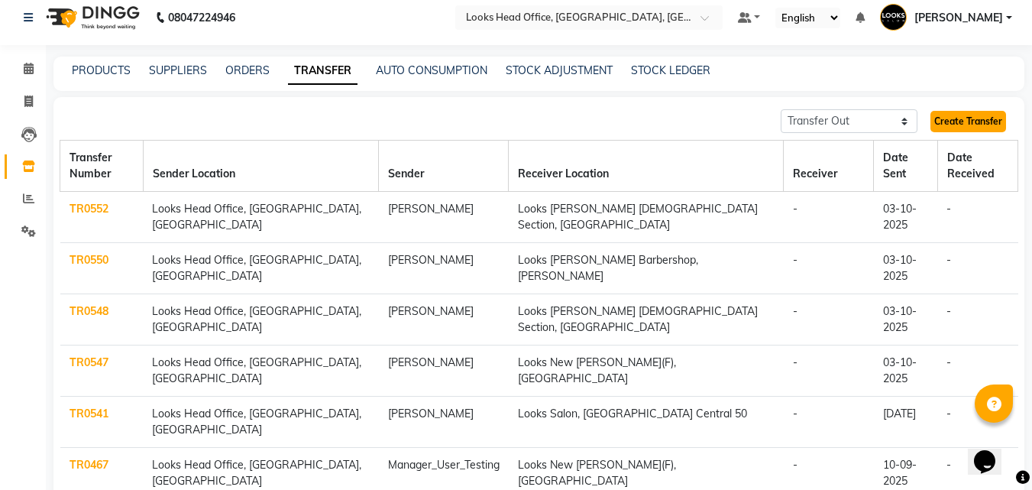
click at [947, 118] on link "Create Transfer" at bounding box center [968, 121] width 76 height 21
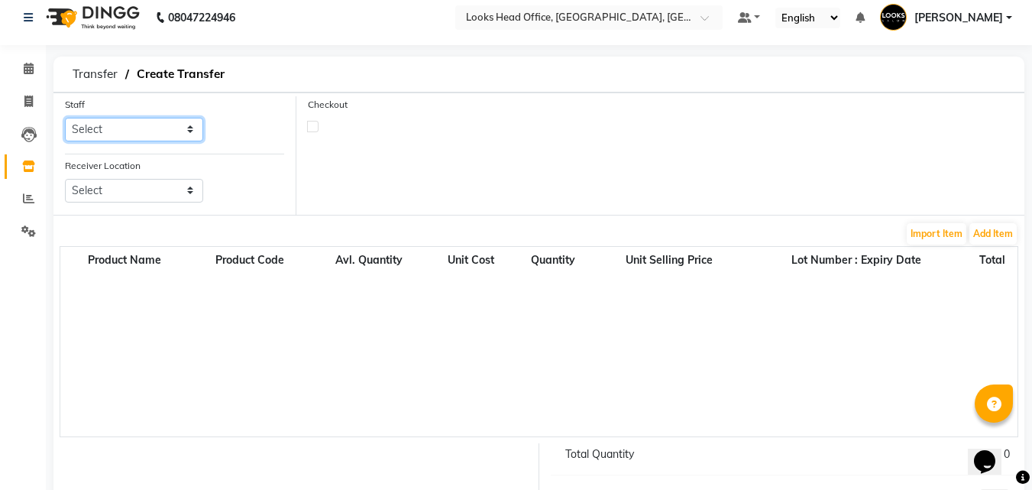
click at [148, 136] on select "Select Accounts Reports [PERSON_NAME] [PERSON_NAME] [PERSON_NAME] Dingg Support…" at bounding box center [134, 130] width 138 height 24
select select "54603"
click at [65, 118] on select "Select Accounts Reports [PERSON_NAME] [PERSON_NAME] [PERSON_NAME] Dingg Support…" at bounding box center [134, 130] width 138 height 24
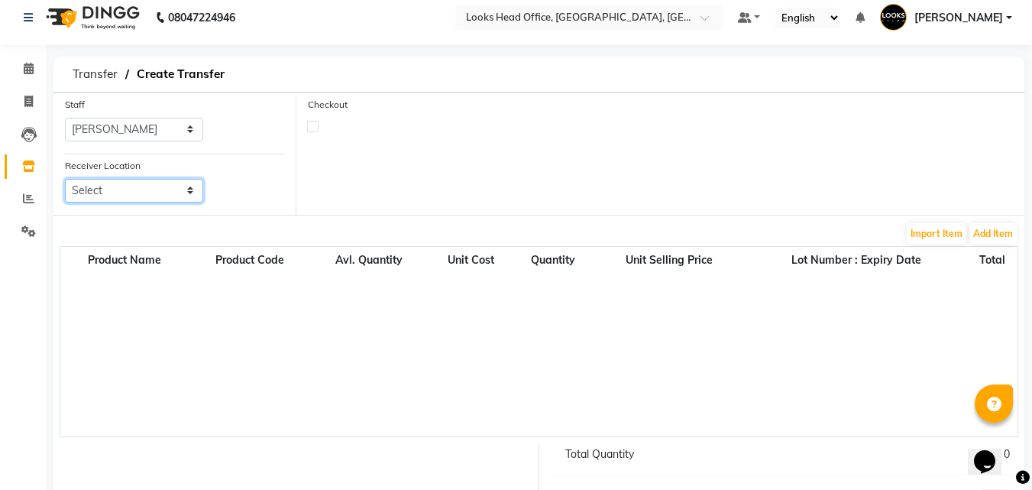
click at [183, 192] on select "Select Looks Prive [GEOGRAPHIC_DATA], [GEOGRAPHIC_DATA] [GEOGRAPHIC_DATA]-42 [G…" at bounding box center [134, 191] width 138 height 24
select select "1785"
click at [65, 179] on select "Select Looks Prive [GEOGRAPHIC_DATA], [GEOGRAPHIC_DATA] [GEOGRAPHIC_DATA]-42 [G…" at bounding box center [134, 191] width 138 height 24
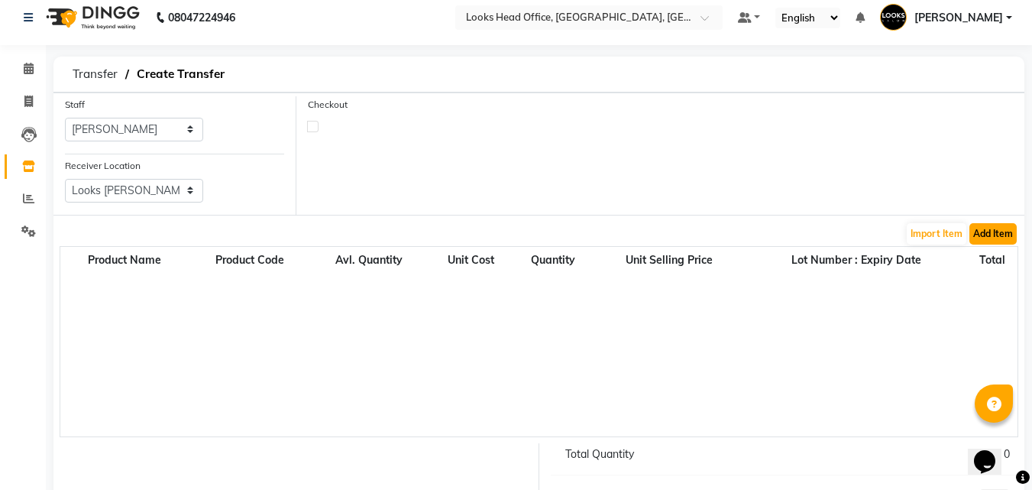
click at [990, 230] on button "Add Item" at bounding box center [992, 233] width 47 height 21
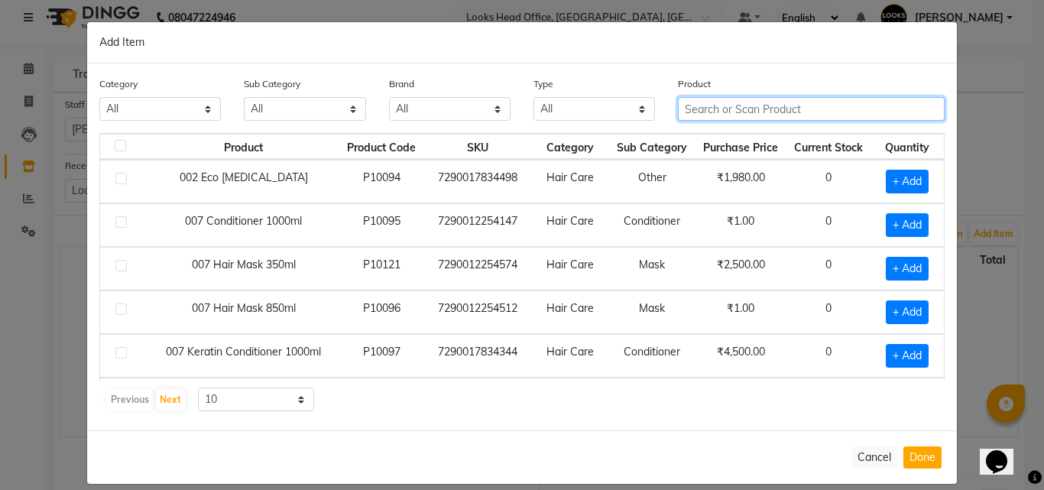
click at [730, 115] on input "text" at bounding box center [811, 109] width 267 height 24
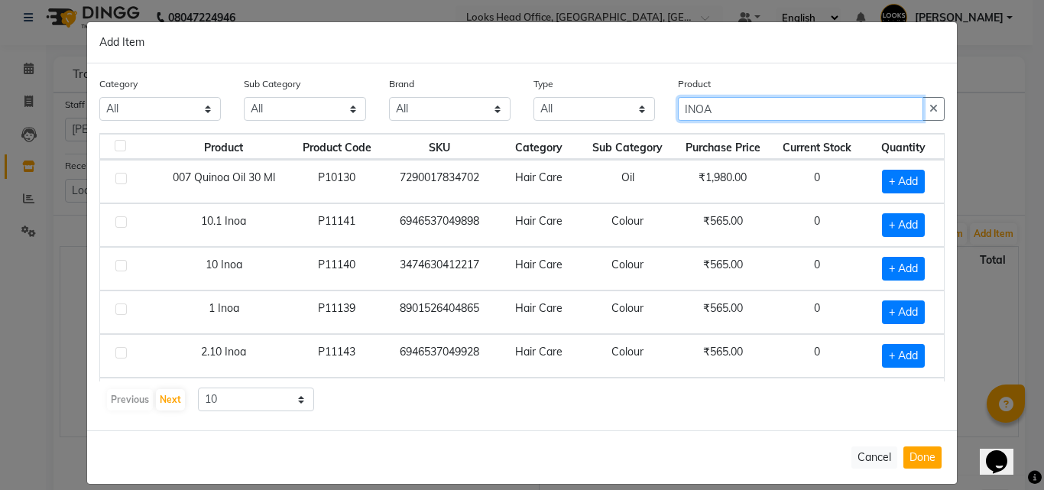
type input "INOA"
click at [121, 312] on label at bounding box center [120, 308] width 11 height 11
click at [121, 312] on input "checkbox" at bounding box center [120, 310] width 10 height 10
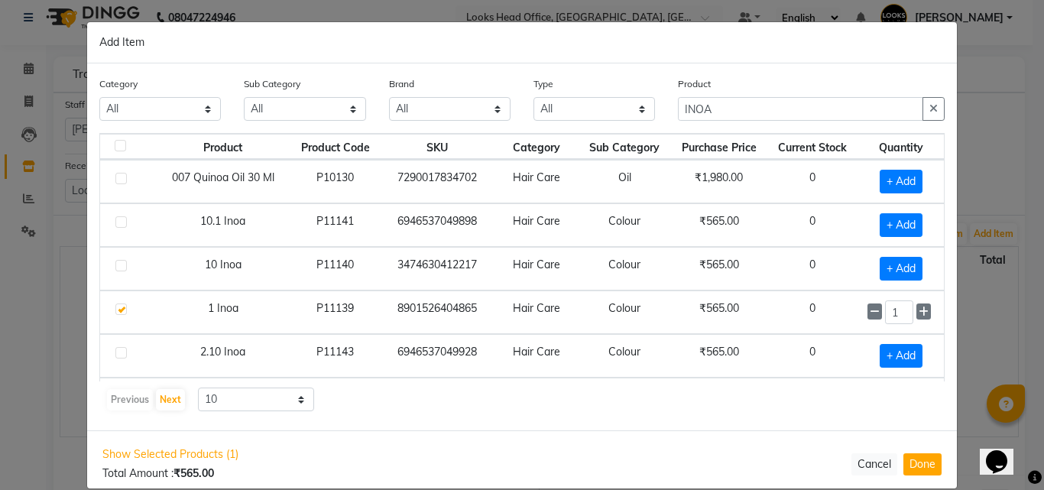
click at [116, 310] on label at bounding box center [120, 308] width 11 height 11
click at [116, 310] on input "checkbox" at bounding box center [120, 310] width 10 height 10
checkbox input "false"
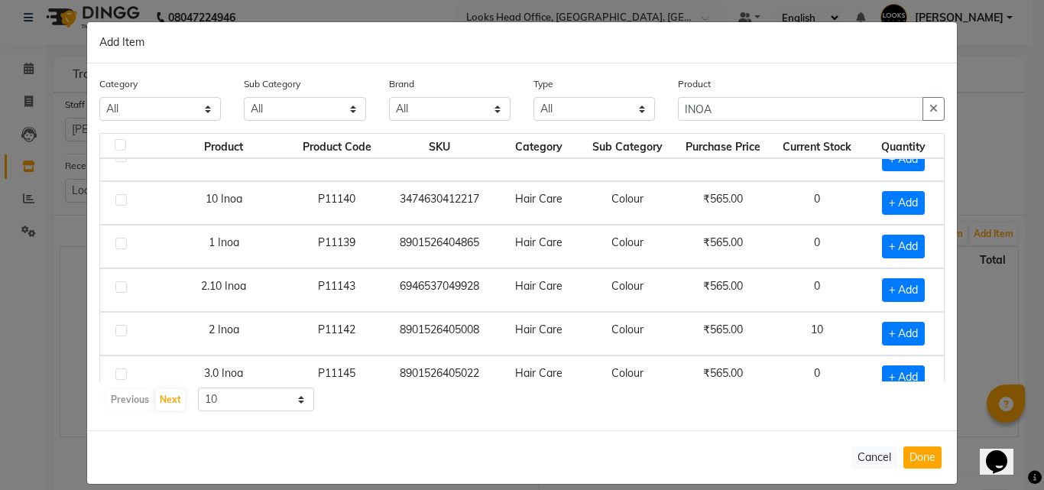
scroll to position [76, 0]
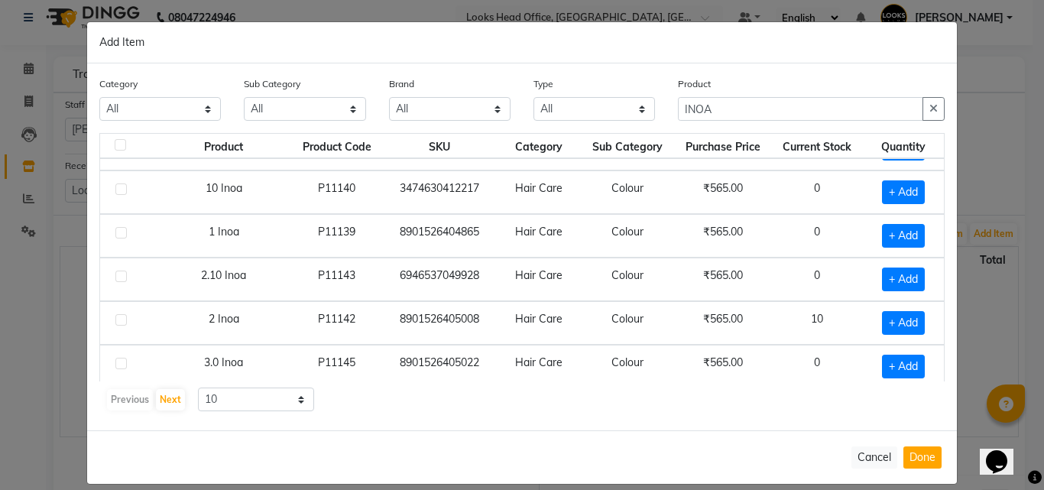
click at [115, 319] on label at bounding box center [120, 319] width 11 height 11
click at [115, 319] on input "checkbox" at bounding box center [120, 321] width 10 height 10
checkbox input "true"
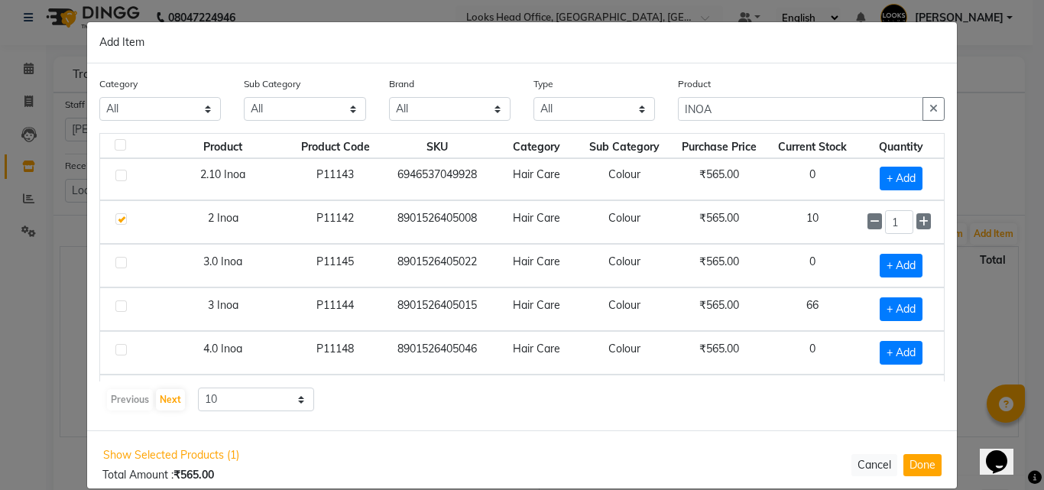
scroll to position [215, 0]
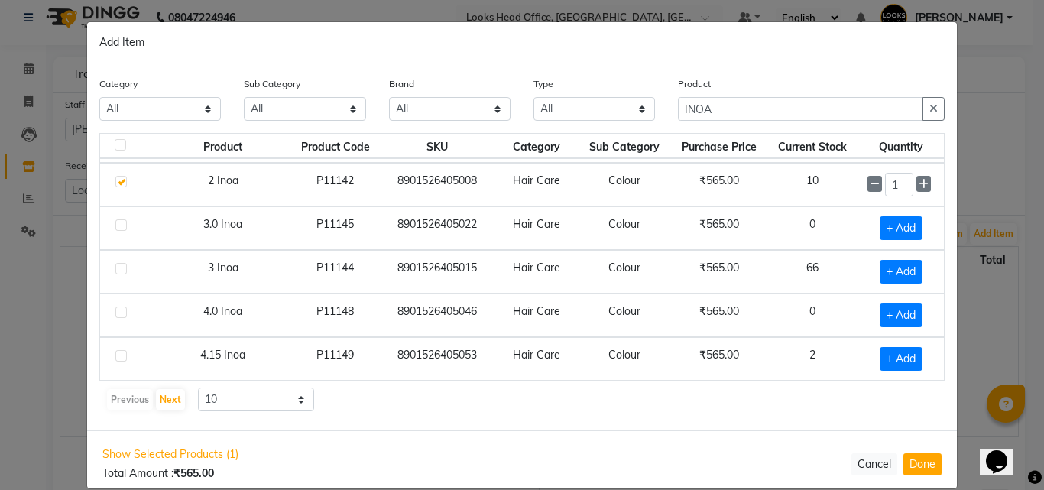
click at [115, 225] on label at bounding box center [120, 224] width 11 height 11
click at [115, 225] on input "checkbox" at bounding box center [120, 226] width 10 height 10
checkbox input "true"
click at [115, 315] on label at bounding box center [120, 311] width 11 height 11
click at [115, 315] on input "checkbox" at bounding box center [120, 313] width 10 height 10
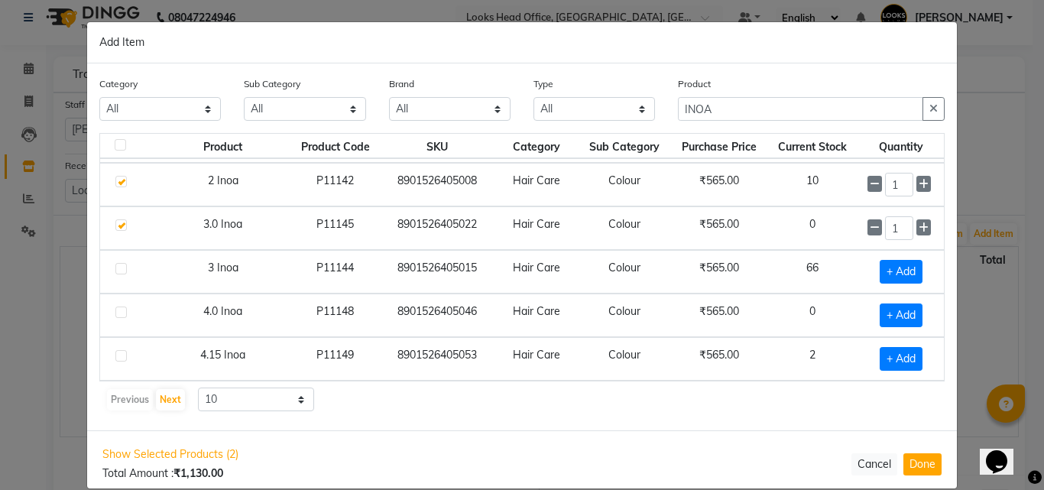
checkbox input "true"
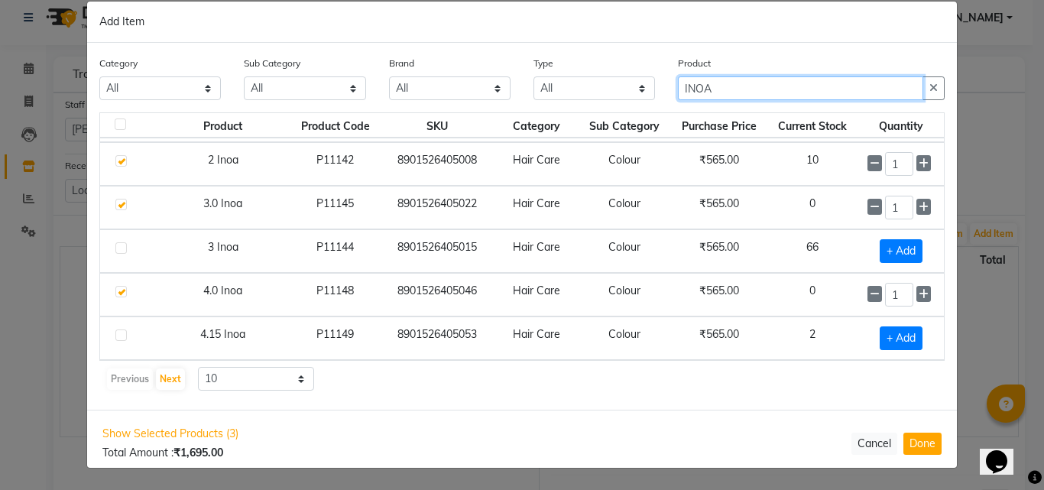
click at [727, 94] on input "INOA" at bounding box center [800, 88] width 245 height 24
type input "I"
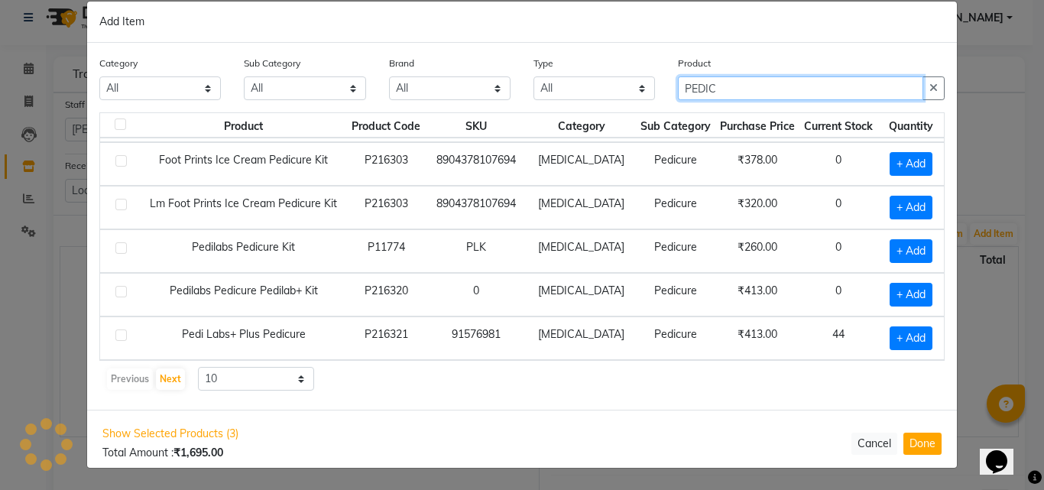
scroll to position [84, 0]
click at [760, 94] on input "PEDICAFE" at bounding box center [800, 88] width 245 height 24
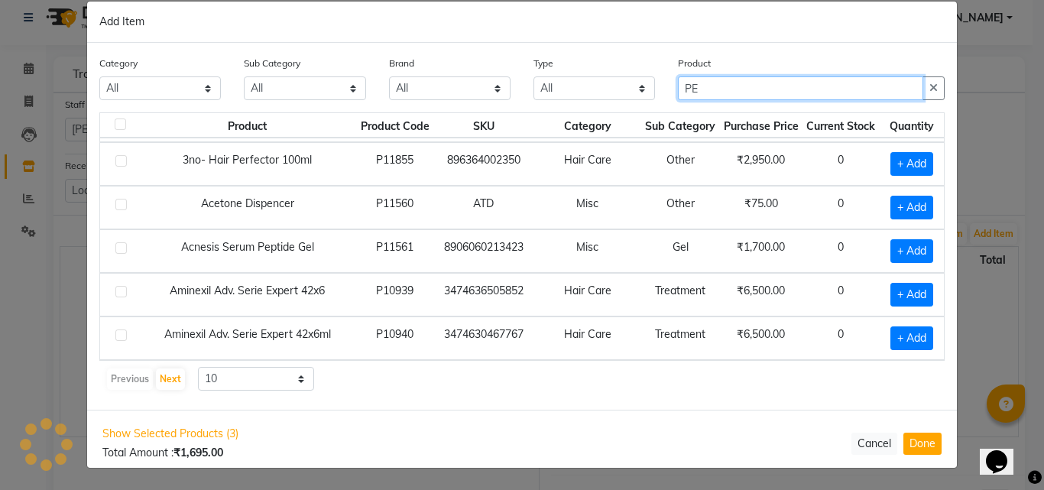
scroll to position [215, 0]
type input "P"
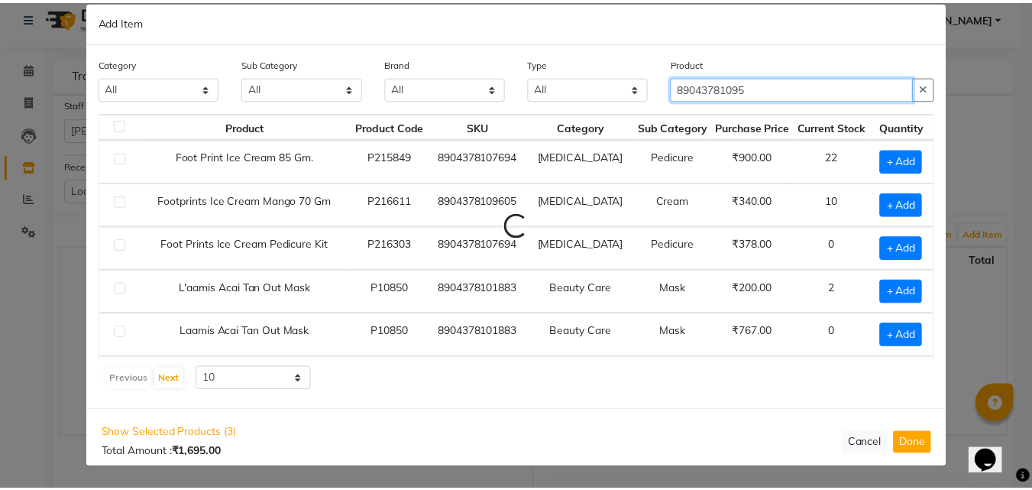
scroll to position [0, 0]
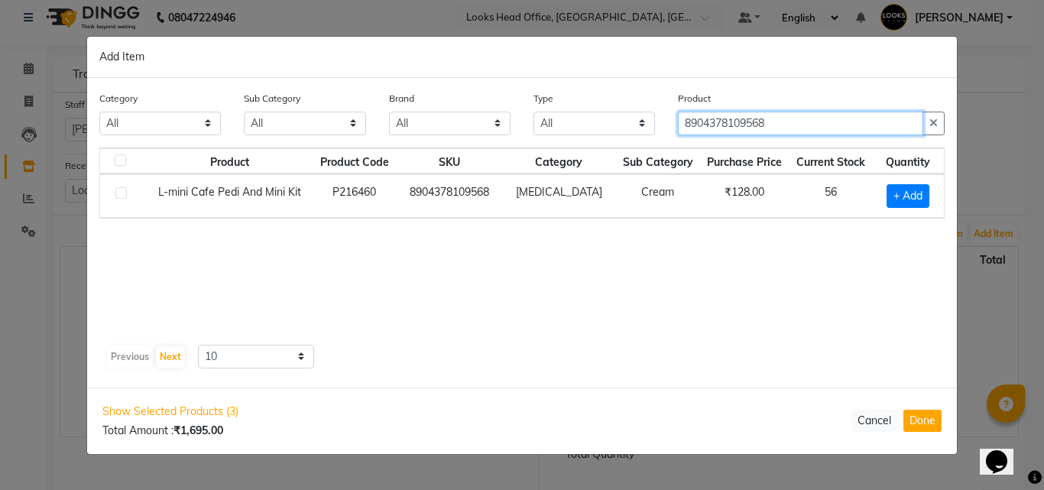
type input "8904378109568"
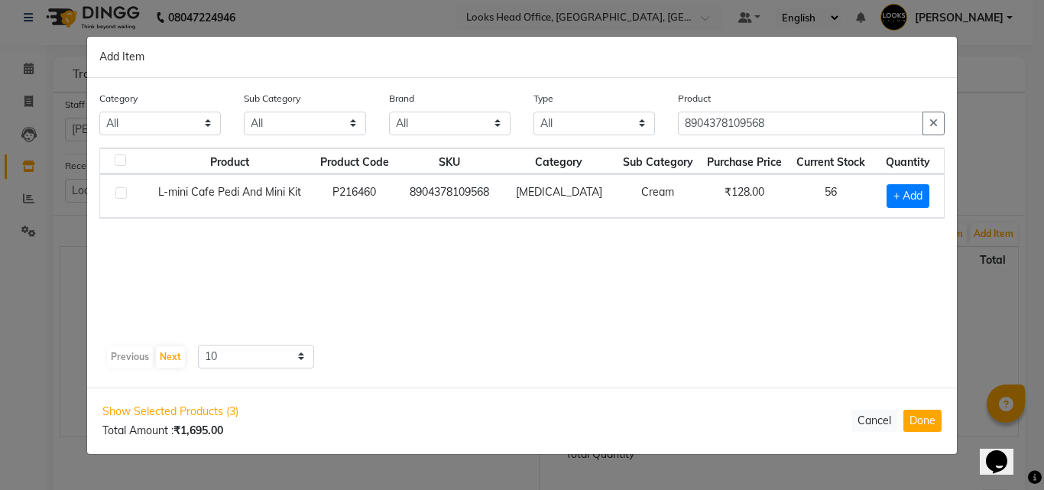
click at [116, 199] on div at bounding box center [120, 195] width 10 height 16
click at [121, 198] on label at bounding box center [120, 192] width 11 height 11
click at [121, 198] on input "checkbox" at bounding box center [120, 194] width 10 height 10
checkbox input "true"
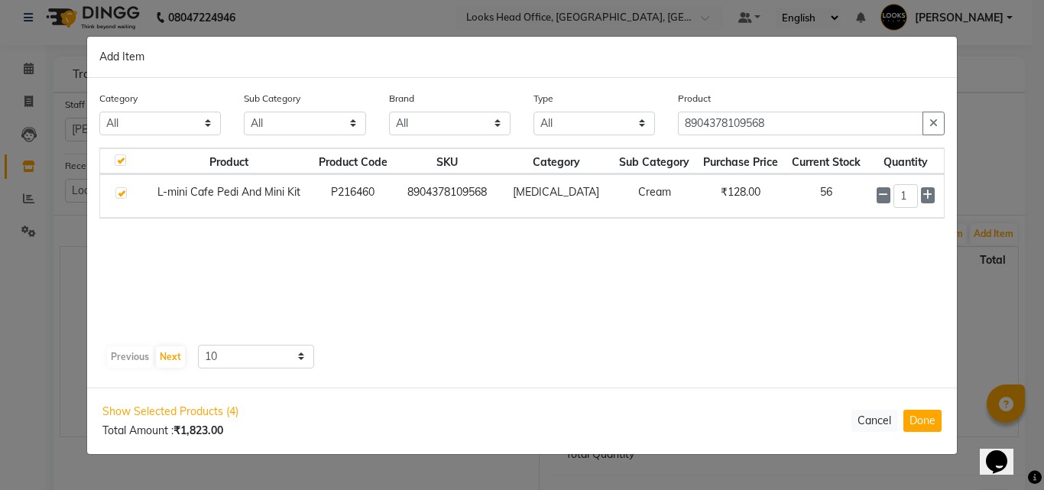
click at [729, 195] on td "₹128.00" at bounding box center [740, 196] width 89 height 44
click at [729, 194] on td "₹128.00" at bounding box center [740, 196] width 89 height 44
click at [728, 190] on td "₹128.00" at bounding box center [740, 196] width 89 height 44
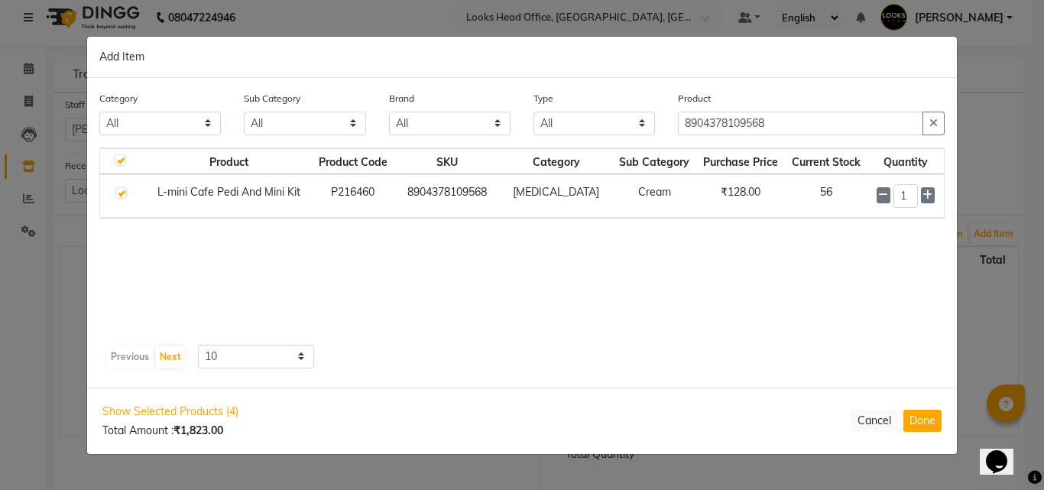
click at [799, 304] on div "Product Product Code SKU Category Sub Category Purchase Price Current Stock Qua…" at bounding box center [521, 242] width 845 height 191
click at [923, 422] on button "Done" at bounding box center [922, 420] width 38 height 22
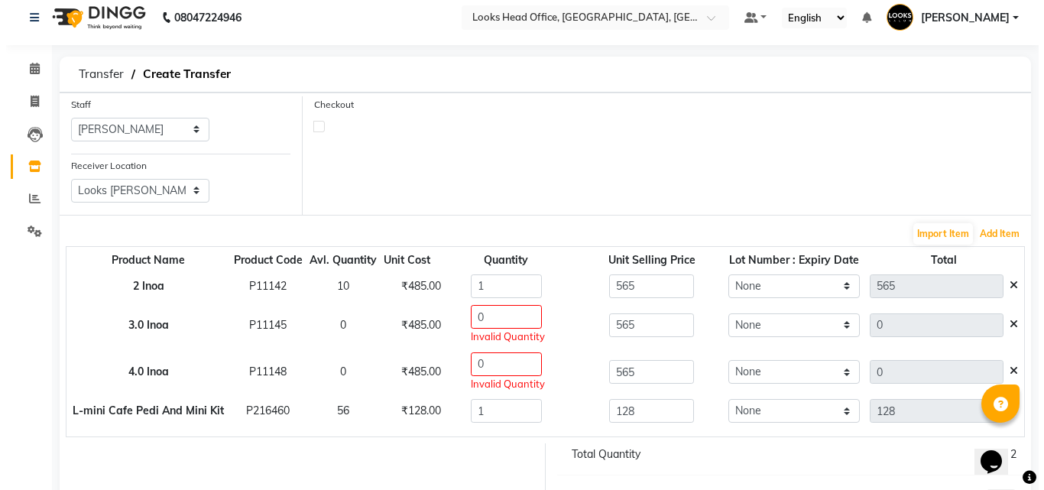
scroll to position [86, 0]
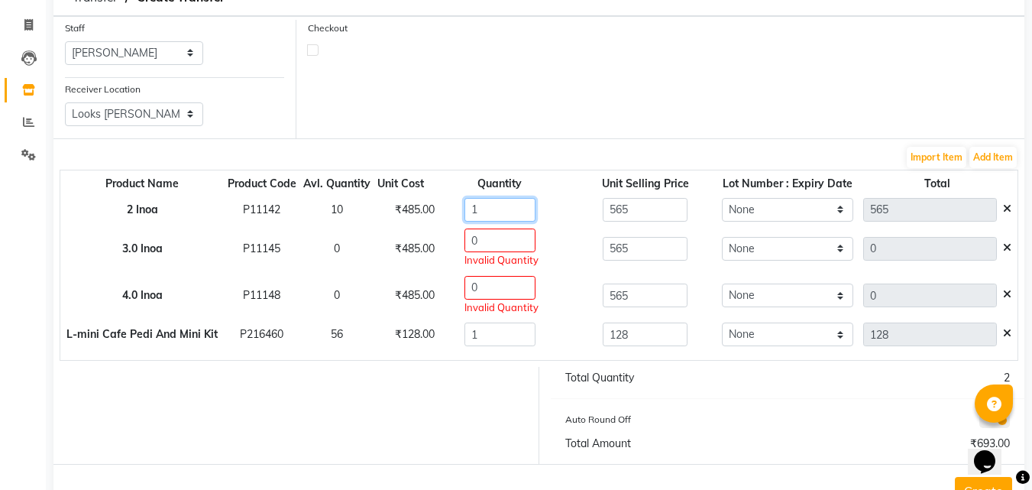
click at [485, 214] on input "1" at bounding box center [499, 210] width 71 height 24
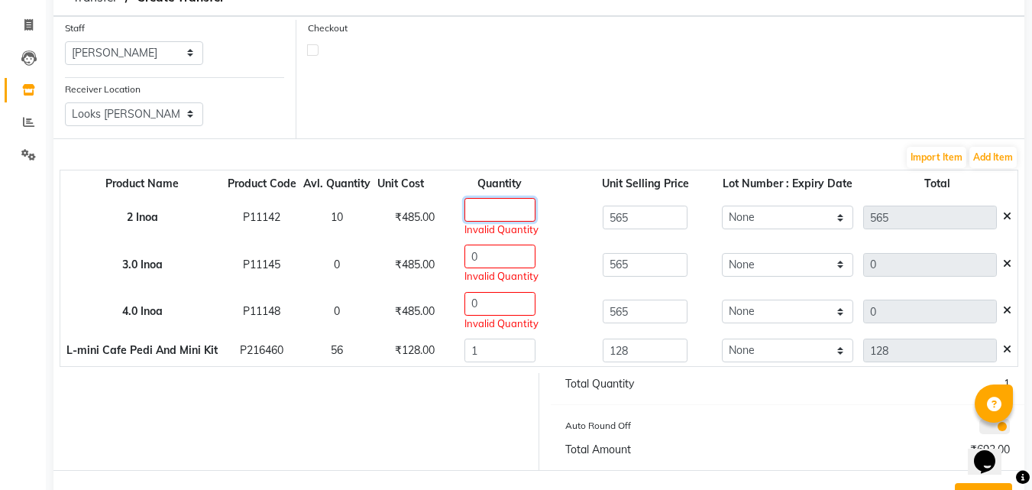
type input "2"
type input "1130"
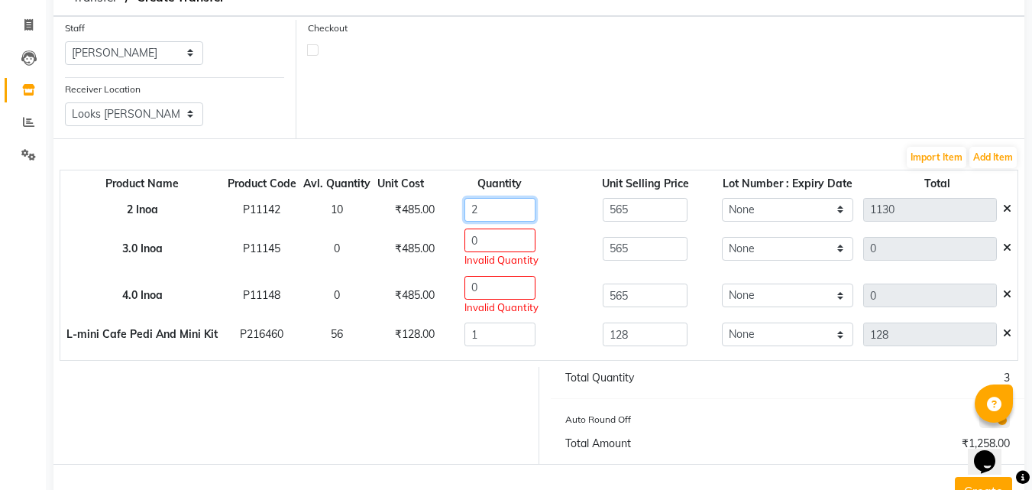
type input "2"
click at [491, 238] on input "0" at bounding box center [499, 240] width 71 height 24
type input "2"
click at [483, 290] on input "0" at bounding box center [499, 288] width 71 height 24
type input "2"
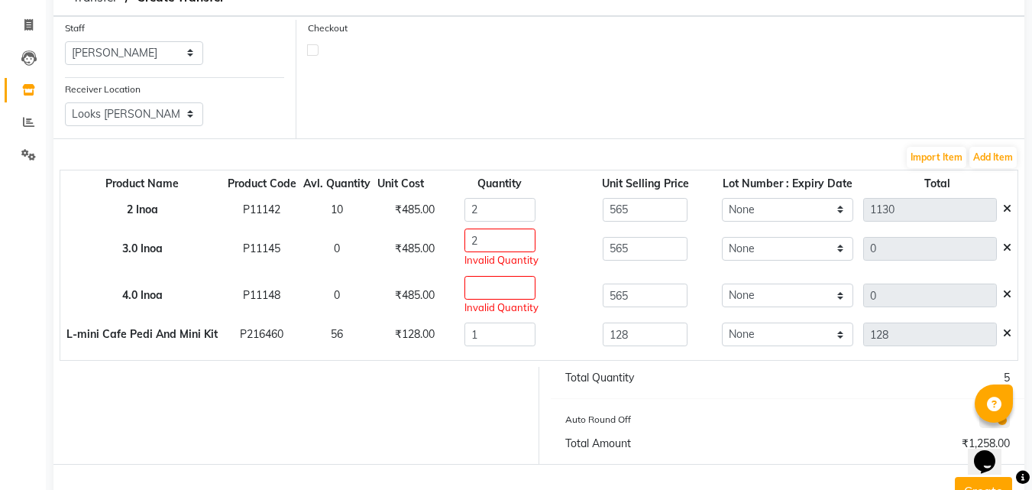
click at [1011, 250] on icon at bounding box center [1007, 247] width 8 height 11
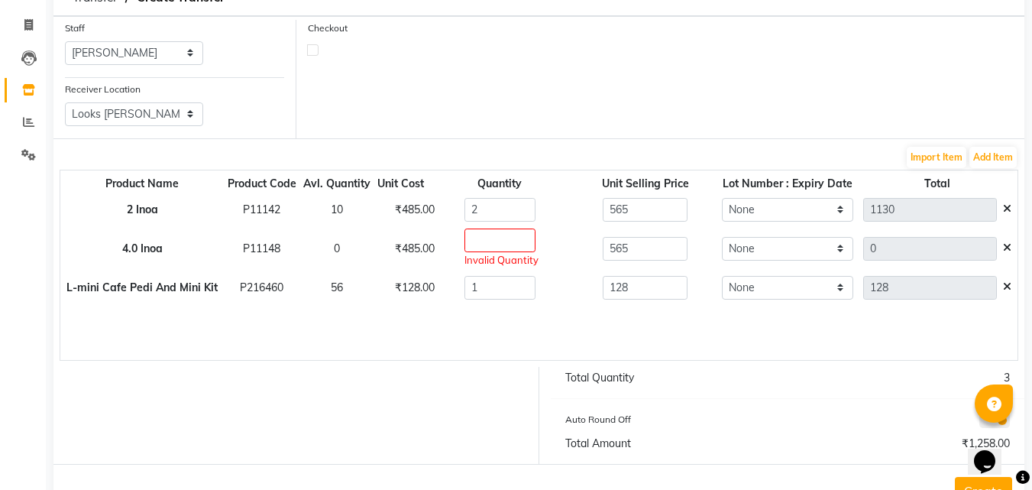
click at [1008, 253] on span at bounding box center [1004, 248] width 15 height 14
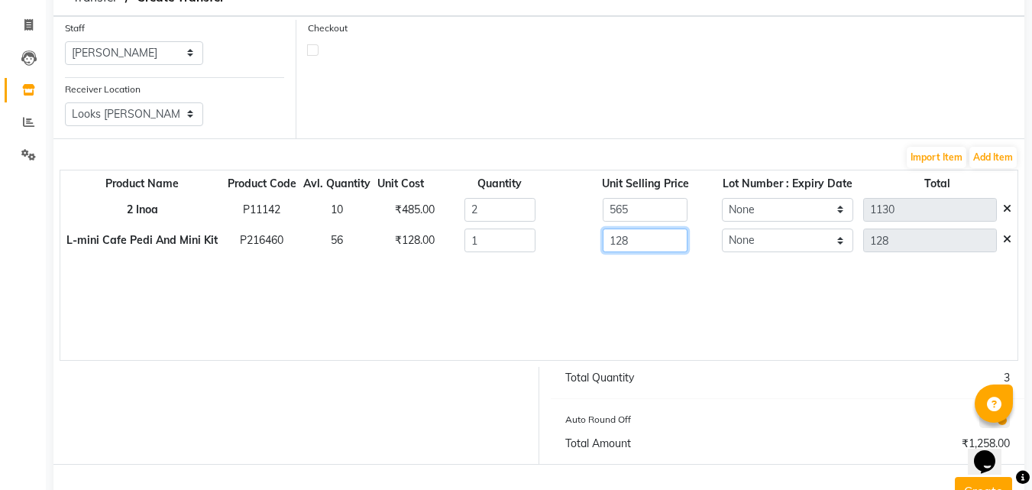
click at [646, 241] on input "128" at bounding box center [645, 240] width 85 height 24
click at [494, 237] on input "1" at bounding box center [499, 240] width 71 height 24
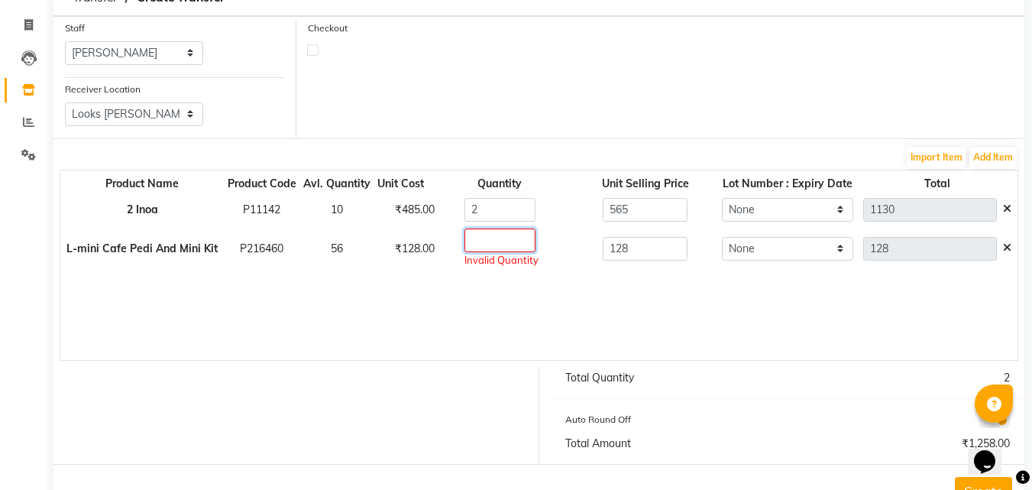
type input "6"
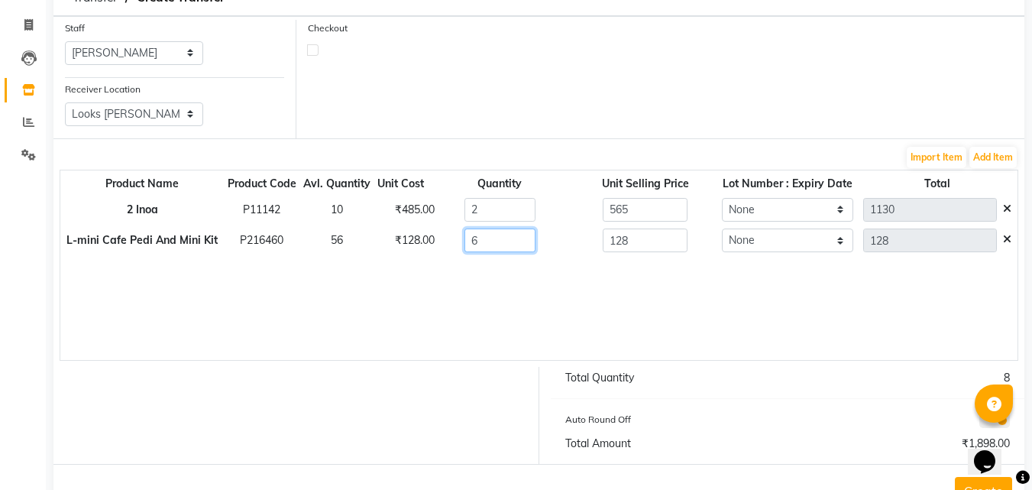
type input "768"
type input "6"
click at [645, 248] on input "128" at bounding box center [645, 240] width 85 height 24
type input "1"
type input "243"
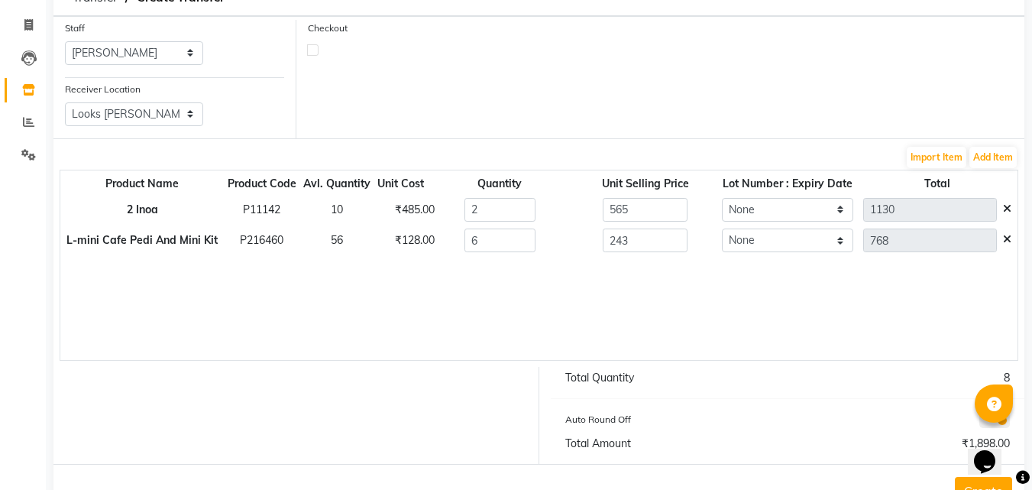
type input "1458"
click at [697, 288] on div "Product Name Product Code Avl. Quantity Unit Cost Quantity Unit Selling Price L…" at bounding box center [539, 265] width 959 height 191
click at [982, 165] on button "Add Item" at bounding box center [992, 157] width 47 height 21
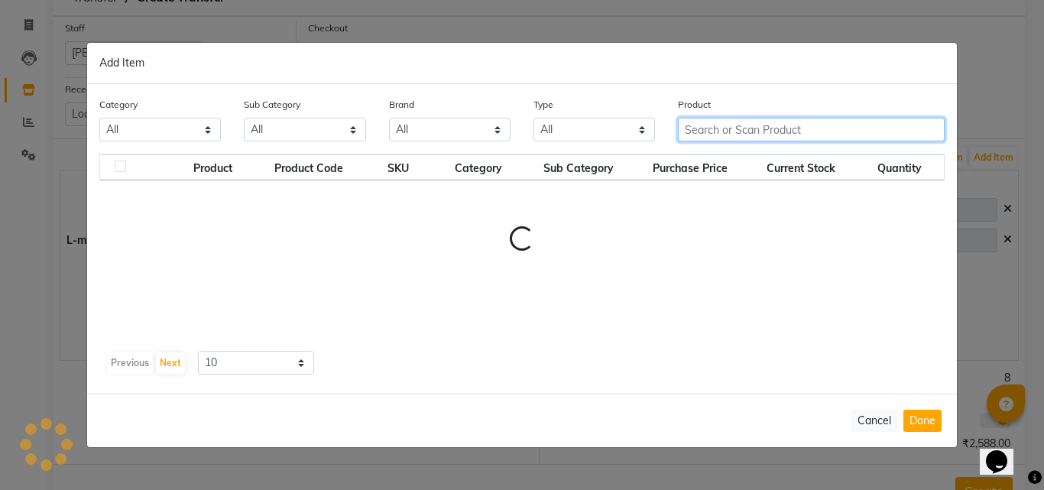
click at [693, 128] on input "text" at bounding box center [811, 130] width 267 height 24
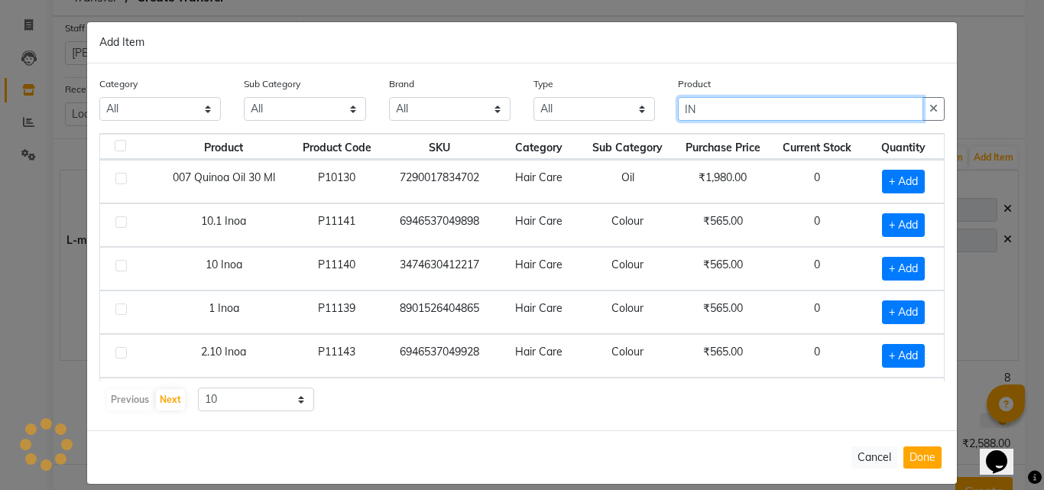
type input "I"
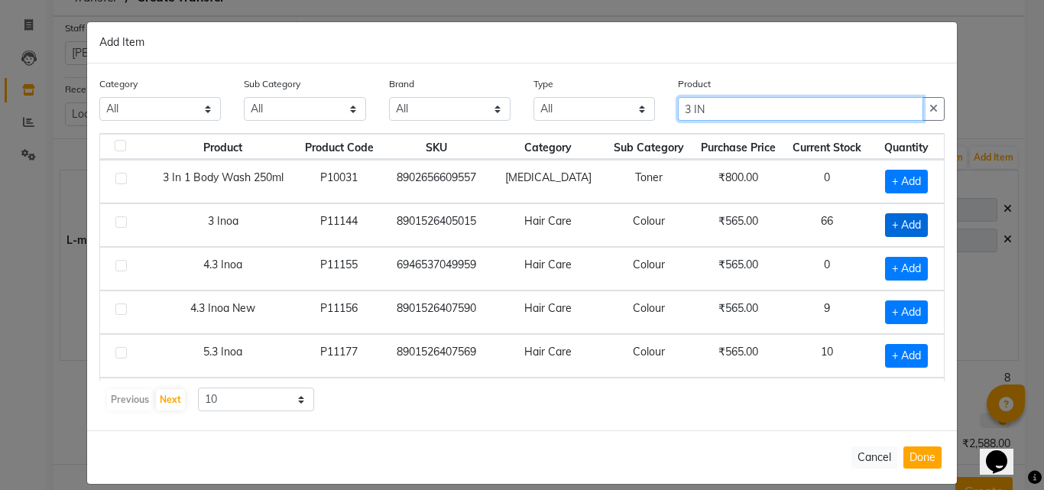
type input "3 IN"
click at [892, 230] on span "+ Add" at bounding box center [906, 225] width 43 height 24
checkbox input "true"
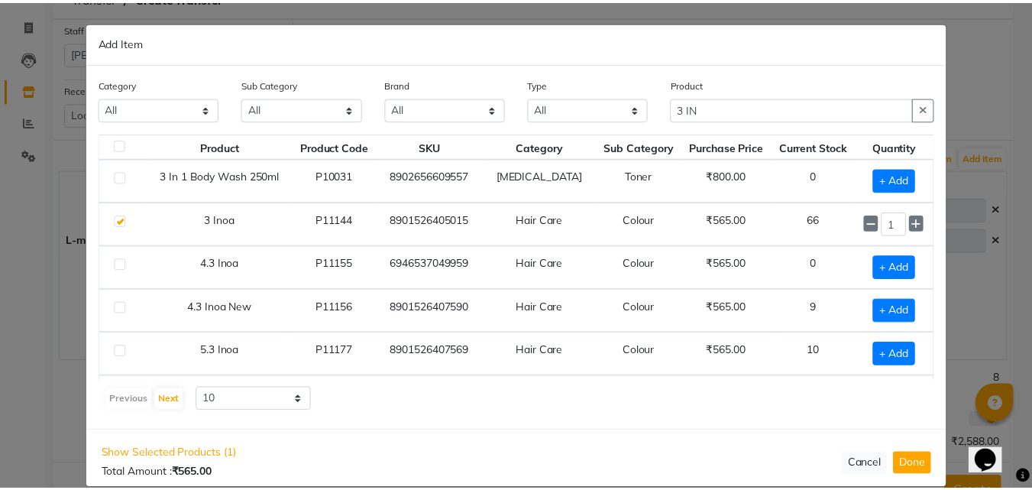
scroll to position [0, 0]
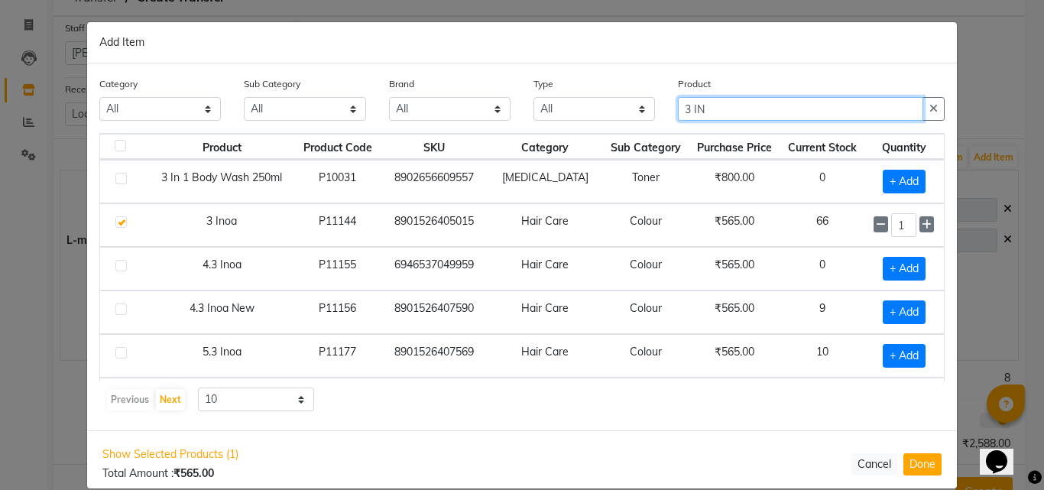
click at [685, 114] on input "3 IN" at bounding box center [800, 109] width 245 height 24
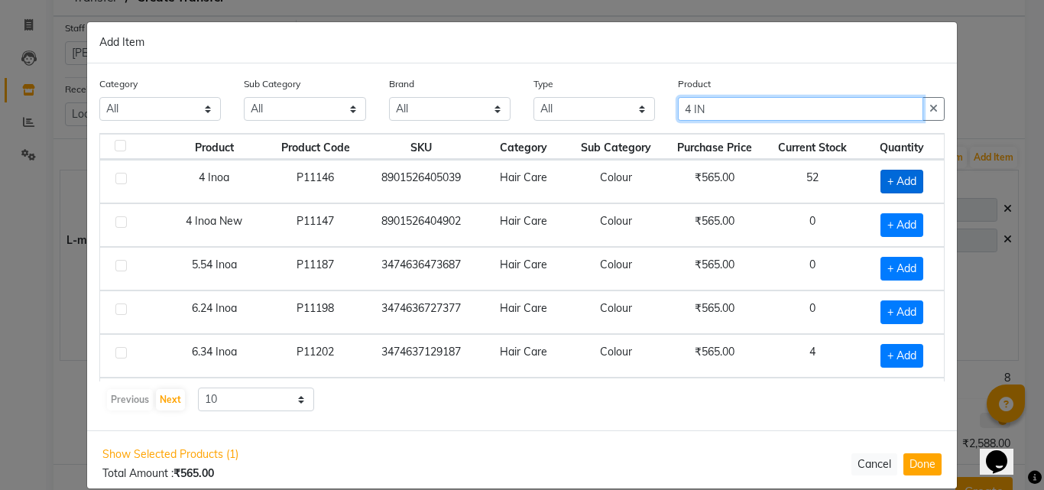
type input "4 IN"
click at [886, 182] on span "+ Add" at bounding box center [901, 182] width 43 height 24
checkbox input "true"
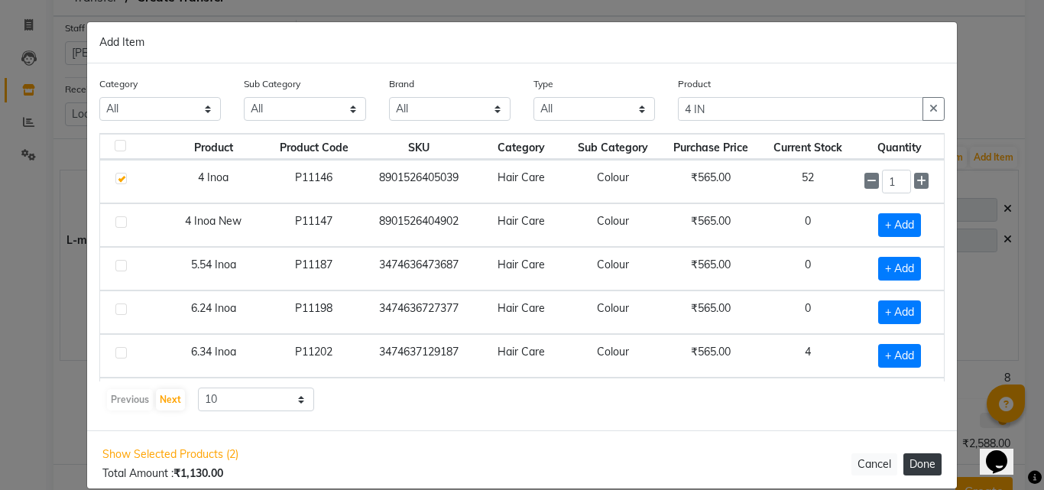
click at [919, 460] on button "Done" at bounding box center [922, 464] width 38 height 22
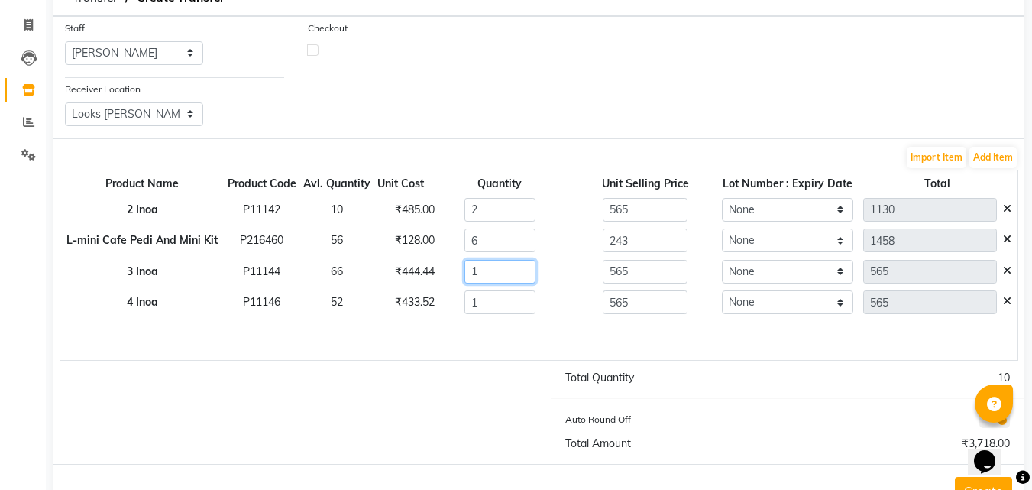
click at [490, 271] on input "1" at bounding box center [499, 272] width 71 height 24
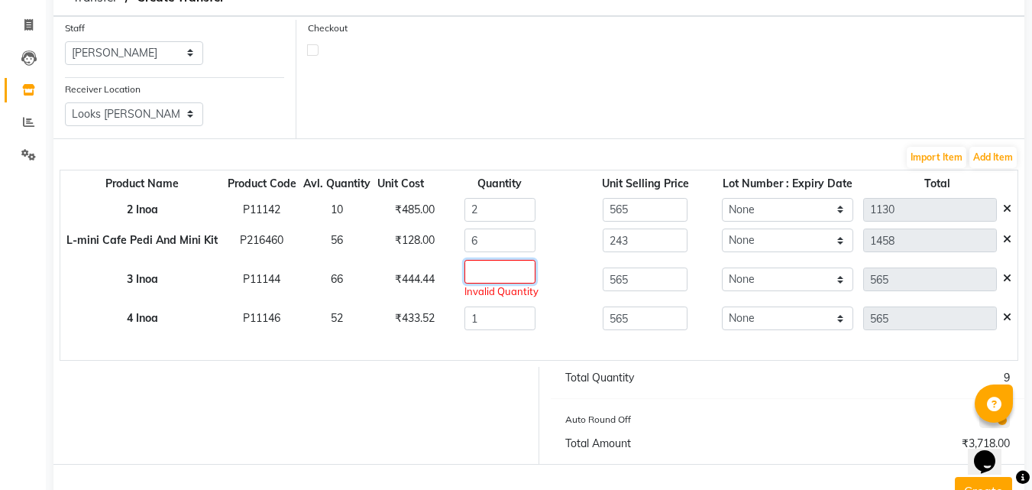
type input "2"
type input "1130"
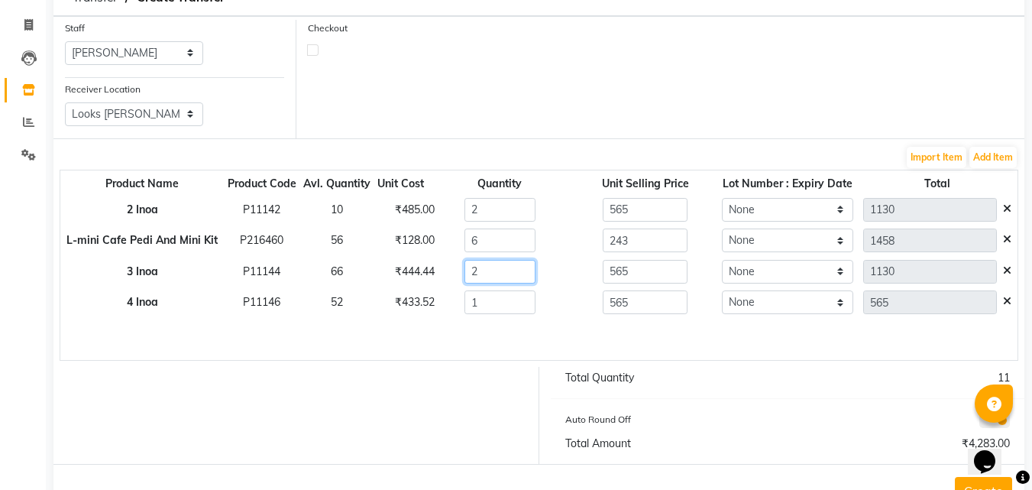
type input "2"
click at [500, 300] on input "1" at bounding box center [499, 302] width 71 height 24
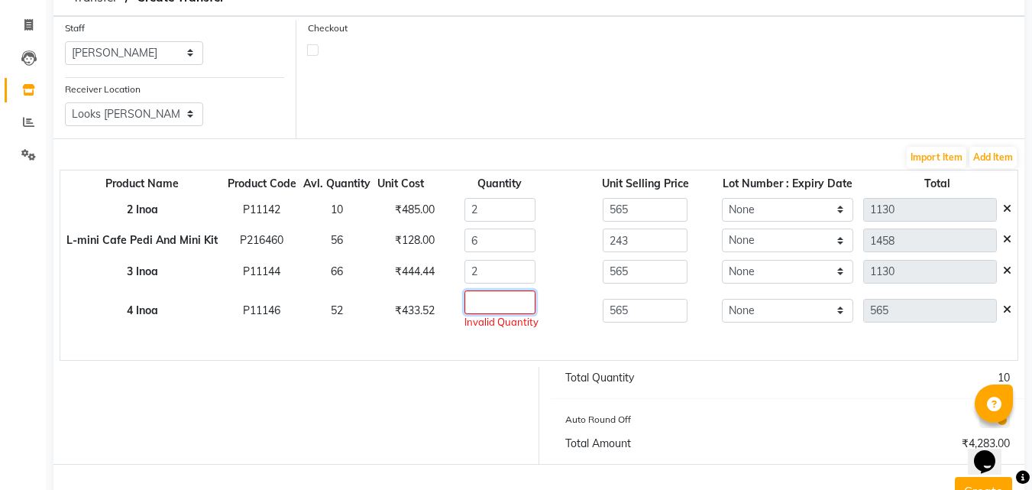
type input "2"
type input "1130"
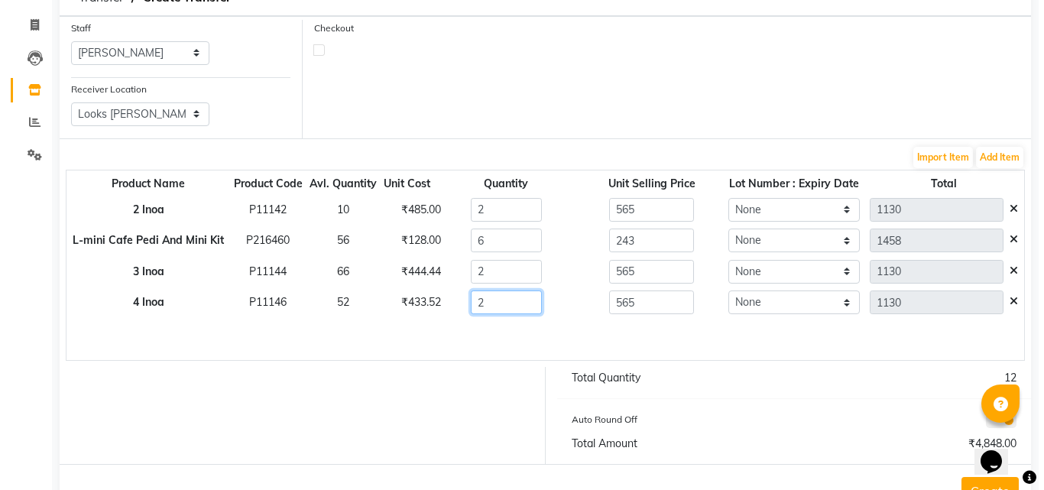
scroll to position [139, 0]
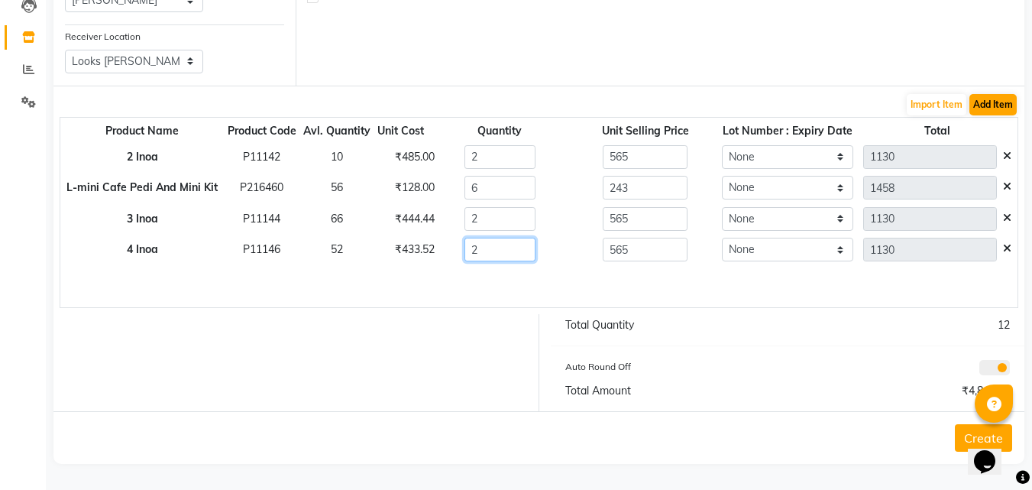
type input "2"
click at [991, 106] on button "Add Item" at bounding box center [992, 104] width 47 height 21
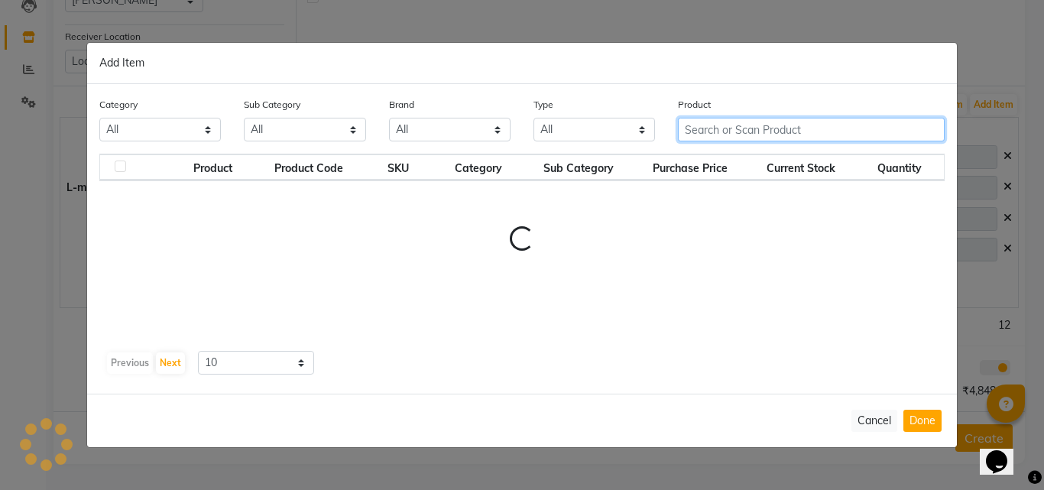
click at [775, 125] on input "text" at bounding box center [811, 130] width 267 height 24
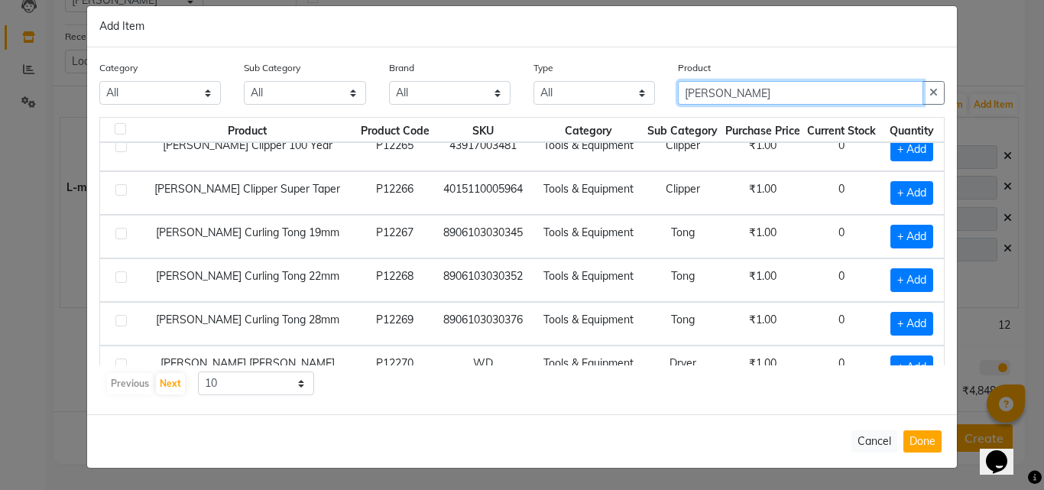
scroll to position [0, 0]
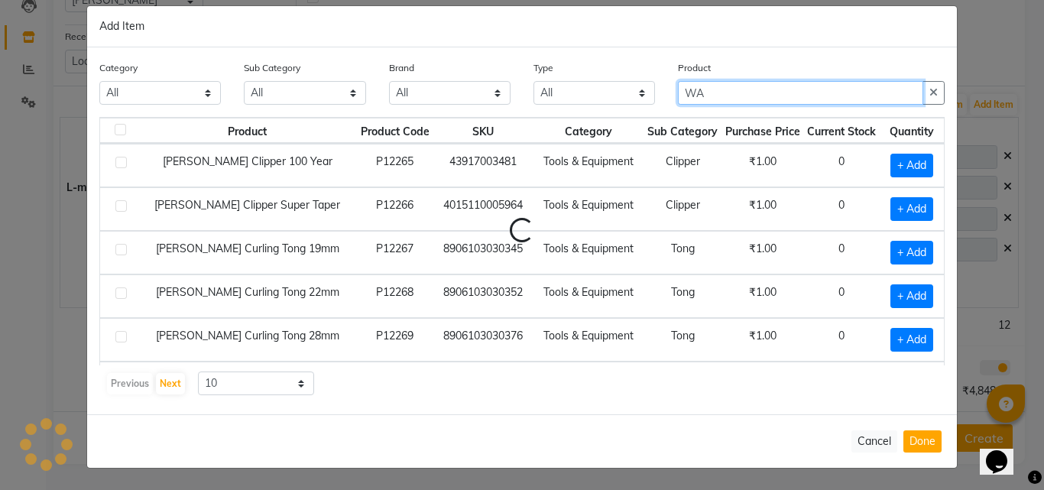
type input "W"
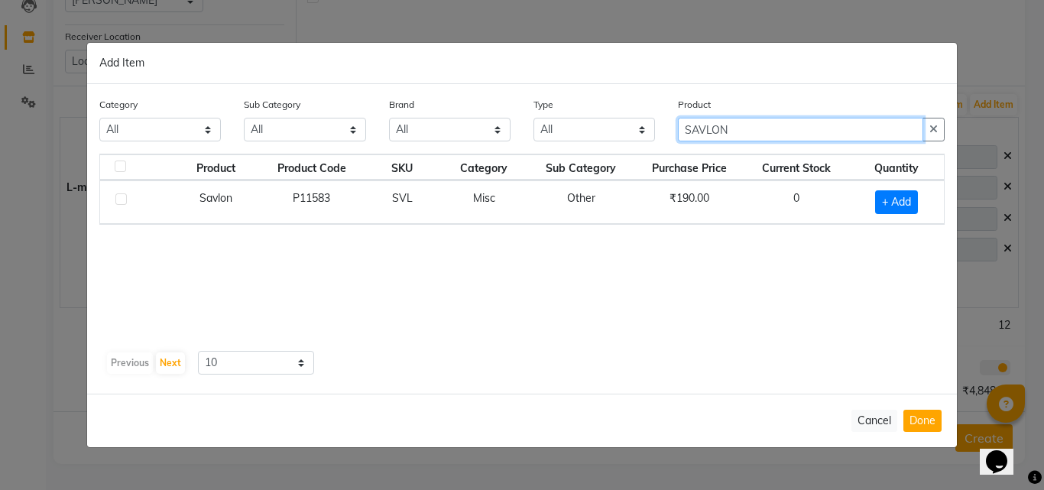
type input "SAVLON"
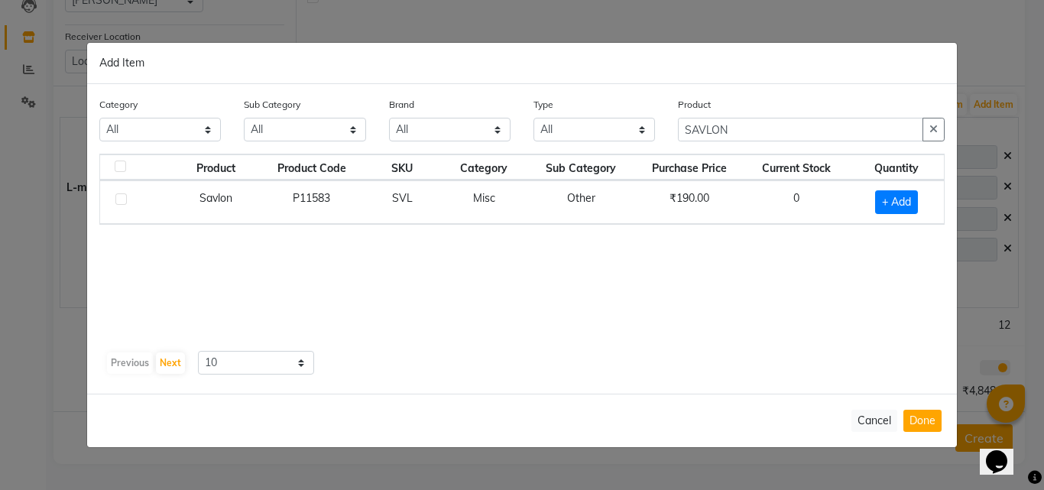
click at [120, 207] on div at bounding box center [120, 201] width 10 height 16
click at [121, 199] on label at bounding box center [120, 198] width 11 height 11
click at [121, 199] on input "checkbox" at bounding box center [120, 200] width 10 height 10
checkbox input "true"
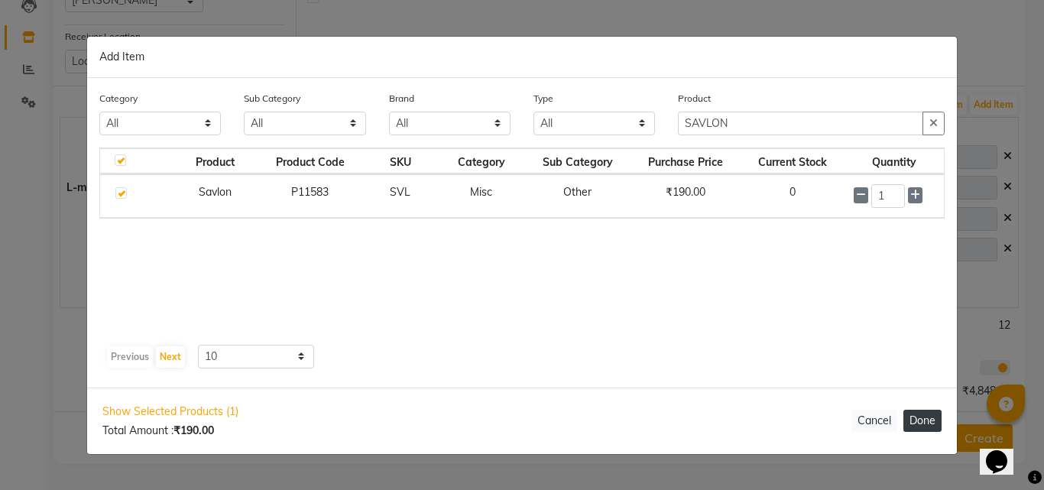
click at [926, 426] on button "Done" at bounding box center [922, 420] width 38 height 22
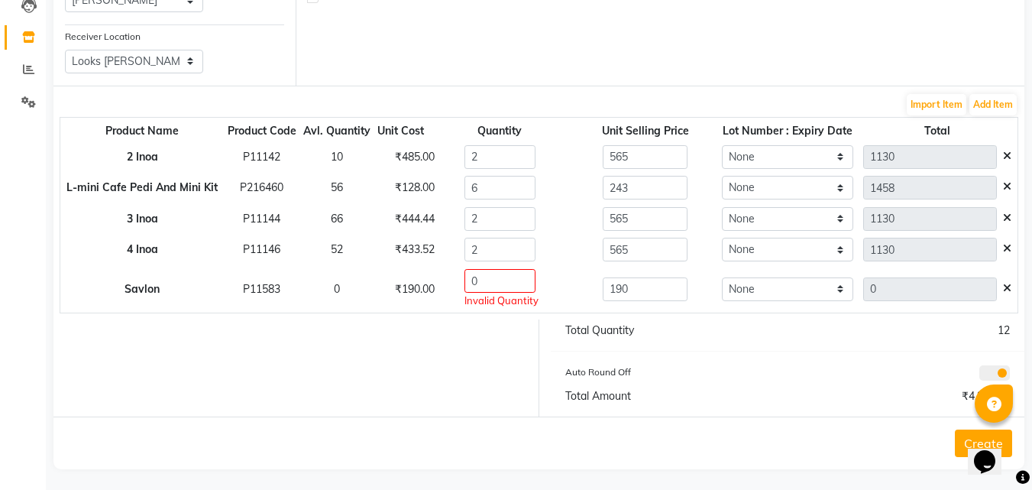
click at [1010, 290] on icon at bounding box center [1007, 288] width 8 height 11
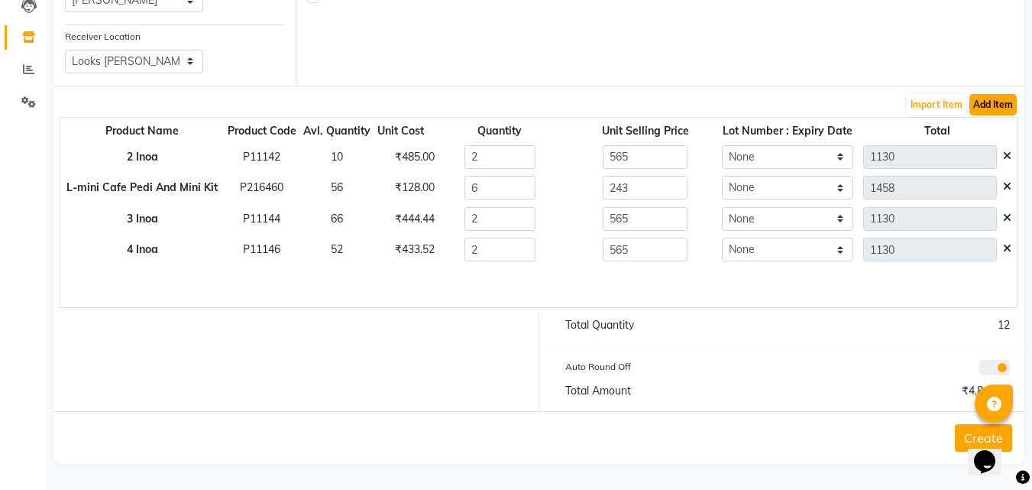
click at [994, 105] on button "Add Item" at bounding box center [992, 104] width 47 height 21
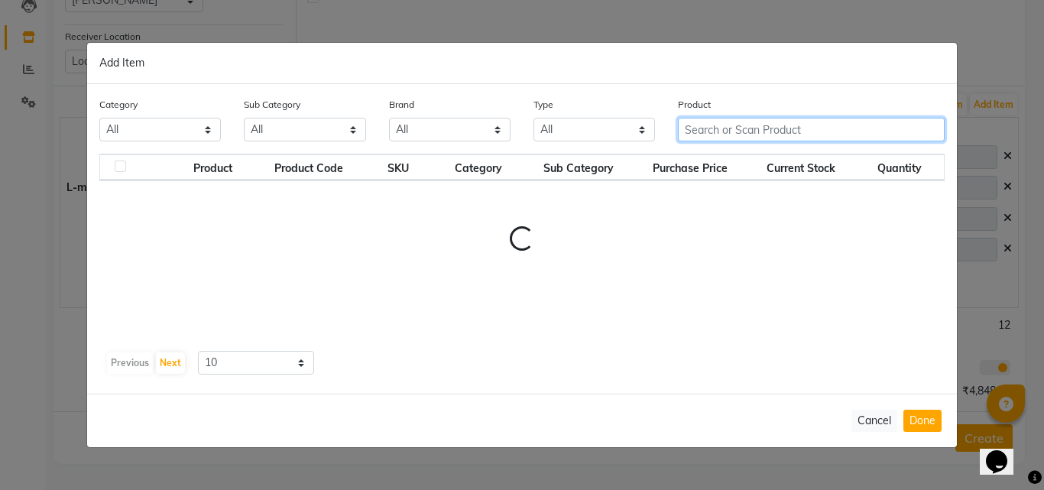
click at [749, 131] on input "text" at bounding box center [811, 130] width 267 height 24
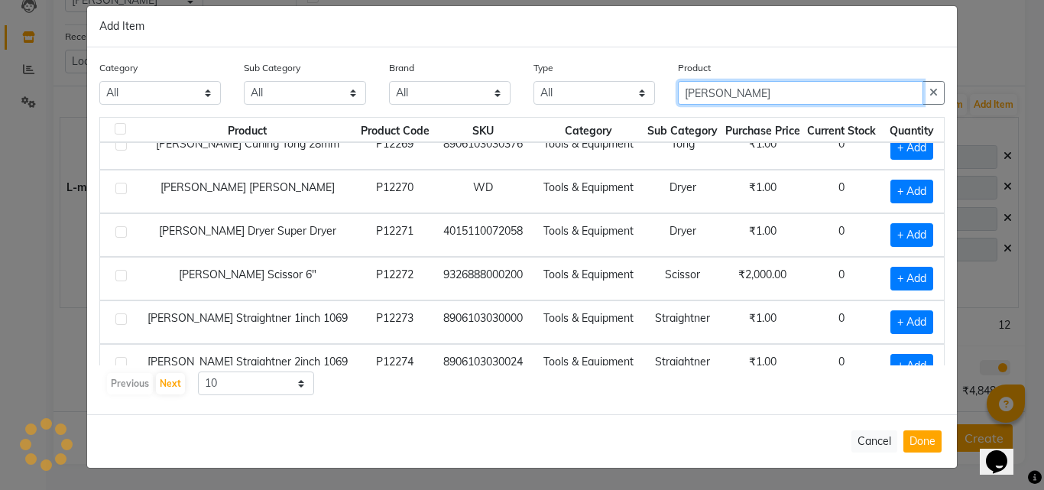
scroll to position [215, 0]
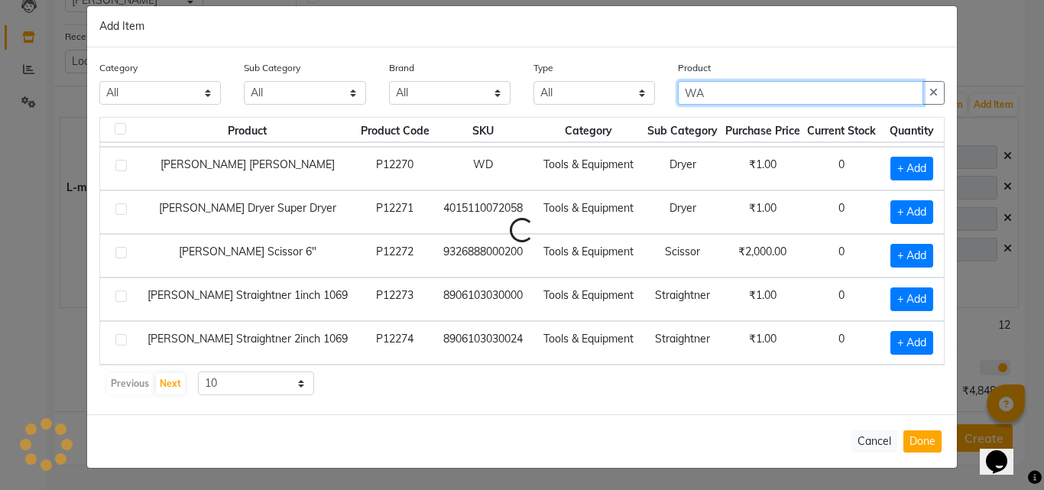
type input "W"
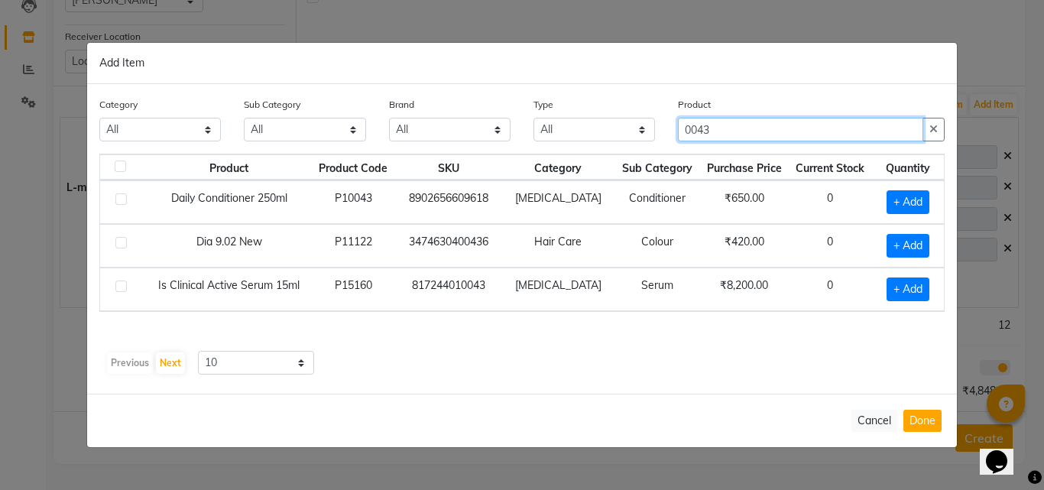
scroll to position [0, 0]
click at [799, 129] on input "0043917011370" at bounding box center [800, 130] width 245 height 24
type input "0"
click at [779, 129] on input "043917011370" at bounding box center [800, 130] width 245 height 24
type input "0"
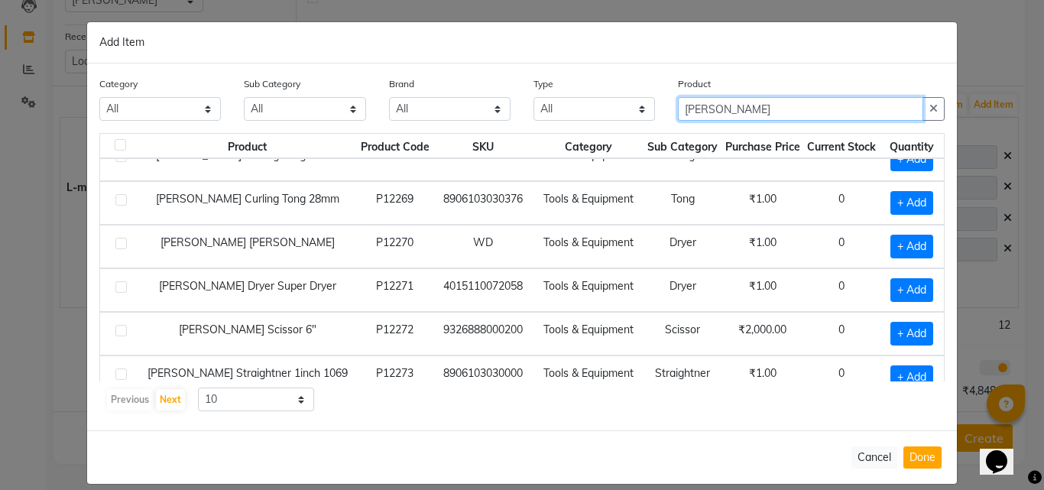
scroll to position [215, 0]
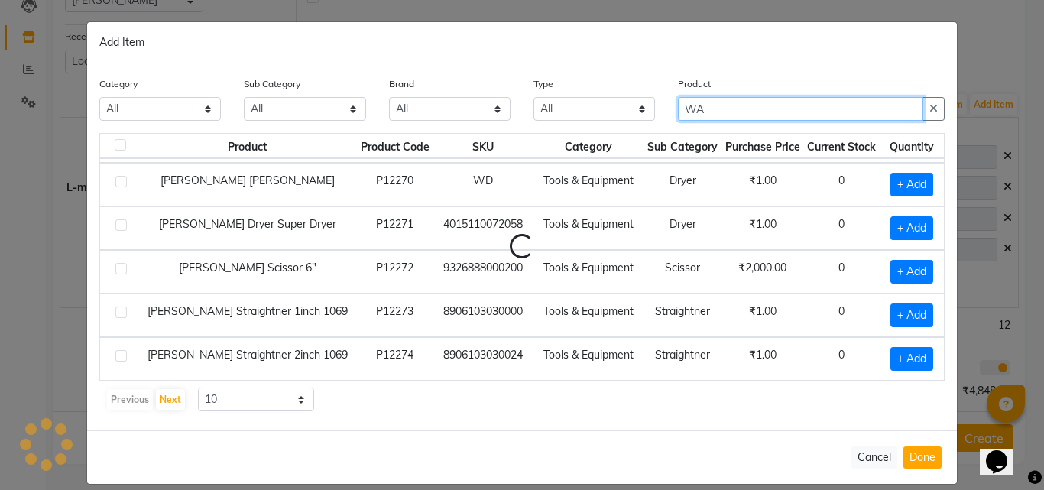
type input "W"
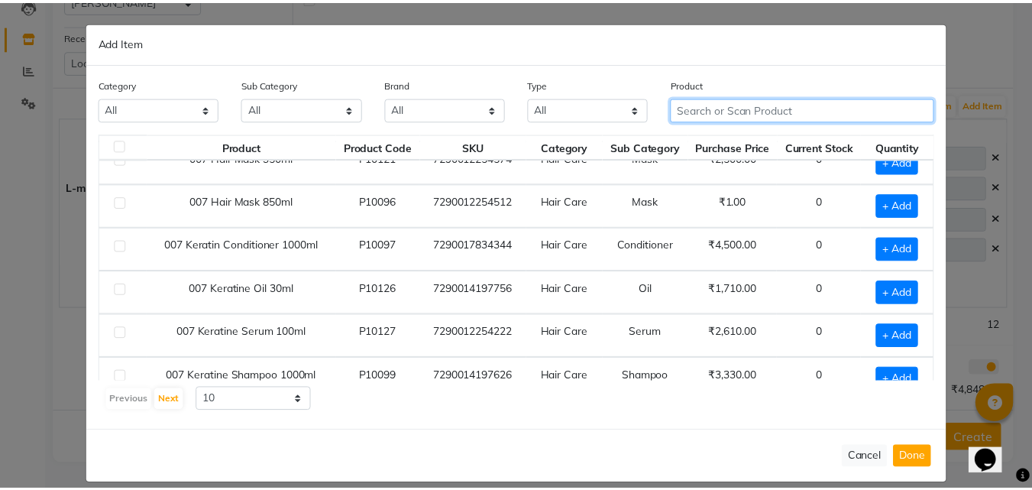
scroll to position [0, 0]
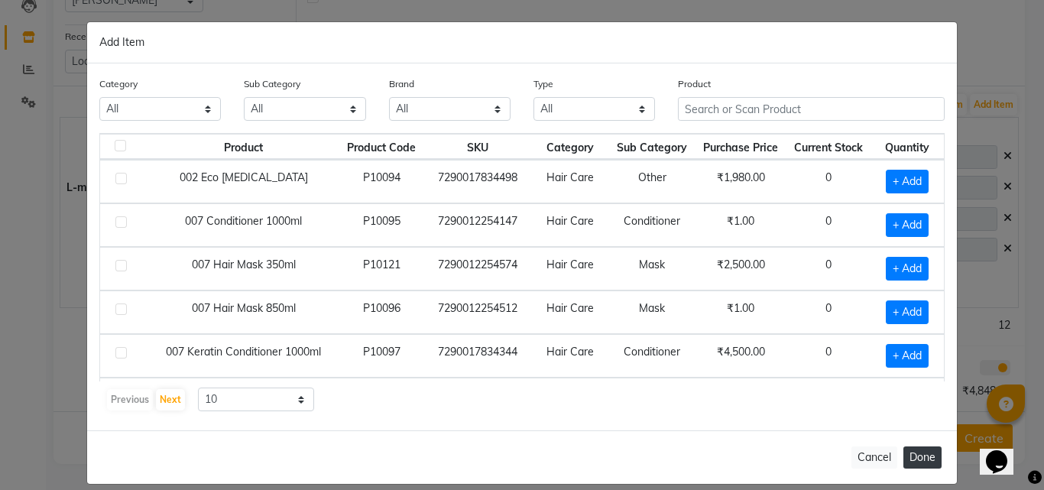
click at [928, 463] on button "Done" at bounding box center [922, 457] width 38 height 22
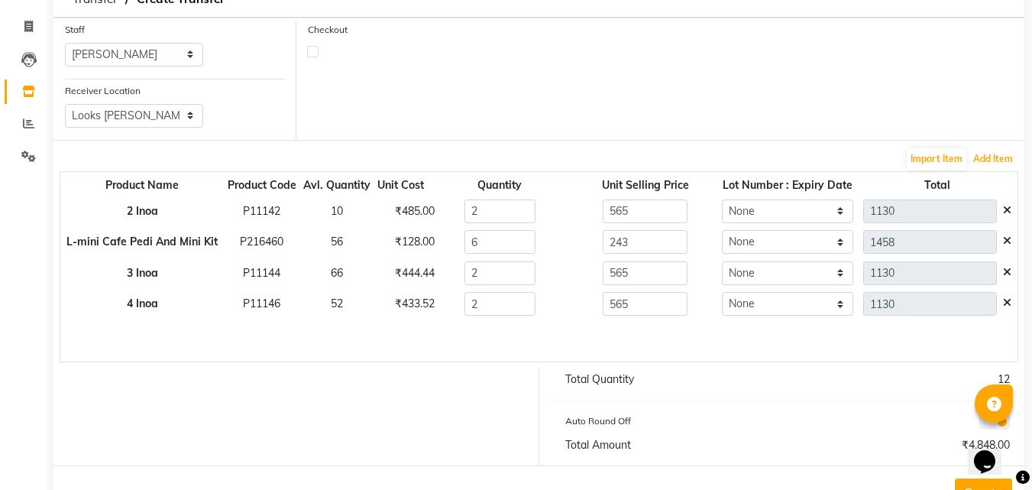
scroll to position [139, 0]
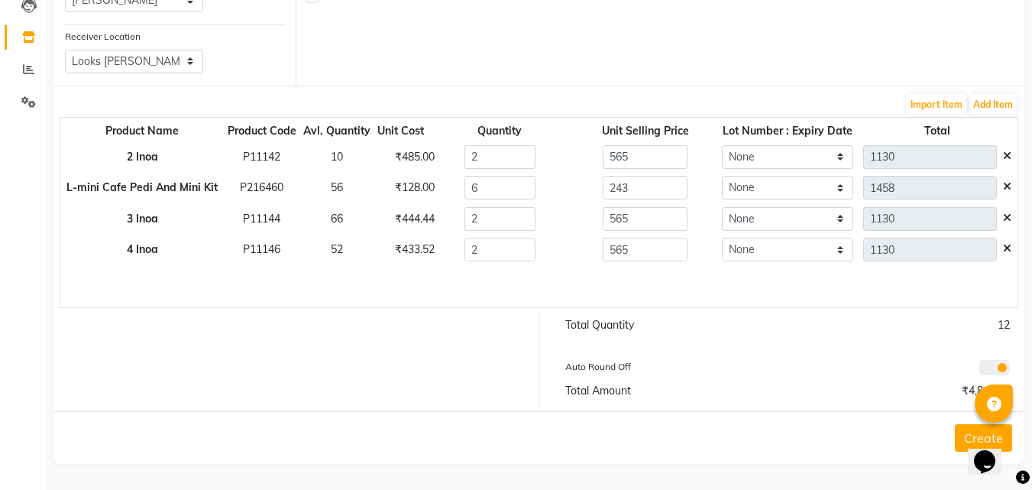
click at [958, 440] on button "Create" at bounding box center [983, 438] width 57 height 28
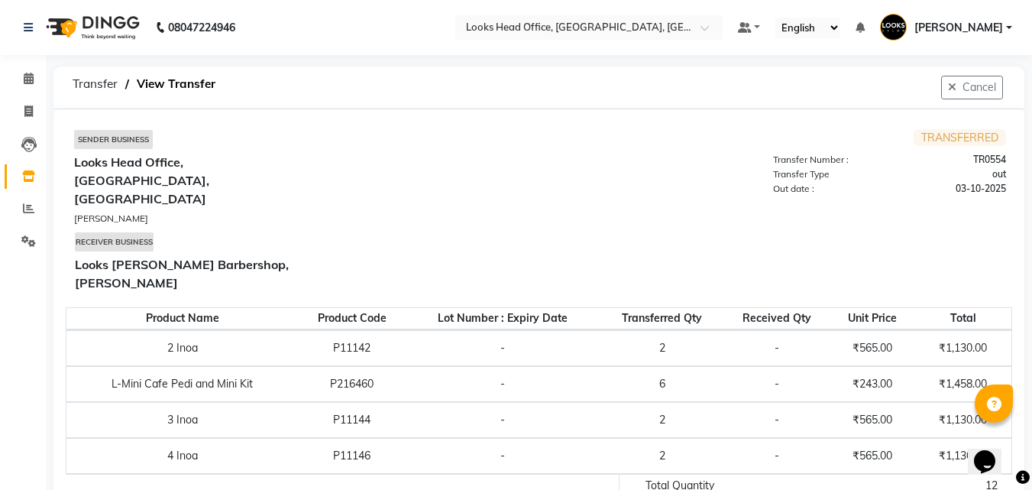
click at [31, 181] on icon at bounding box center [28, 175] width 13 height 11
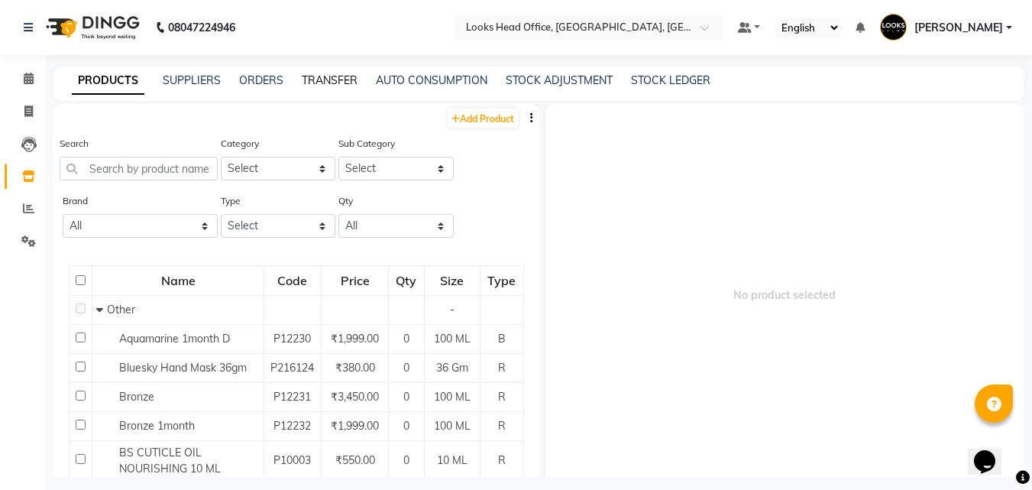
click at [331, 81] on link "TRANSFER" at bounding box center [330, 80] width 56 height 14
select select "sender"
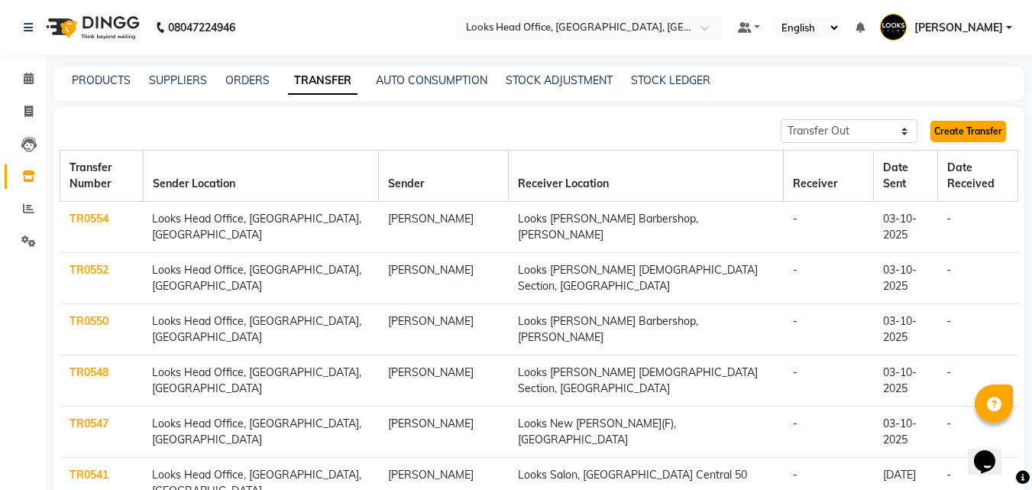
click at [992, 130] on link "Create Transfer" at bounding box center [968, 131] width 76 height 21
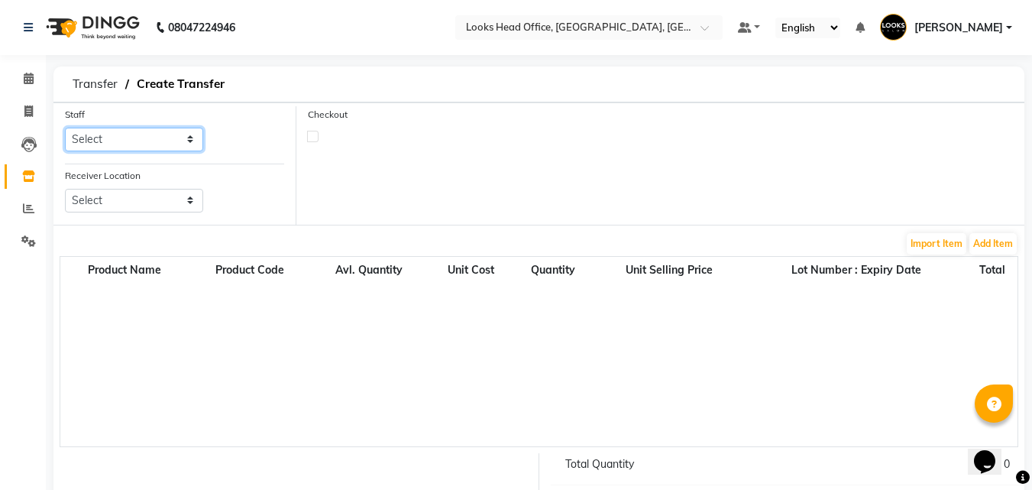
click at [185, 139] on select "Select Accounts Reports [PERSON_NAME] [PERSON_NAME] [PERSON_NAME] Dingg Support…" at bounding box center [134, 140] width 138 height 24
select select "54603"
click at [65, 128] on select "Select Accounts Reports [PERSON_NAME] [PERSON_NAME] [PERSON_NAME] Dingg Support…" at bounding box center [134, 140] width 138 height 24
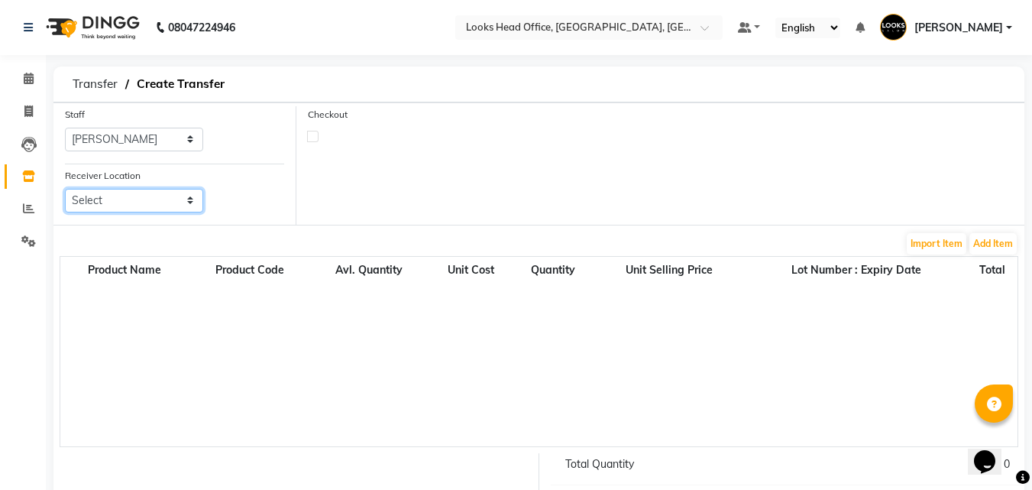
click at [157, 202] on select "Select Looks Prive [GEOGRAPHIC_DATA], [GEOGRAPHIC_DATA] [GEOGRAPHIC_DATA]-42 [G…" at bounding box center [134, 201] width 138 height 24
select select "3843"
click at [65, 189] on select "Select Looks Prive [GEOGRAPHIC_DATA], [GEOGRAPHIC_DATA] [GEOGRAPHIC_DATA]-42 [G…" at bounding box center [134, 201] width 138 height 24
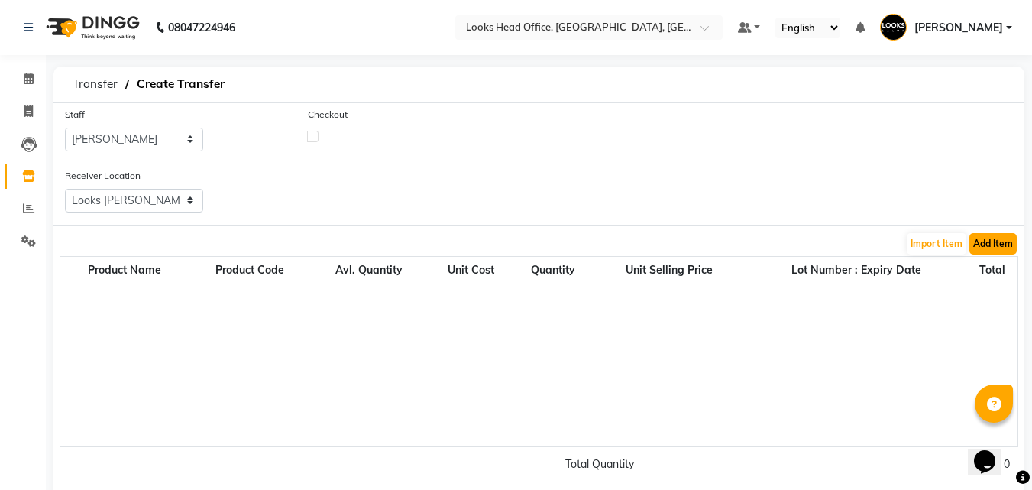
click at [1001, 251] on button "Add Item" at bounding box center [992, 243] width 47 height 21
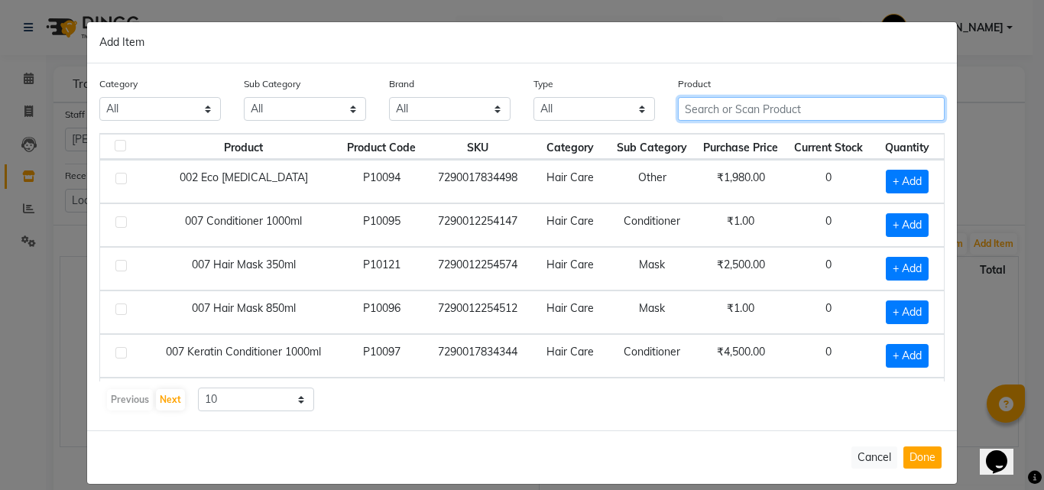
click at [792, 112] on input "text" at bounding box center [811, 109] width 267 height 24
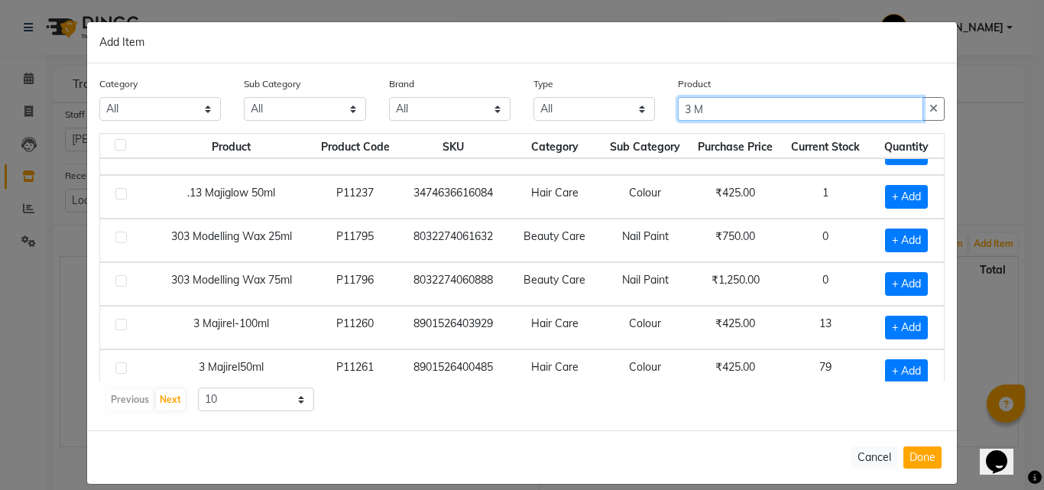
scroll to position [153, 0]
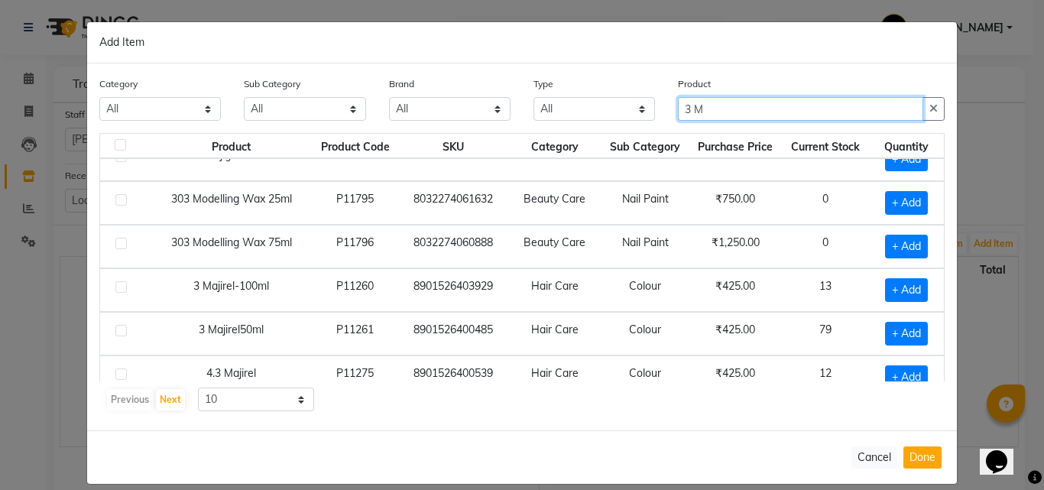
type input "3 M"
click at [105, 332] on td at bounding box center [125, 334] width 50 height 44
click at [115, 331] on label at bounding box center [120, 330] width 11 height 11
click at [115, 331] on input "checkbox" at bounding box center [120, 331] width 10 height 10
checkbox input "true"
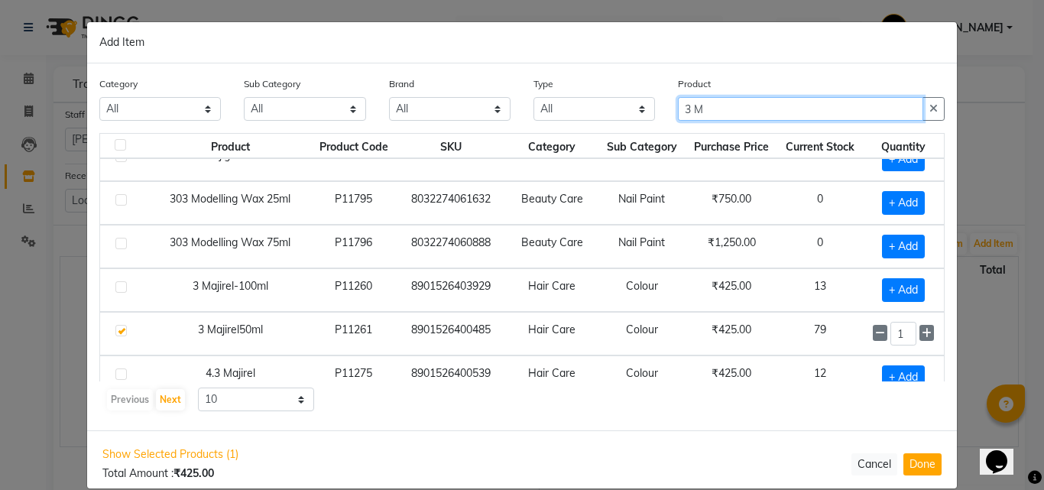
click at [721, 116] on input "3 M" at bounding box center [800, 109] width 245 height 24
type input "3"
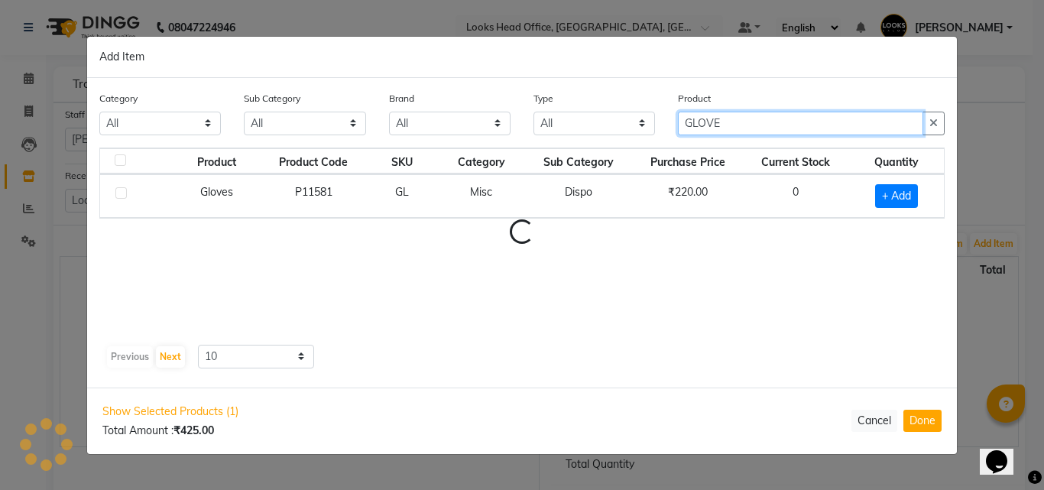
scroll to position [0, 0]
type input "GLOVE"
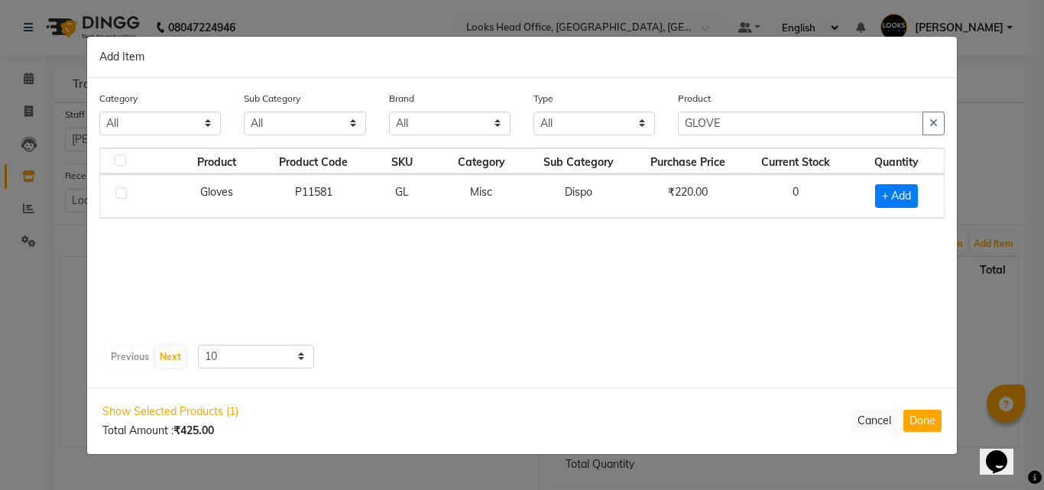
click at [120, 191] on label at bounding box center [120, 192] width 11 height 11
click at [120, 191] on input "checkbox" at bounding box center [120, 194] width 10 height 10
checkbox input "true"
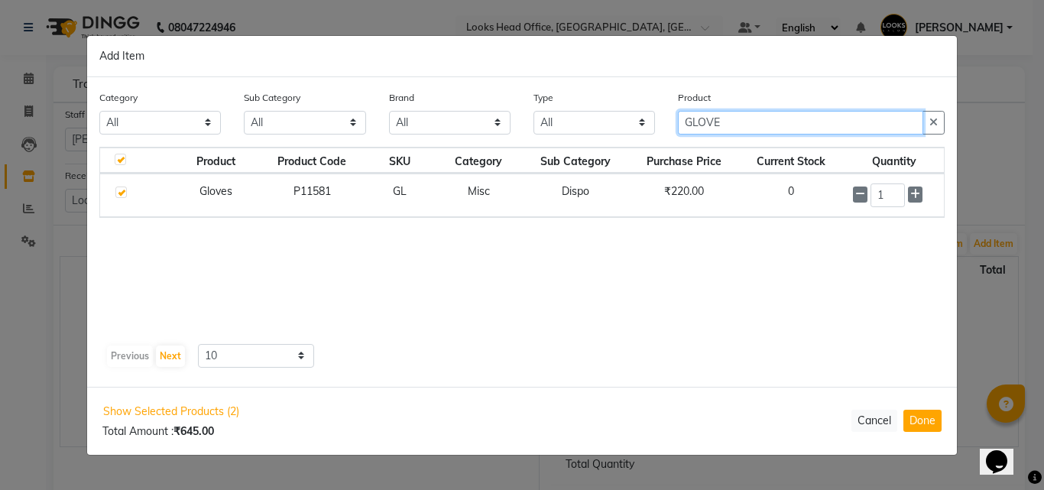
click at [739, 120] on input "GLOVE" at bounding box center [800, 123] width 245 height 24
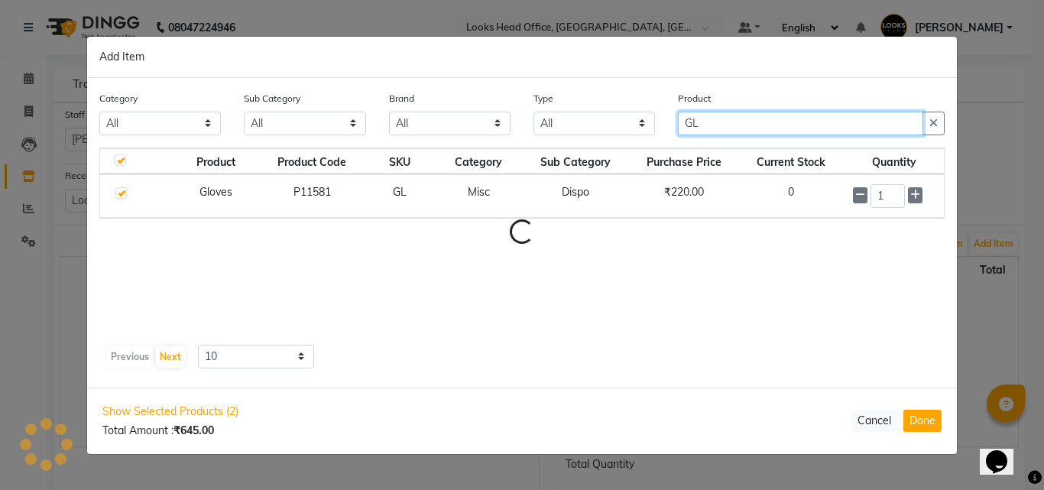
type input "G"
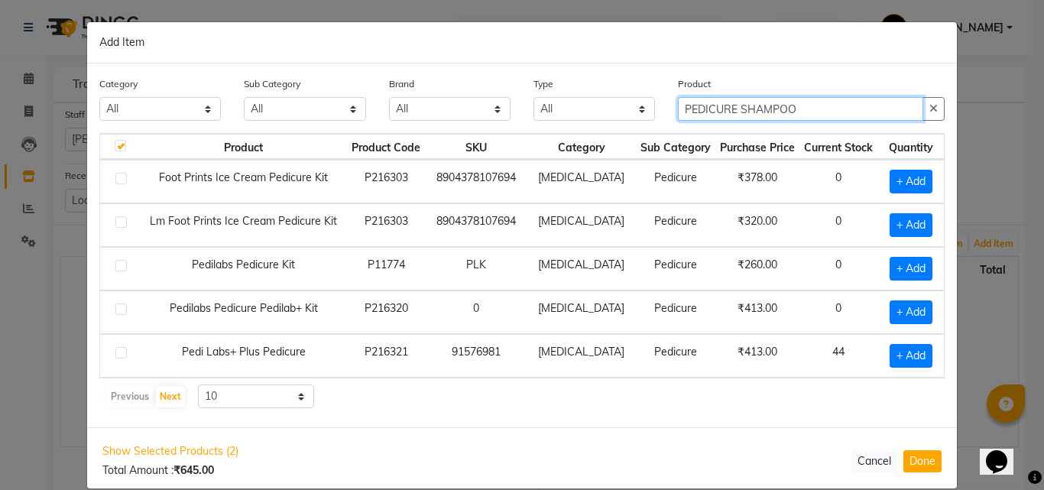
scroll to position [21, 0]
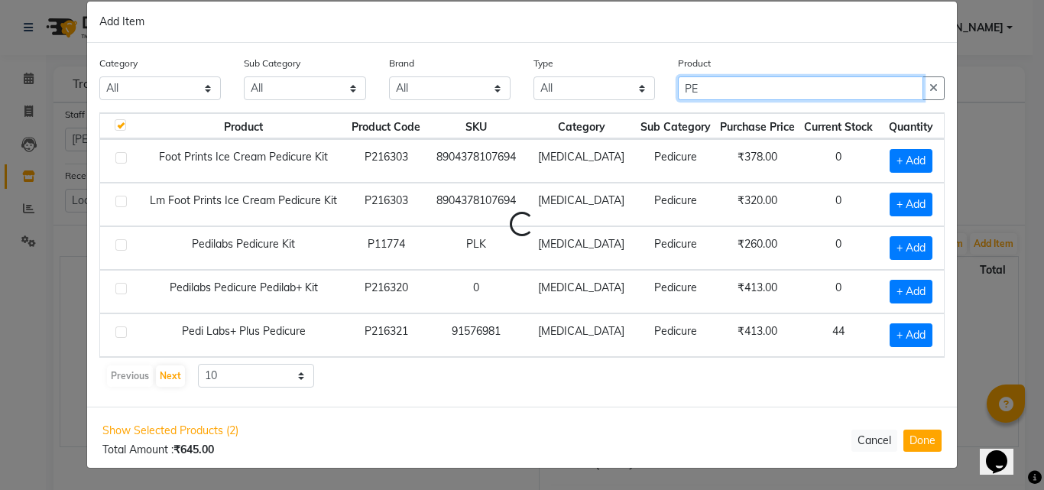
type input "P"
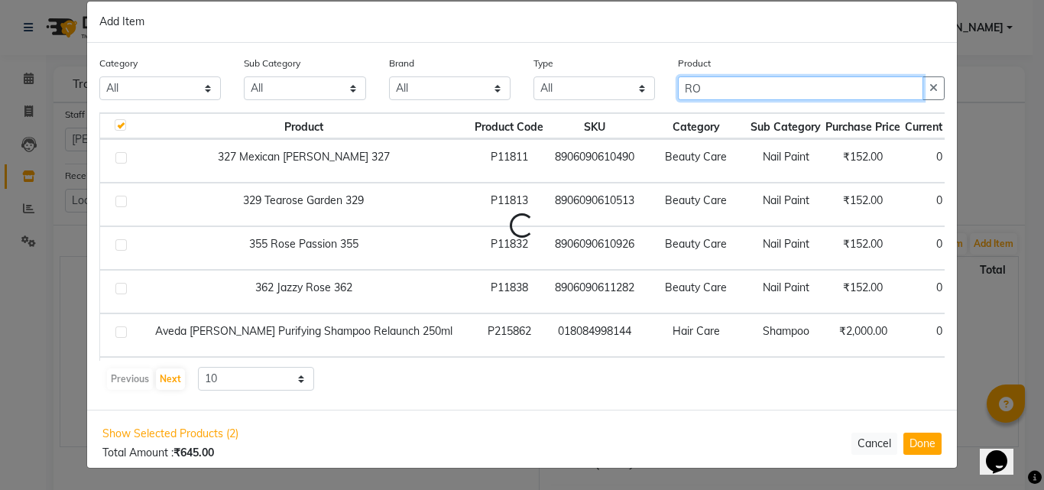
type input "R"
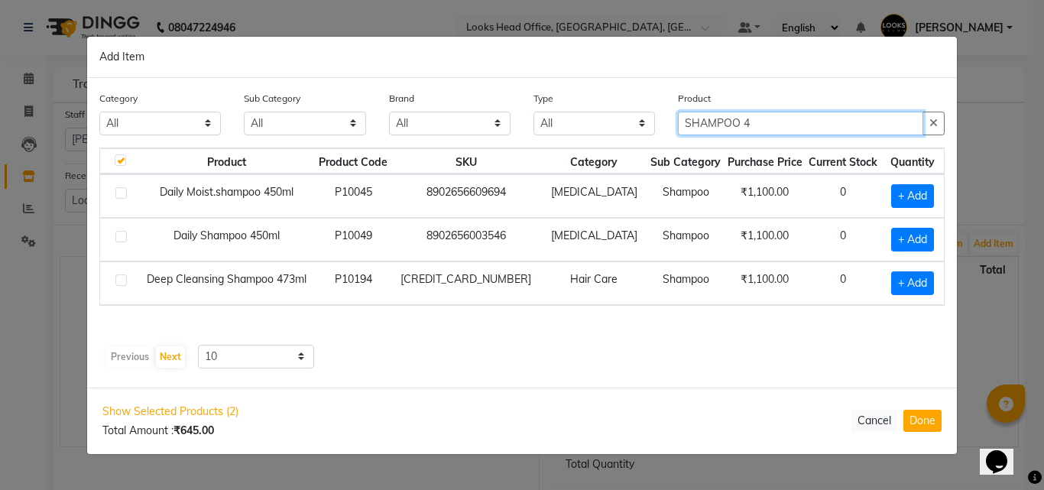
scroll to position [0, 0]
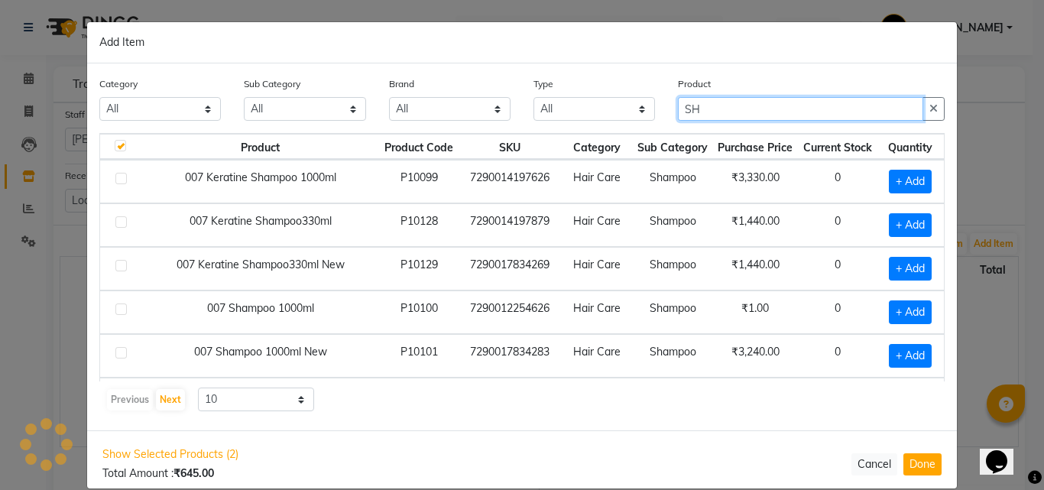
type input "S"
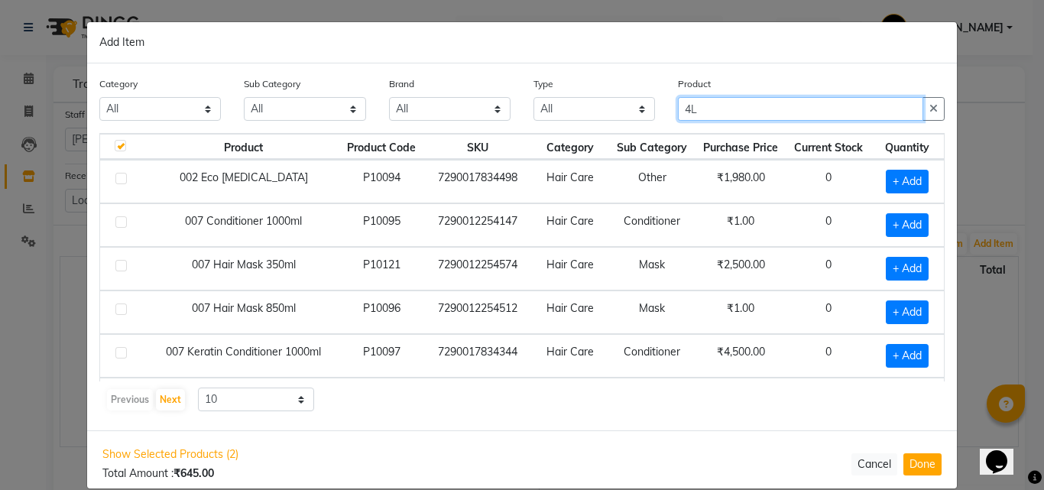
type input "4"
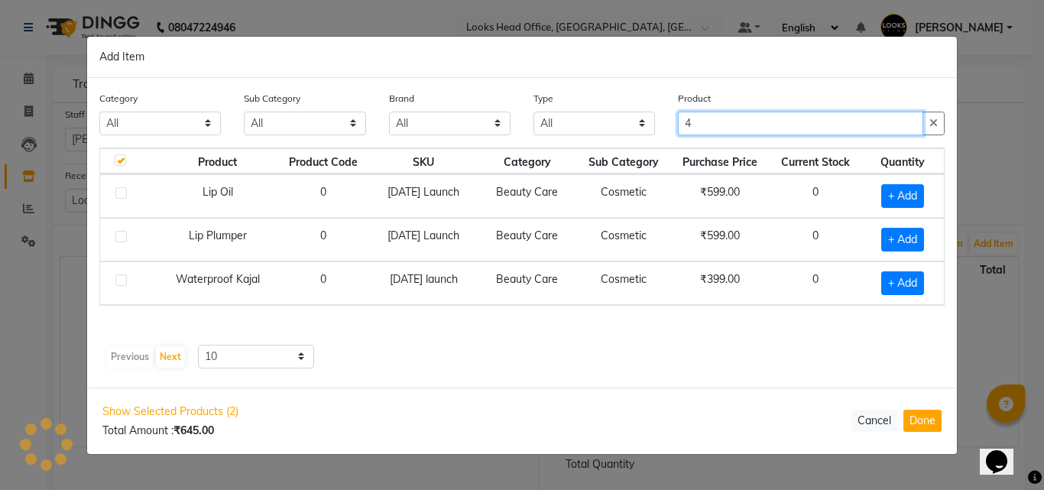
type input "4"
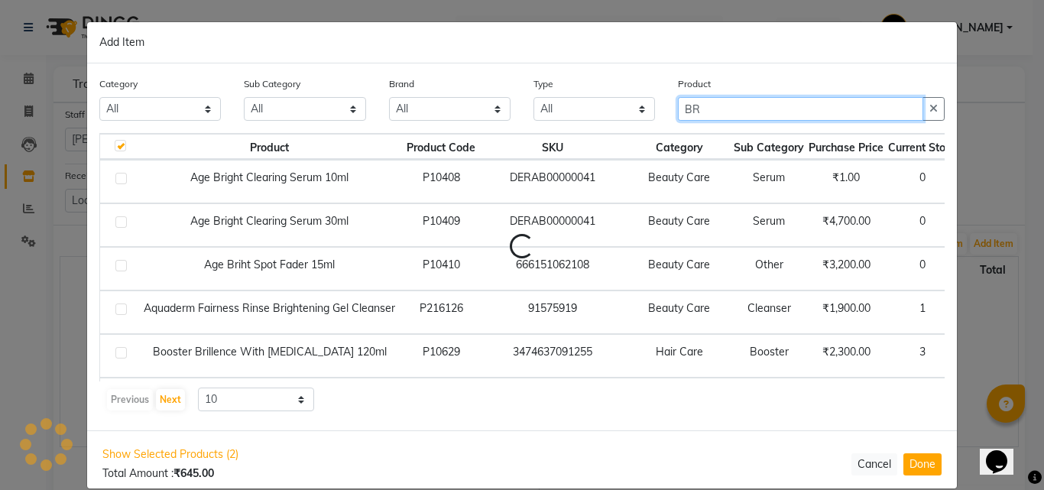
type input "B"
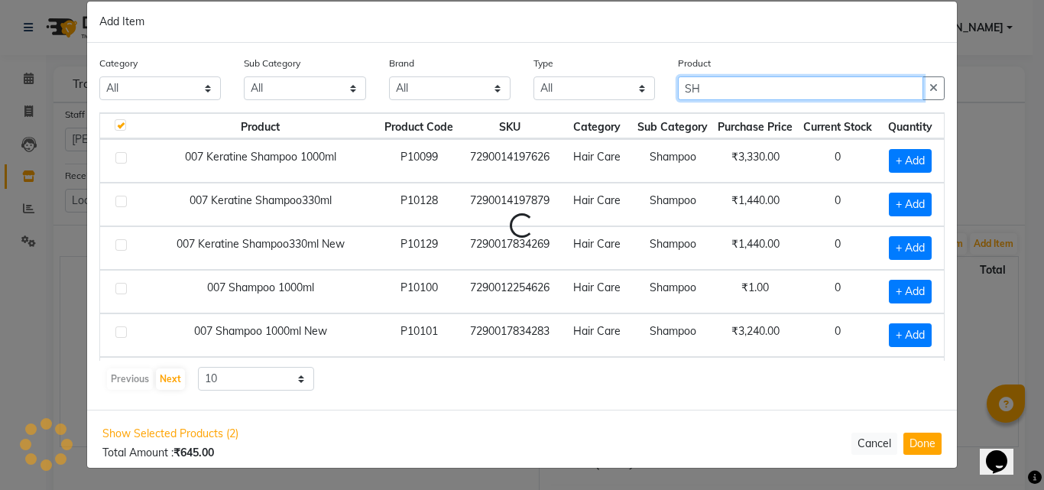
type input "S"
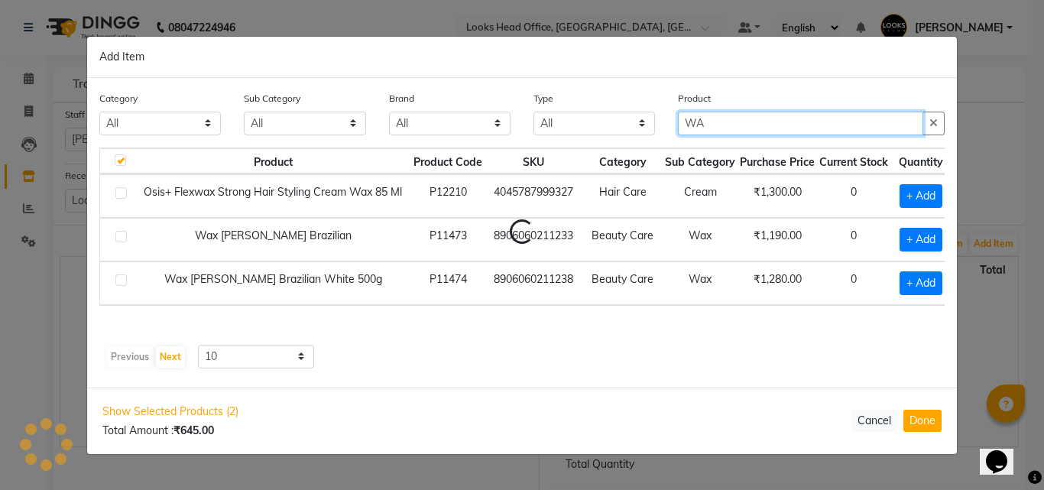
type input "W"
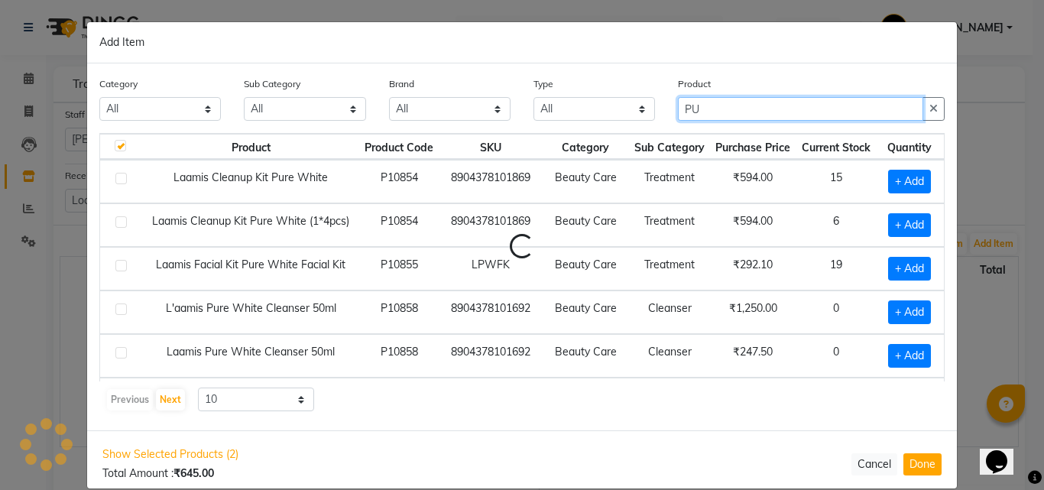
type input "P"
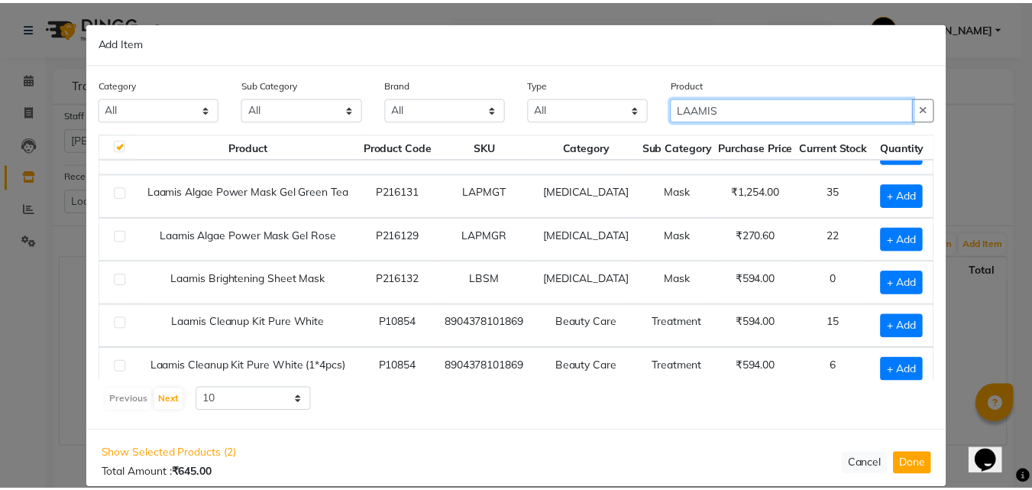
scroll to position [153, 0]
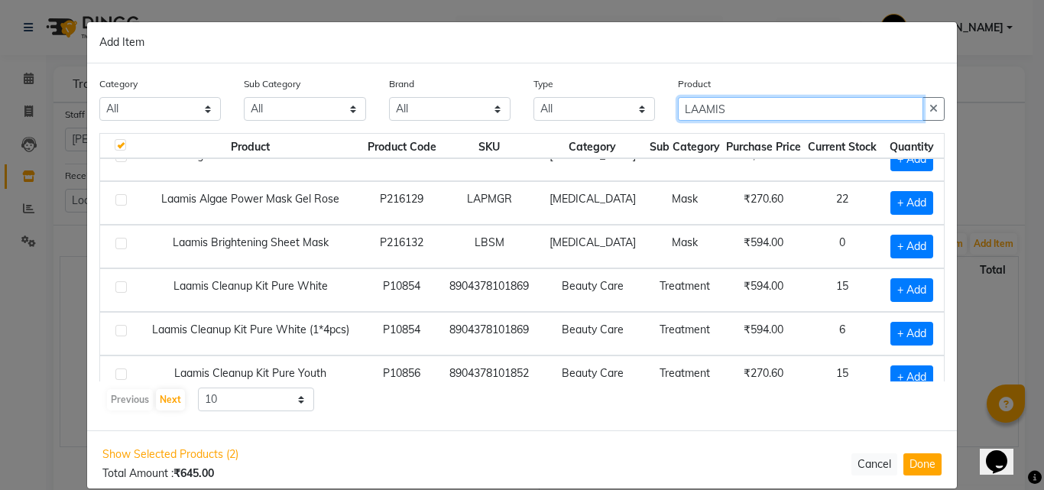
type input "LAAMIS"
click at [120, 288] on label at bounding box center [120, 286] width 11 height 11
click at [120, 288] on input "checkbox" at bounding box center [120, 288] width 10 height 10
checkbox input "true"
checkbox input "false"
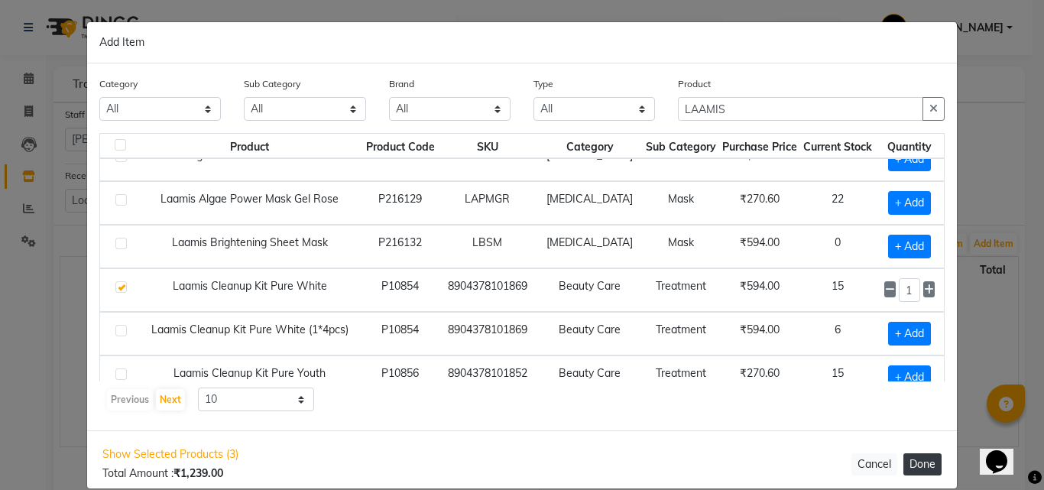
click at [912, 458] on button "Done" at bounding box center [922, 464] width 38 height 22
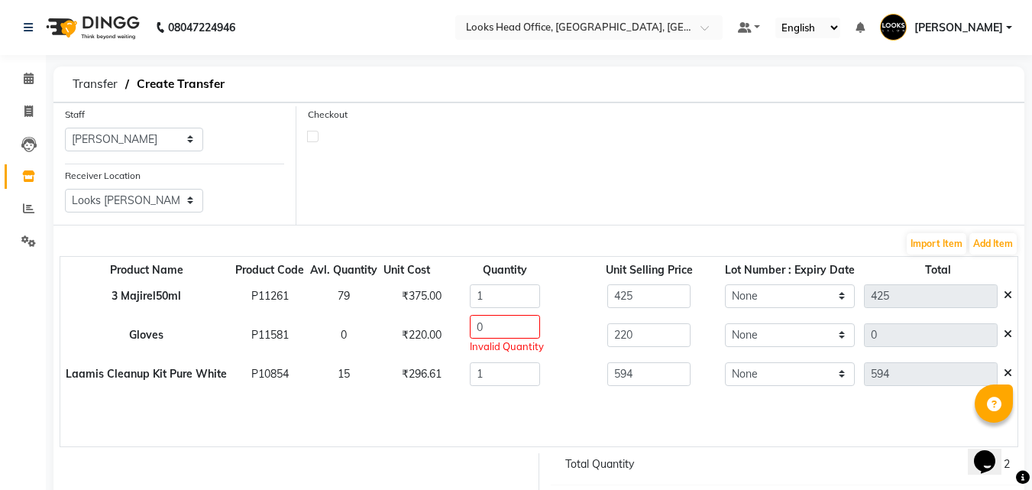
click at [1011, 333] on icon at bounding box center [1008, 333] width 8 height 11
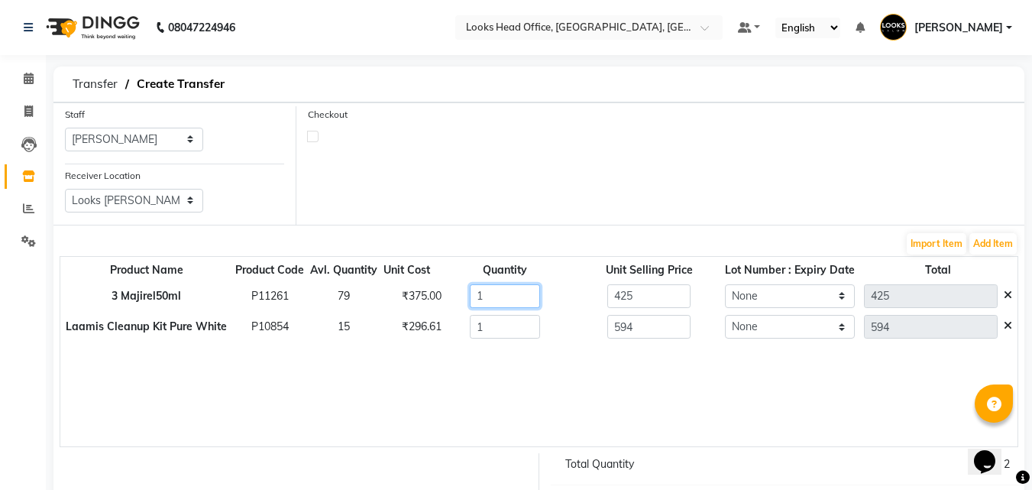
click at [498, 306] on input "1" at bounding box center [505, 296] width 70 height 24
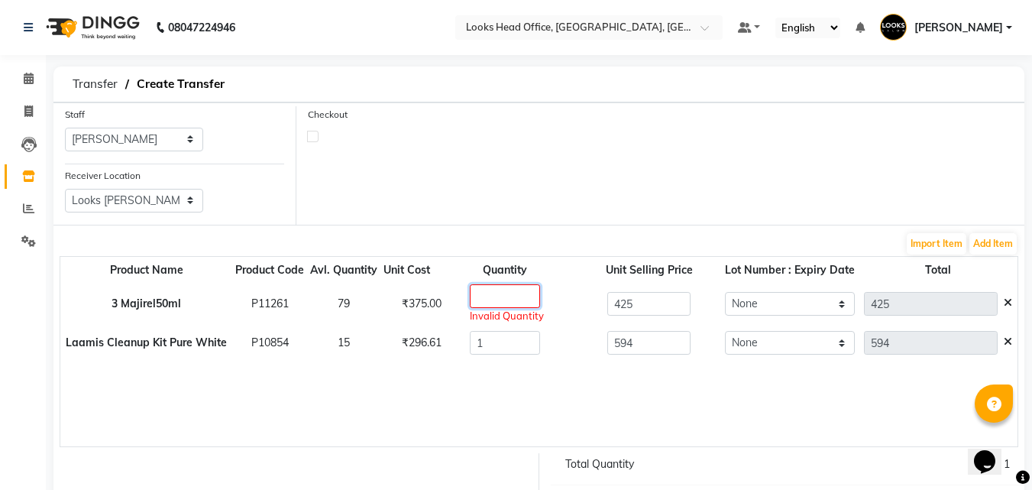
type input "2"
type input "850"
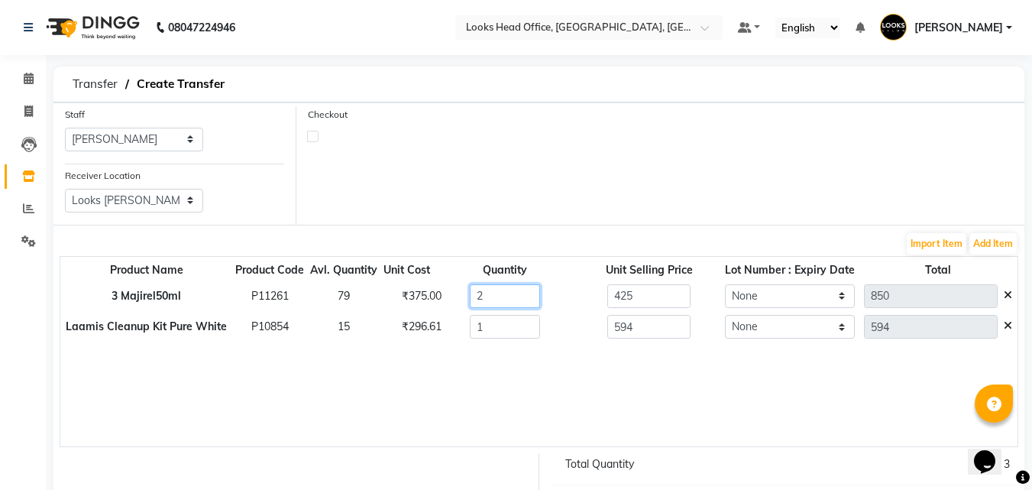
scroll to position [139, 0]
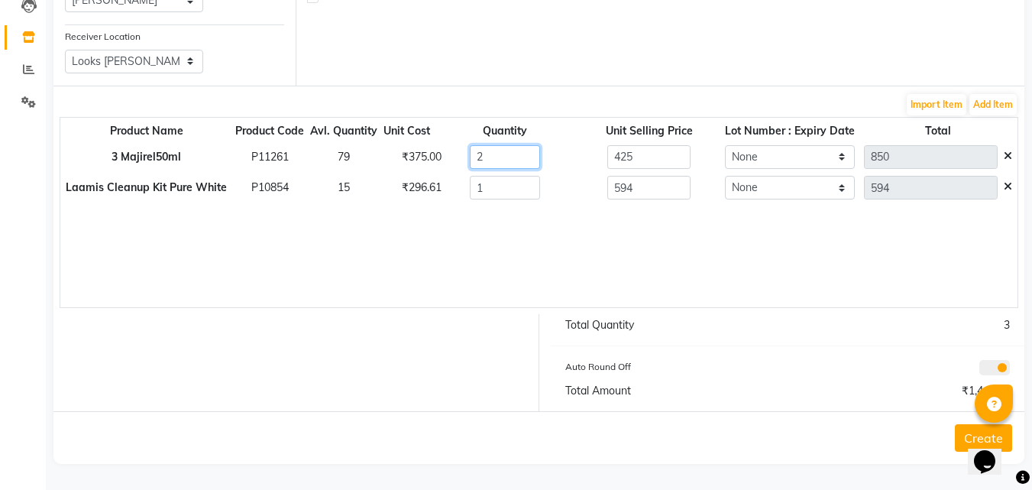
type input "2"
click at [963, 441] on button "Create" at bounding box center [983, 438] width 57 height 28
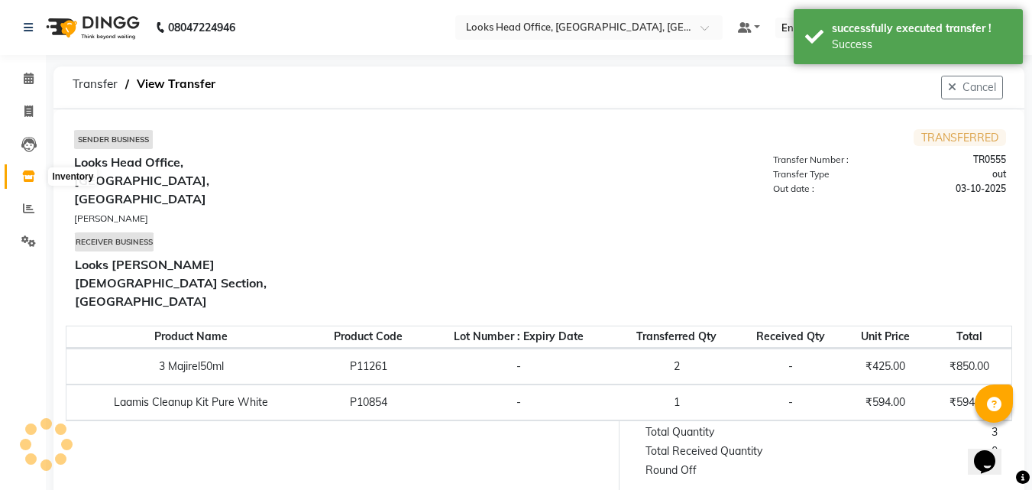
click at [25, 180] on icon at bounding box center [28, 175] width 13 height 11
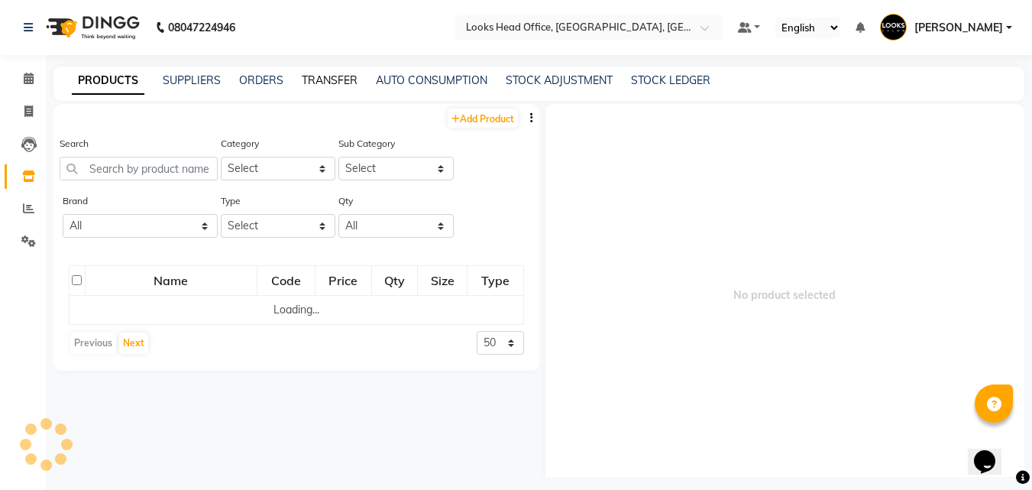
click at [328, 76] on link "TRANSFER" at bounding box center [330, 80] width 56 height 14
select select "sender"
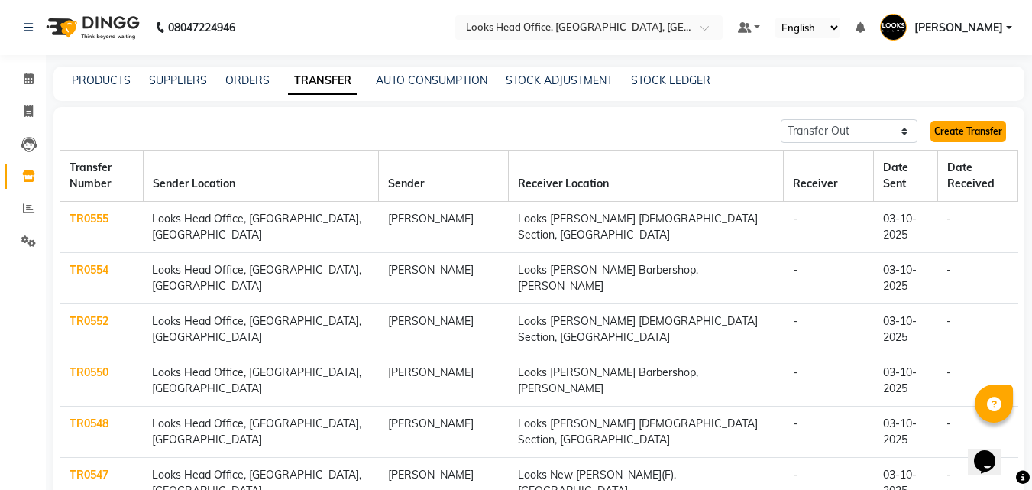
click at [949, 130] on link "Create Transfer" at bounding box center [968, 131] width 76 height 21
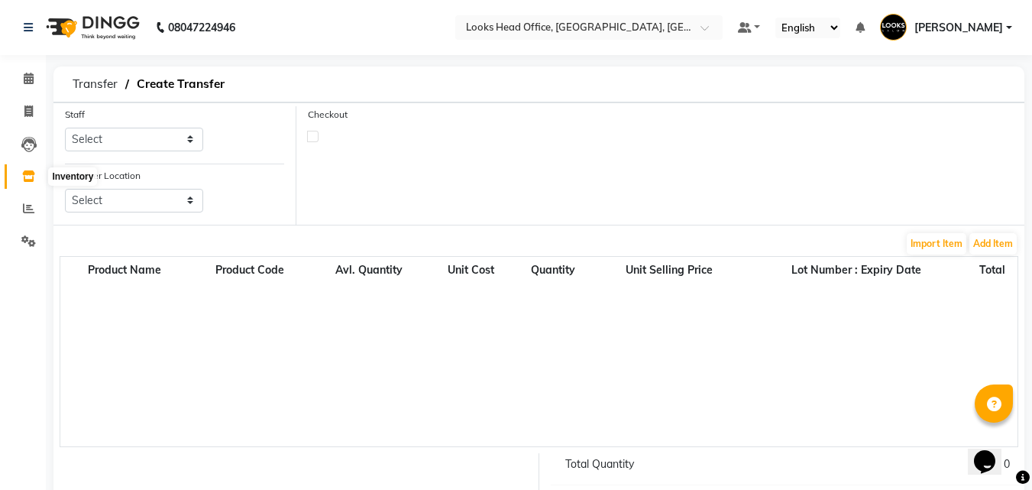
click at [28, 173] on icon at bounding box center [28, 175] width 13 height 11
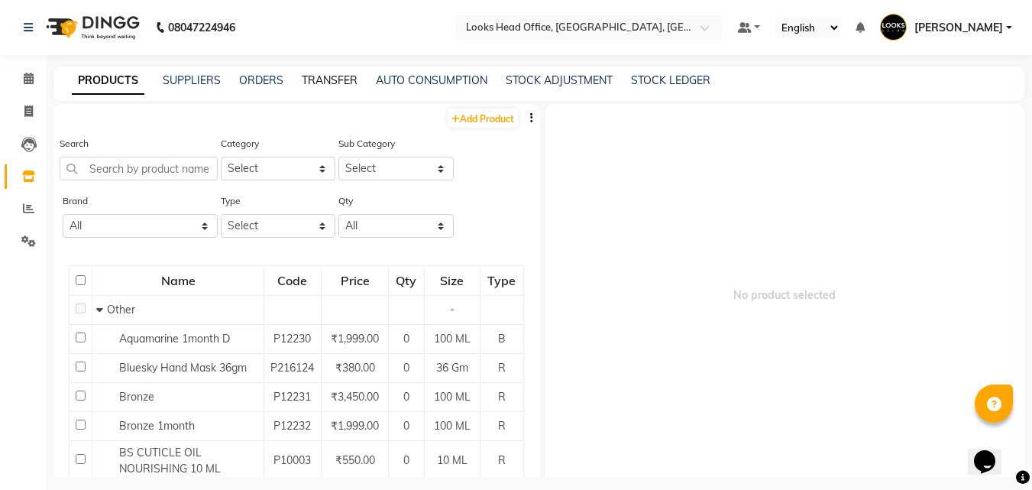
click at [335, 85] on link "TRANSFER" at bounding box center [330, 80] width 56 height 14
select select "sender"
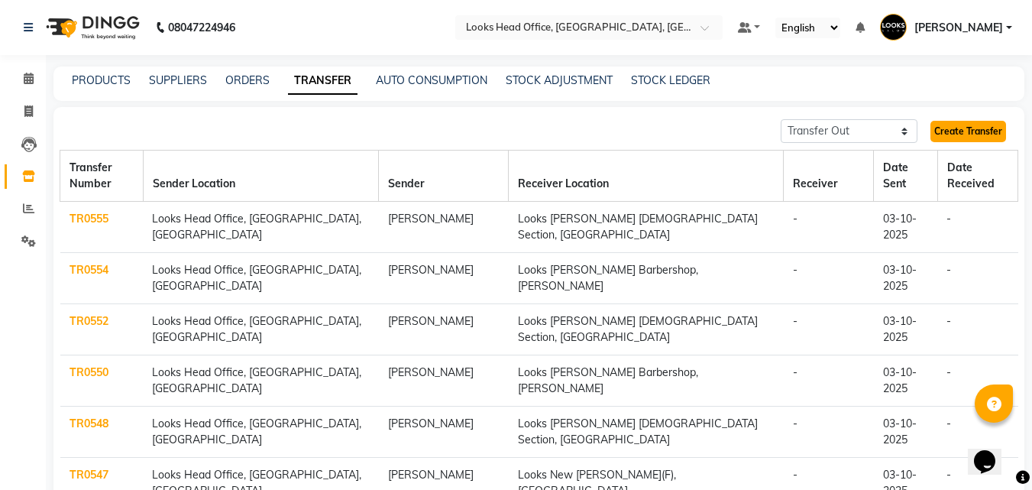
click at [990, 131] on link "Create Transfer" at bounding box center [968, 131] width 76 height 21
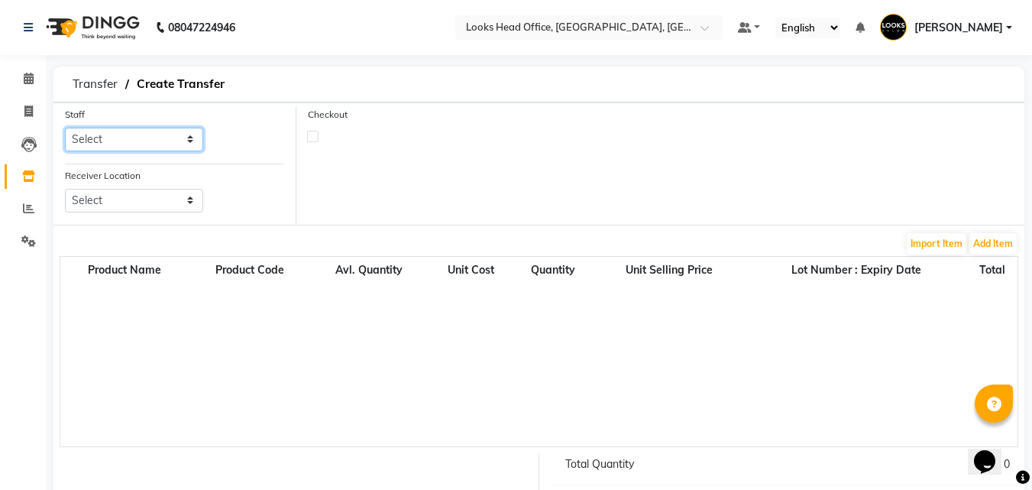
click at [140, 143] on select "Select Accounts Reports [PERSON_NAME] [PERSON_NAME] [PERSON_NAME] Dingg Support…" at bounding box center [134, 140] width 138 height 24
click at [65, 128] on select "Select Accounts Reports [PERSON_NAME] [PERSON_NAME] [PERSON_NAME] Dingg Support…" at bounding box center [134, 140] width 138 height 24
click at [29, 175] on icon at bounding box center [28, 175] width 13 height 11
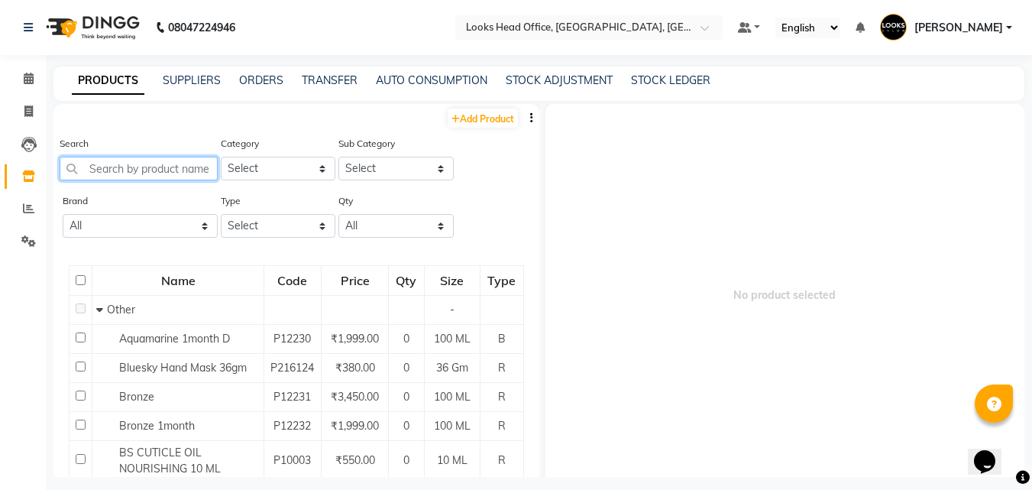
click at [125, 164] on input "text" at bounding box center [139, 169] width 158 height 24
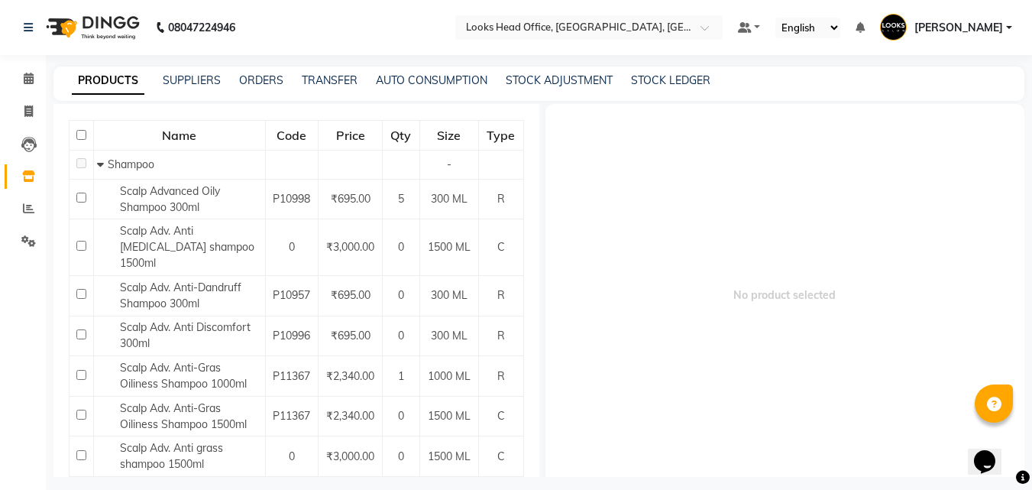
scroll to position [153, 0]
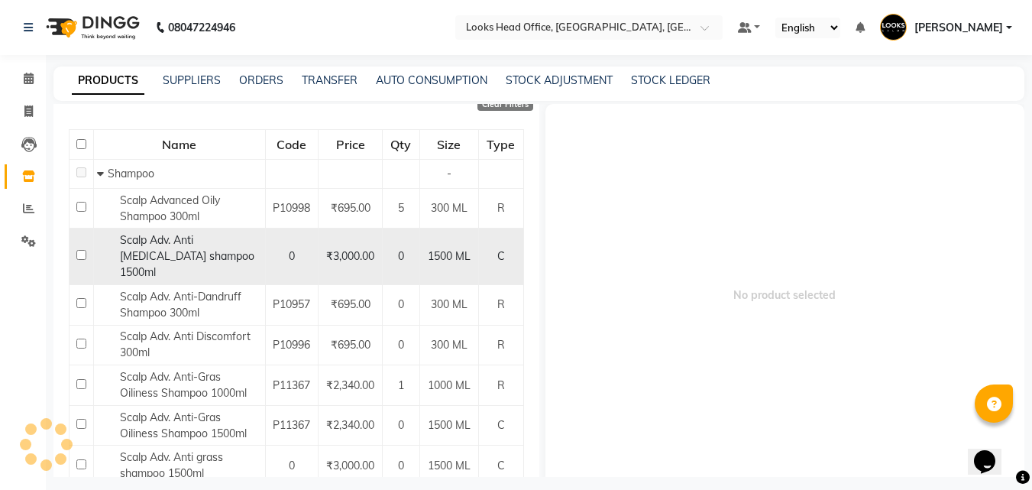
click at [88, 250] on td at bounding box center [82, 256] width 24 height 57
click at [85, 253] on input "checkbox" at bounding box center [81, 255] width 10 height 10
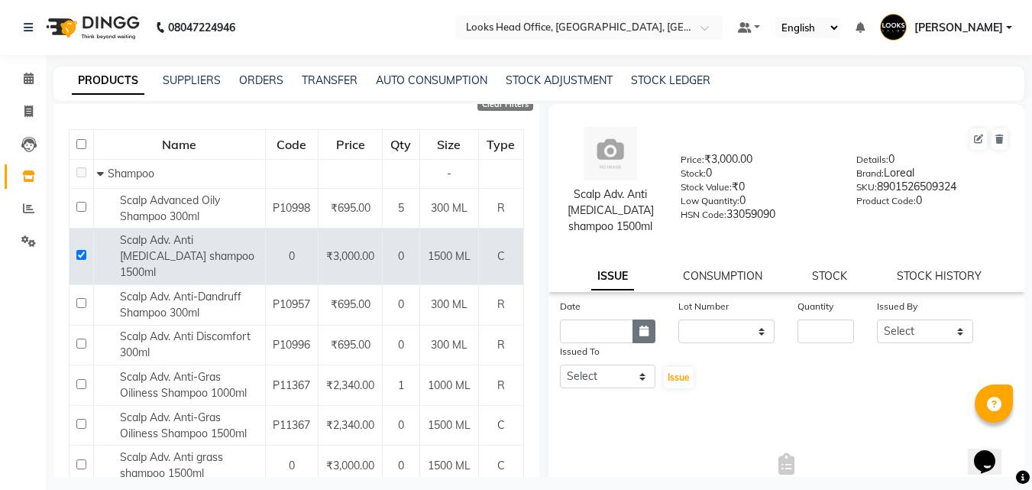
click at [639, 336] on button "button" at bounding box center [644, 331] width 23 height 24
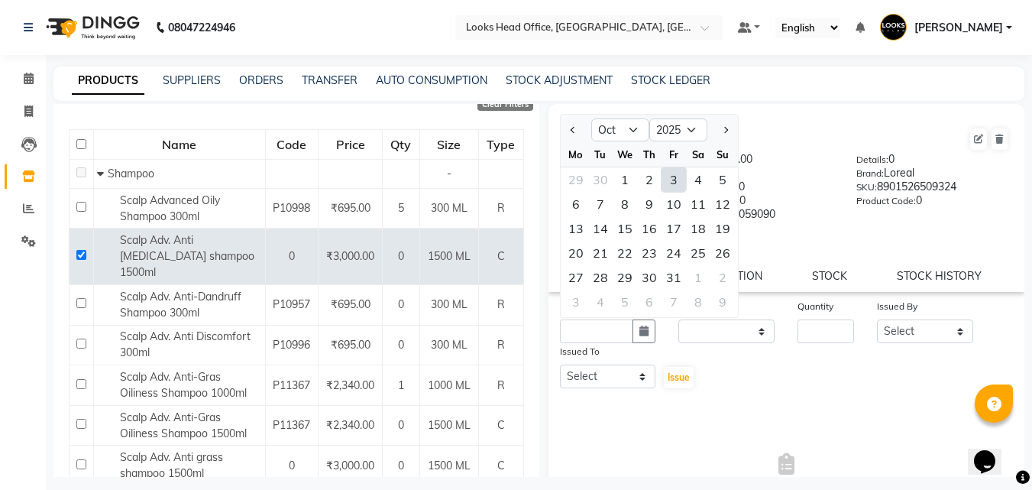
click at [652, 273] on div "30" at bounding box center [649, 277] width 24 height 24
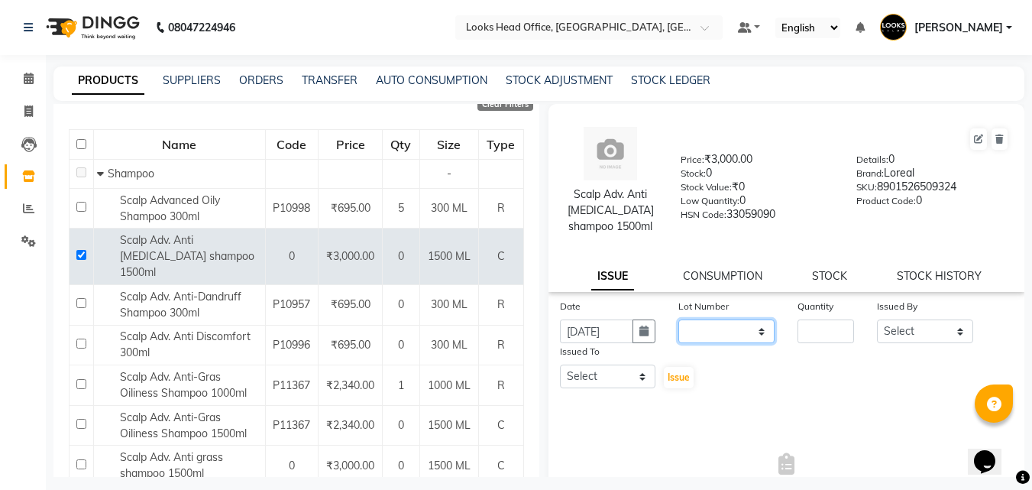
click at [757, 333] on select "None" at bounding box center [726, 331] width 96 height 24
click at [753, 334] on select "None" at bounding box center [726, 331] width 96 height 24
click at [762, 354] on div "Date [DATE] Lot Number None Quantity Issued By Select Accounts Reports [PERSON_…" at bounding box center [787, 344] width 477 height 92
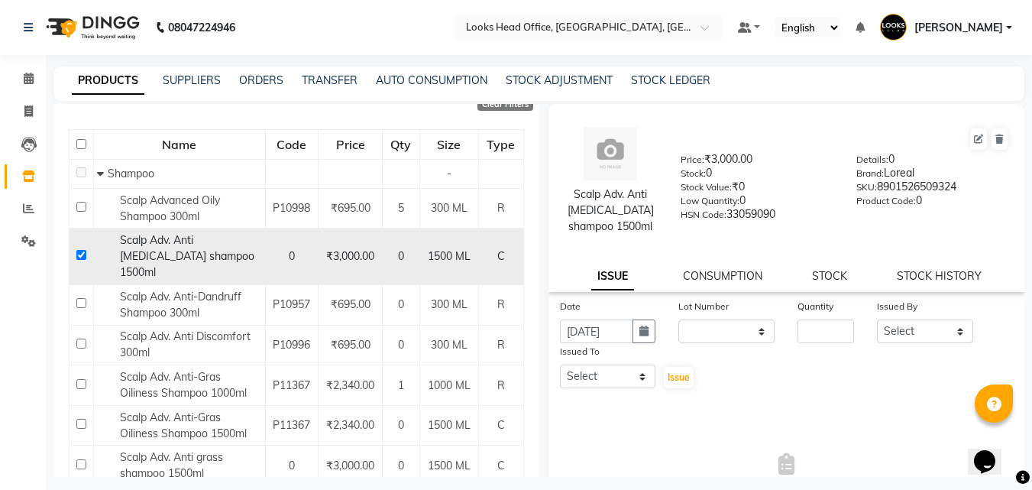
scroll to position [0, 0]
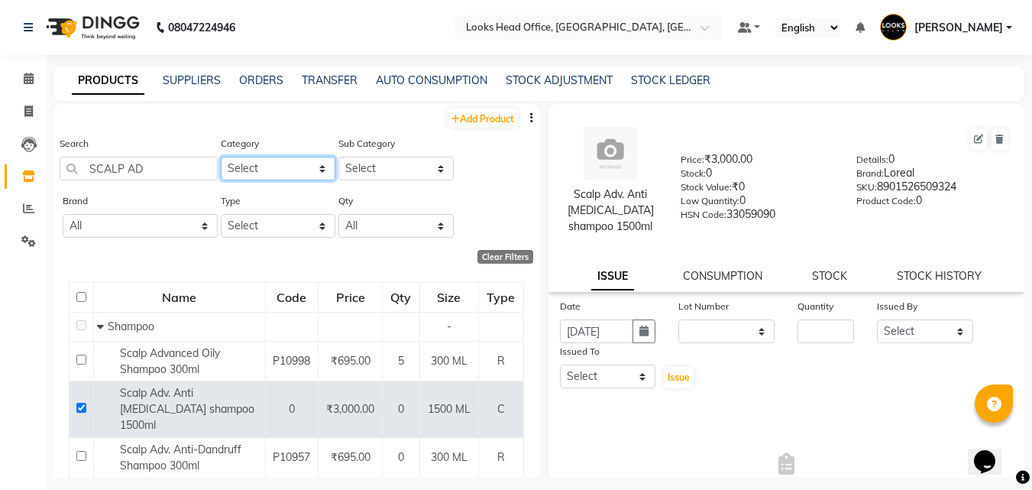
click at [267, 163] on select "Select Skin Personal Care Hair Threading Loreal Bio Top Cons. Bio Top Retail Co…" at bounding box center [278, 169] width 115 height 24
click at [221, 157] on select "Select Skin Personal Care Hair Threading Loreal Bio Top Cons. Bio Top Retail Co…" at bounding box center [278, 169] width 115 height 24
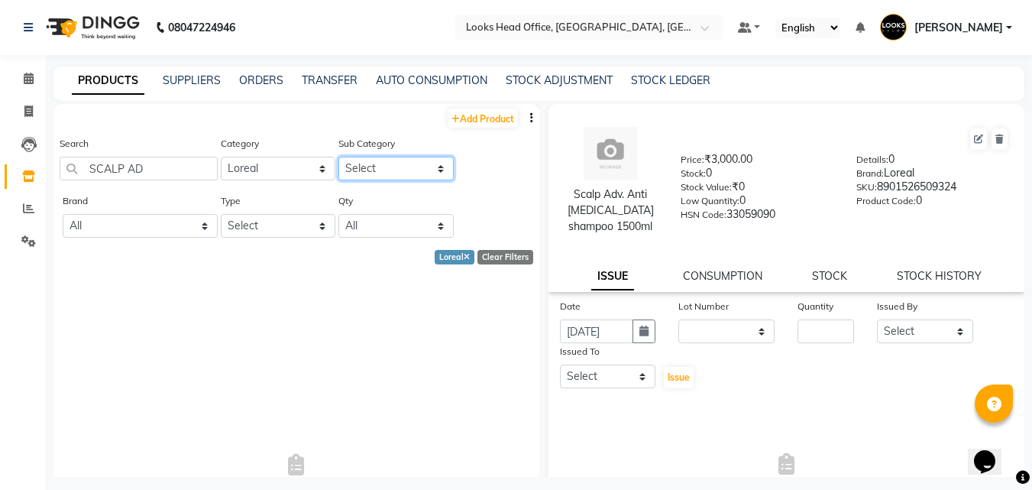
click at [383, 170] on select "Select Loreal Retail Loreal Salon Use Hair Colour Salon Use Matrix Salon Use Ma…" at bounding box center [395, 169] width 115 height 24
click at [413, 173] on select "Select Loreal Retail Loreal Salon Use Hair Colour Salon Use Matrix Salon Use Ma…" at bounding box center [395, 169] width 115 height 24
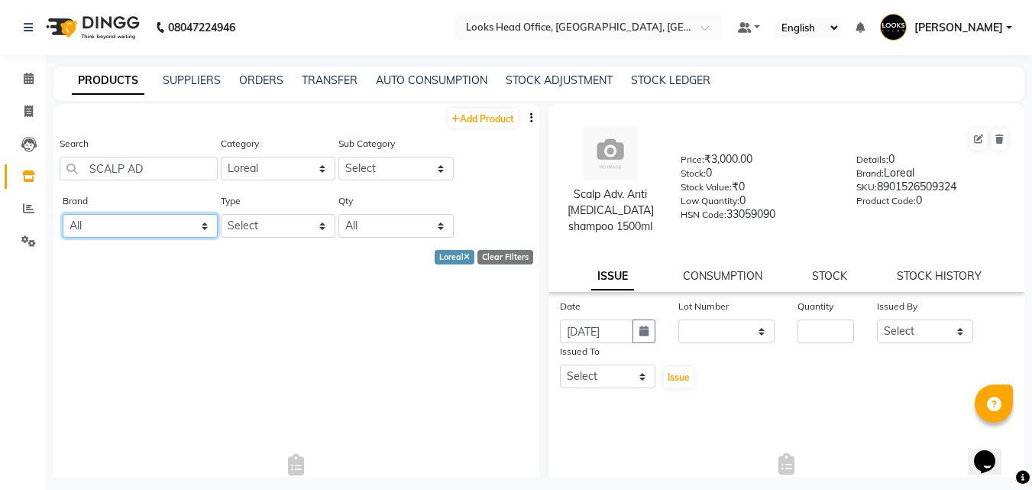
click at [161, 231] on select "All 1821 Aeronot Amazon Series American Crew American Crew Retail Aminu Body Oi…" at bounding box center [140, 226] width 155 height 24
click at [213, 328] on span "No Products" at bounding box center [296, 474] width 455 height 382
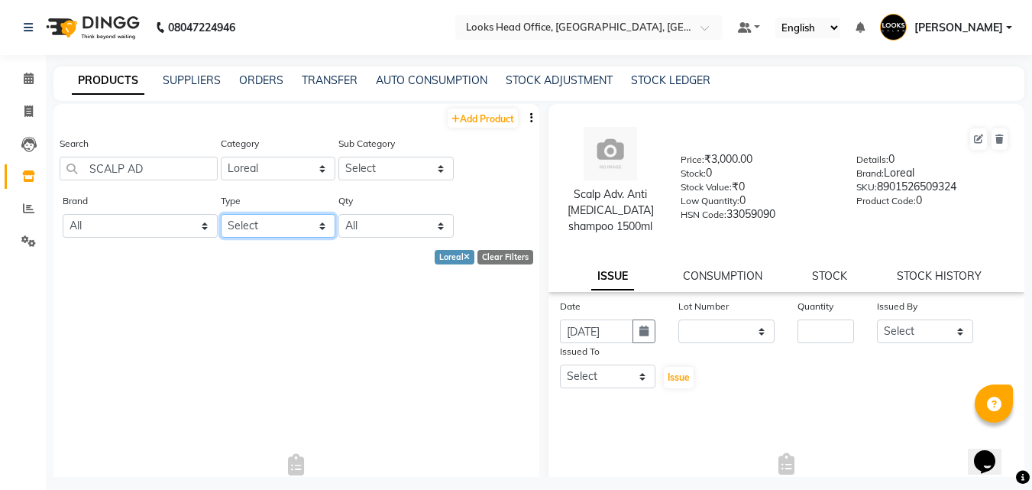
click at [252, 221] on select "Select Both Retail Consumable" at bounding box center [278, 226] width 115 height 24
click at [160, 371] on span "No Products" at bounding box center [296, 474] width 455 height 382
click at [995, 139] on icon at bounding box center [999, 138] width 8 height 9
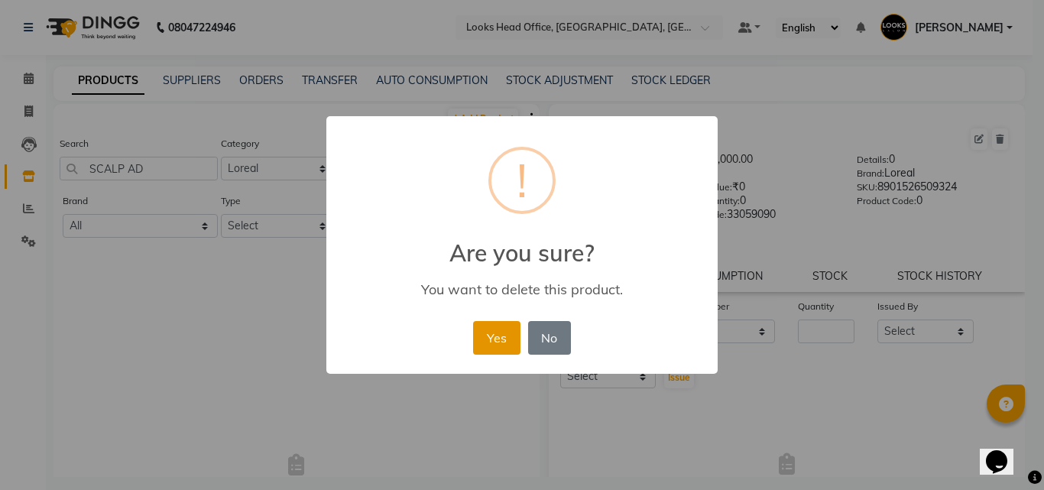
click at [487, 341] on button "Yes" at bounding box center [496, 338] width 47 height 34
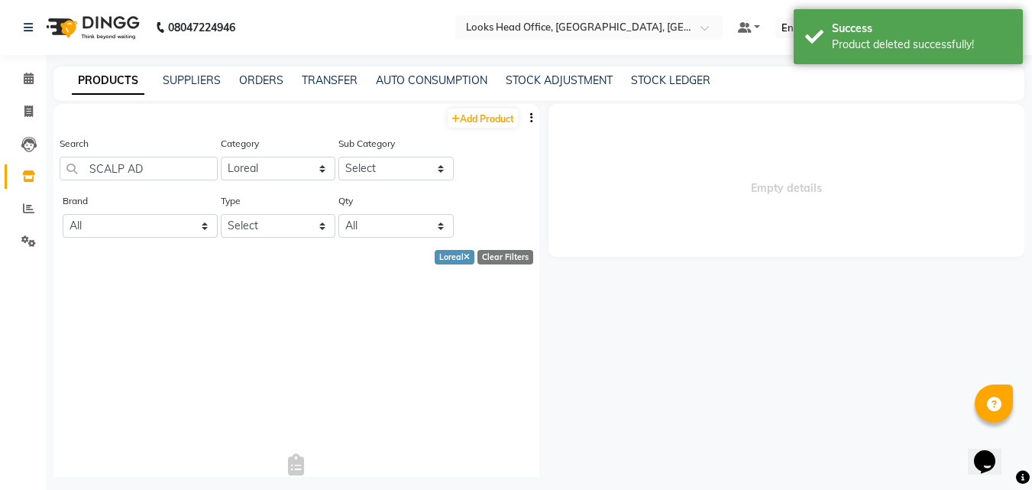
click at [390, 342] on span "No Products" at bounding box center [296, 474] width 455 height 382
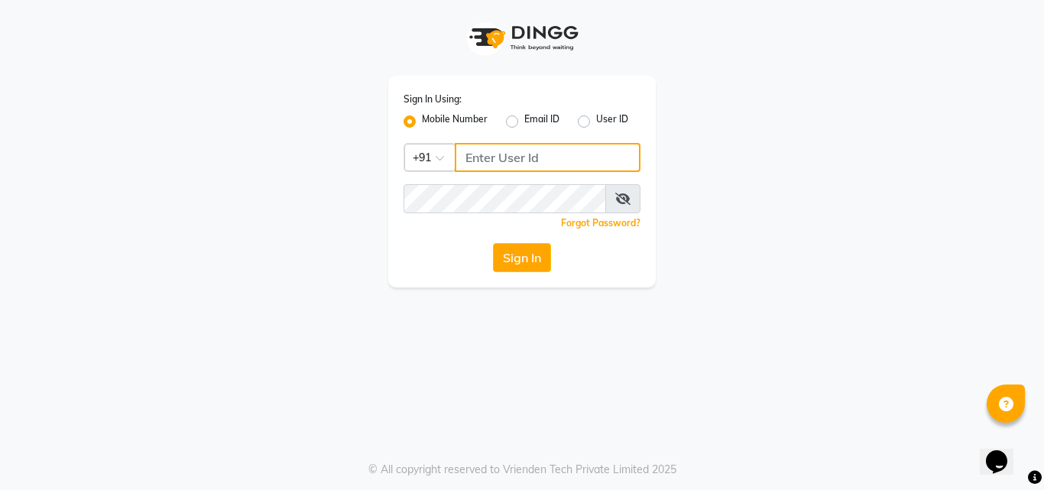
click at [515, 162] on input "Username" at bounding box center [548, 157] width 186 height 29
click at [613, 207] on span at bounding box center [622, 198] width 35 height 29
click at [620, 204] on icon at bounding box center [622, 199] width 15 height 12
click at [536, 165] on input "Username" at bounding box center [548, 157] width 186 height 29
click at [491, 150] on input "Username" at bounding box center [548, 157] width 186 height 29
